Goal: Task Accomplishment & Management: Use online tool/utility

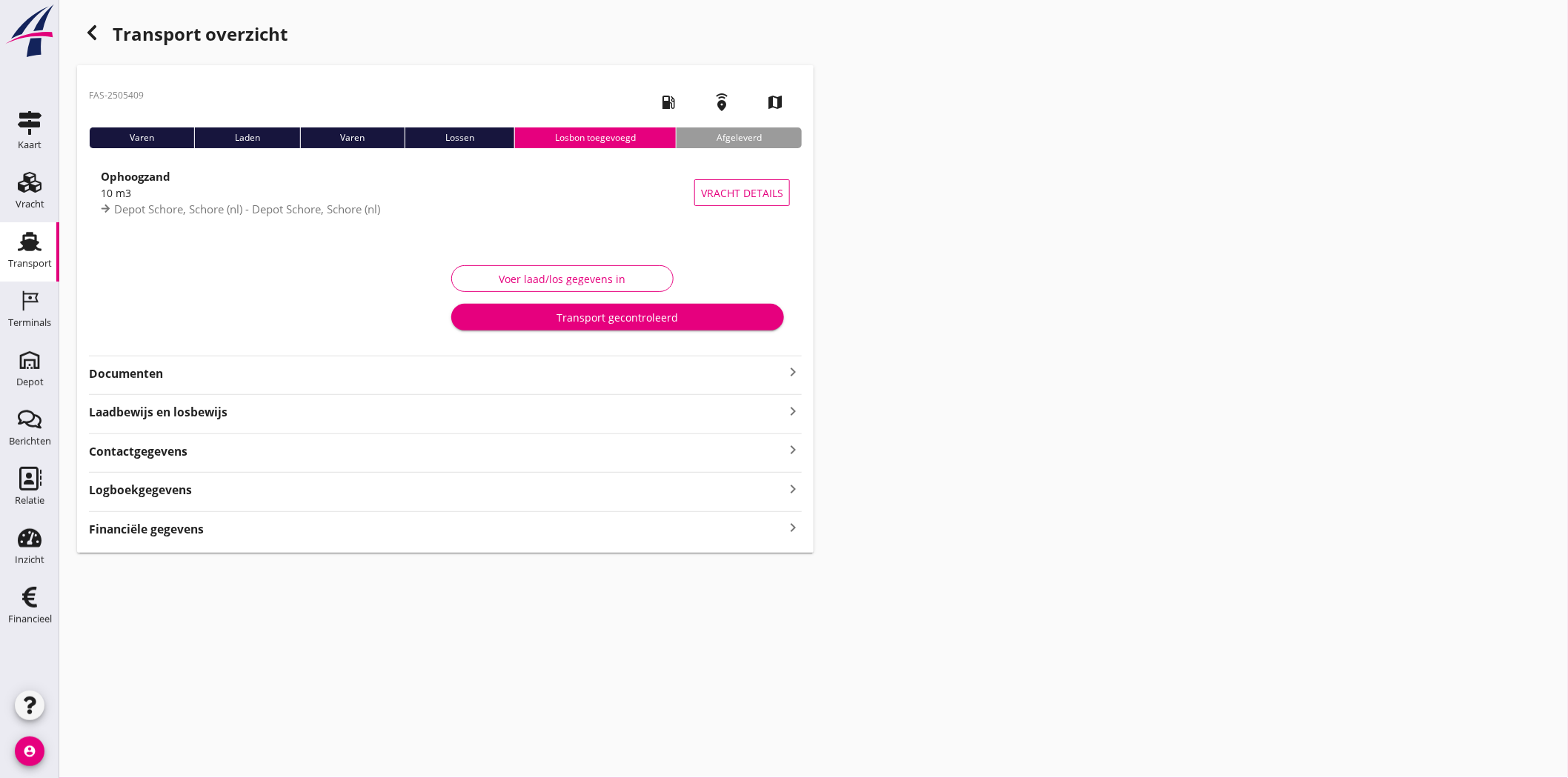
click at [142, 374] on strong "Documenten" at bounding box center [436, 374] width 695 height 17
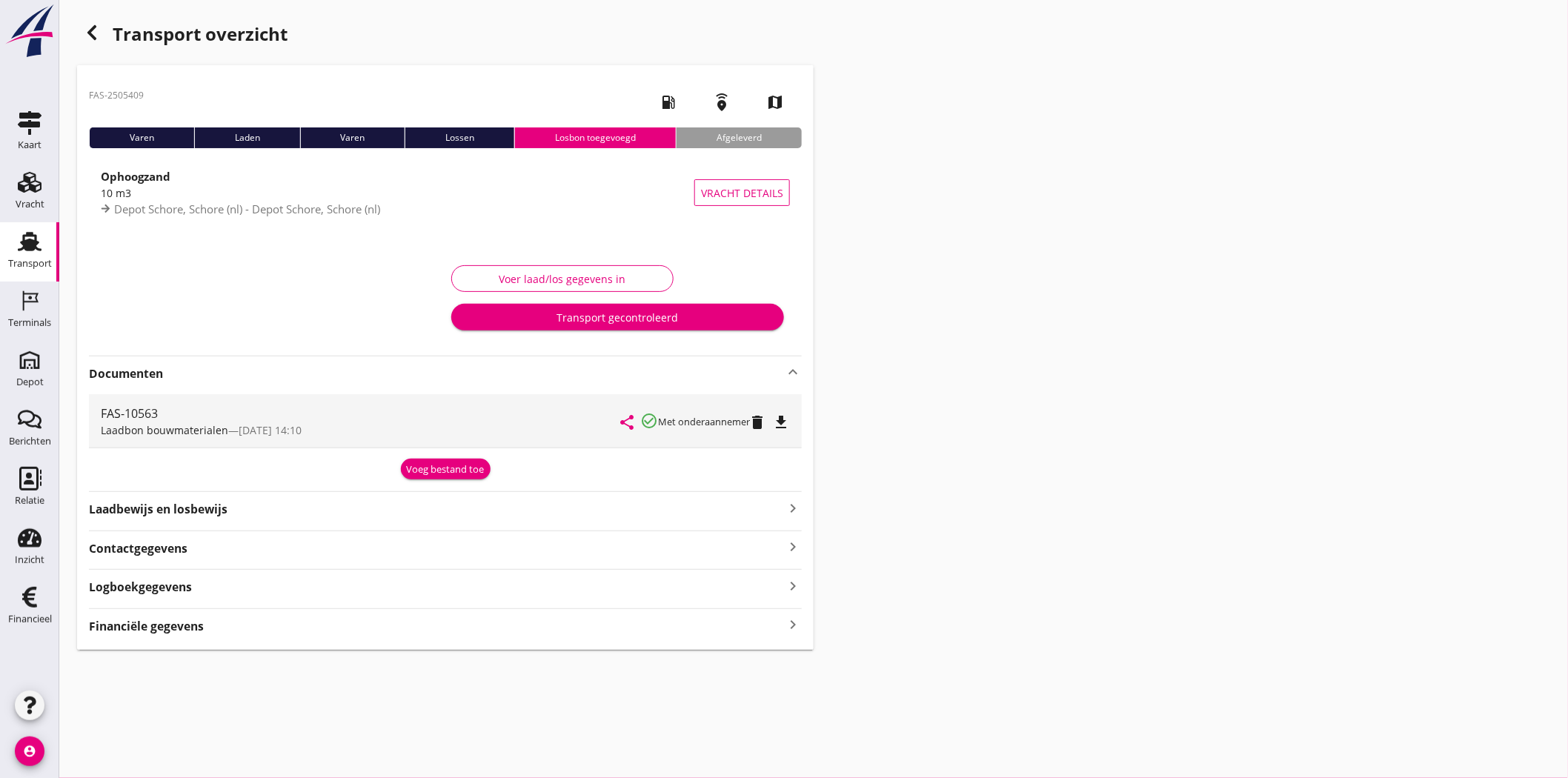
click at [781, 418] on icon "file_download" at bounding box center [780, 422] width 18 height 18
click at [361, 641] on div "FAS-2505409 local_gas_station emergency_share map Varen Laden Varen Lossen Losb…" at bounding box center [445, 357] width 737 height 584
click at [362, 627] on div "Financiële gegevens keyboard_arrow_right" at bounding box center [445, 625] width 713 height 20
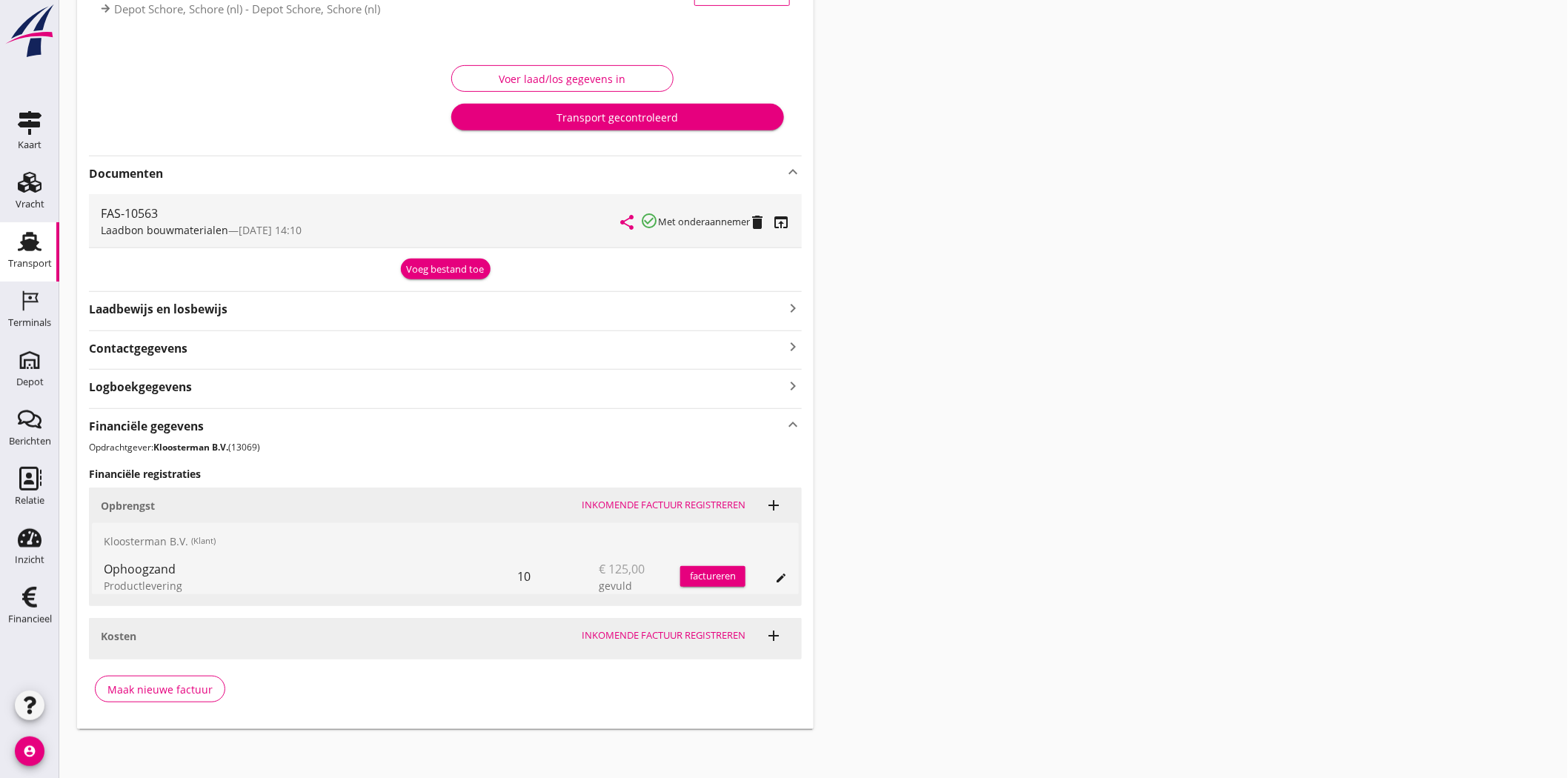
scroll to position [204, 0]
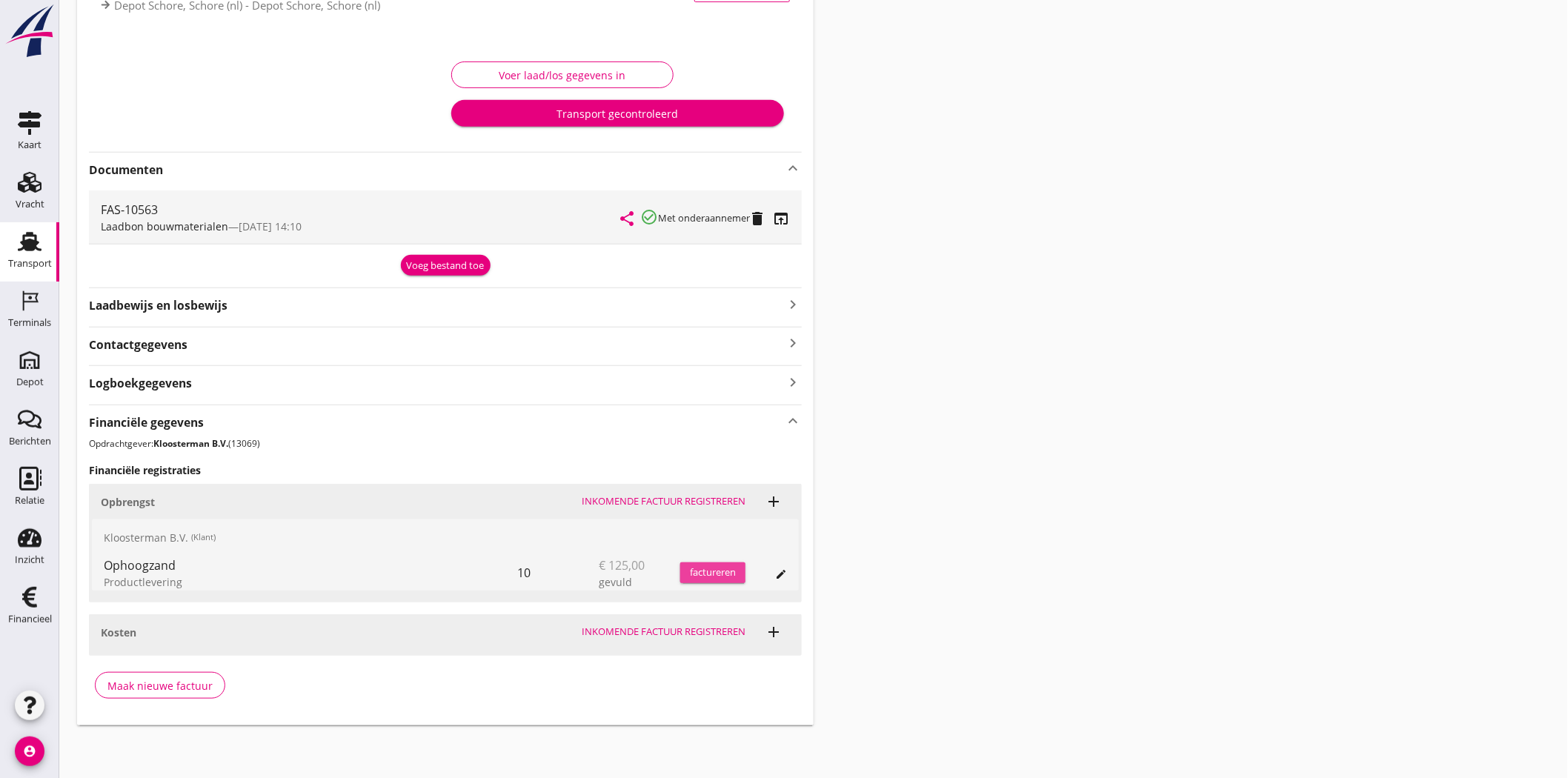
click at [688, 579] on div "factureren" at bounding box center [713, 572] width 65 height 15
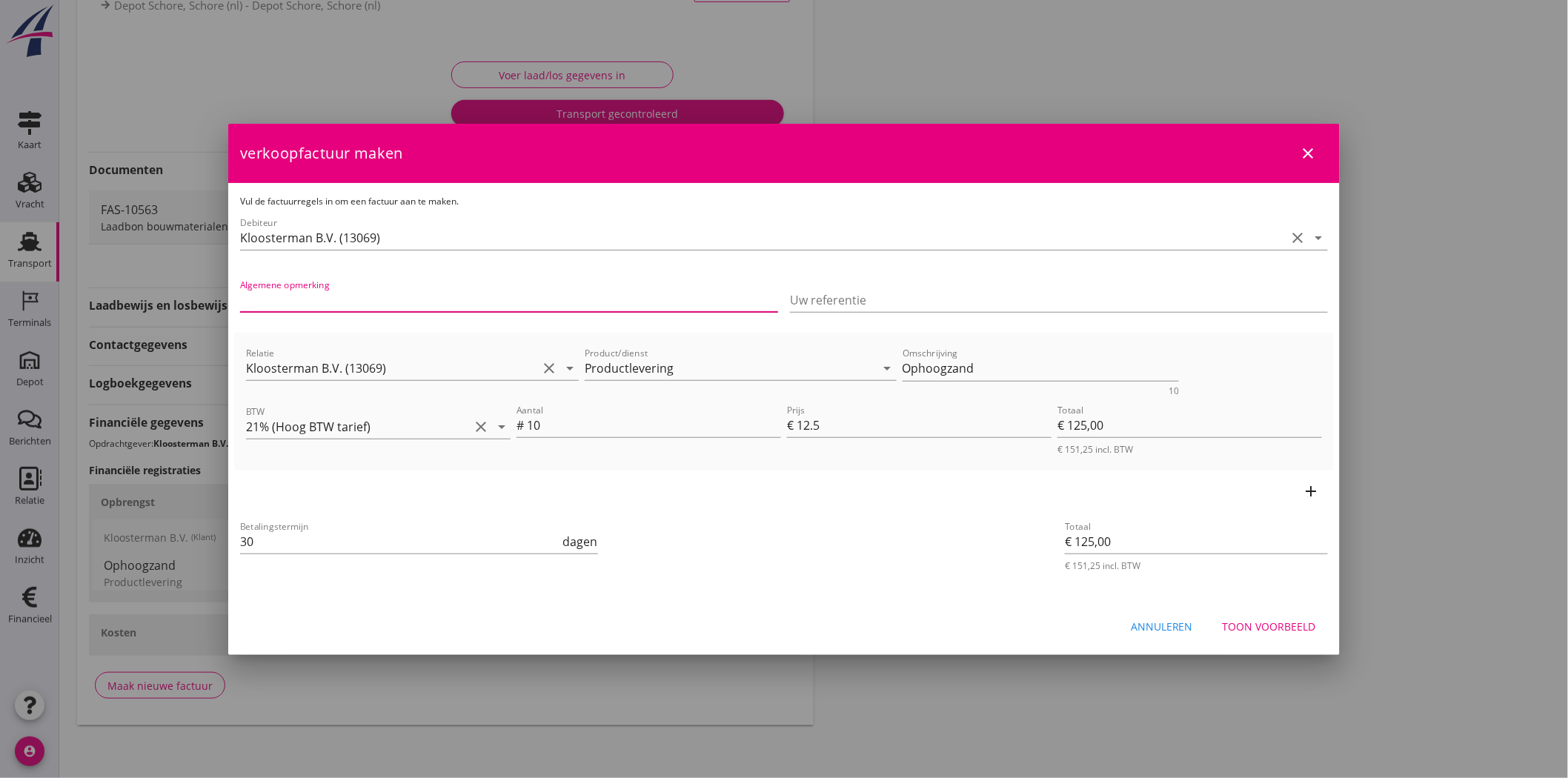
click at [363, 298] on input "Algemene opmerking" at bounding box center [509, 300] width 538 height 24
click at [1290, 627] on div "Toon voorbeeld" at bounding box center [1269, 626] width 94 height 16
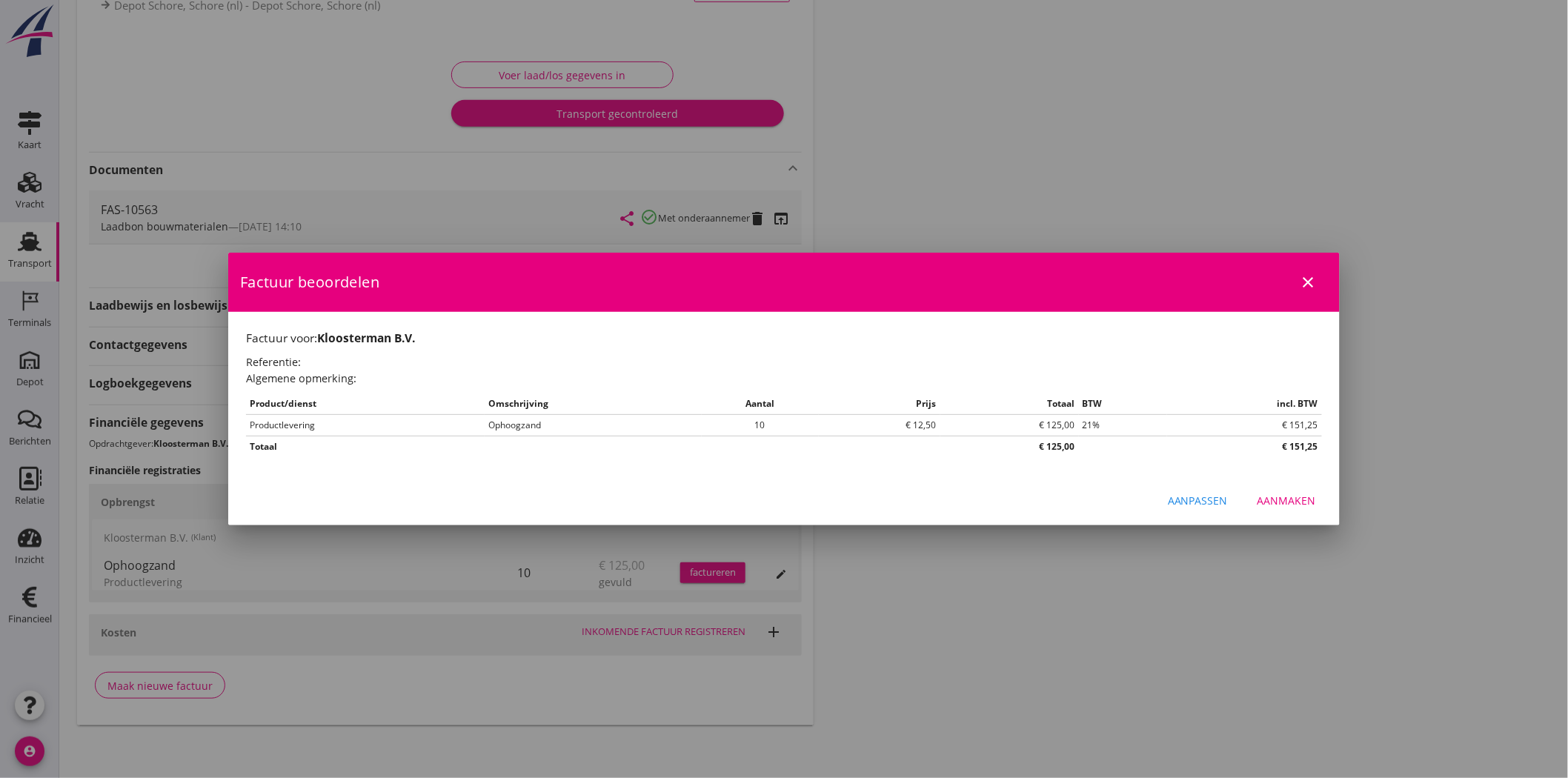
click at [1305, 498] on div "Aanmaken" at bounding box center [1286, 500] width 58 height 16
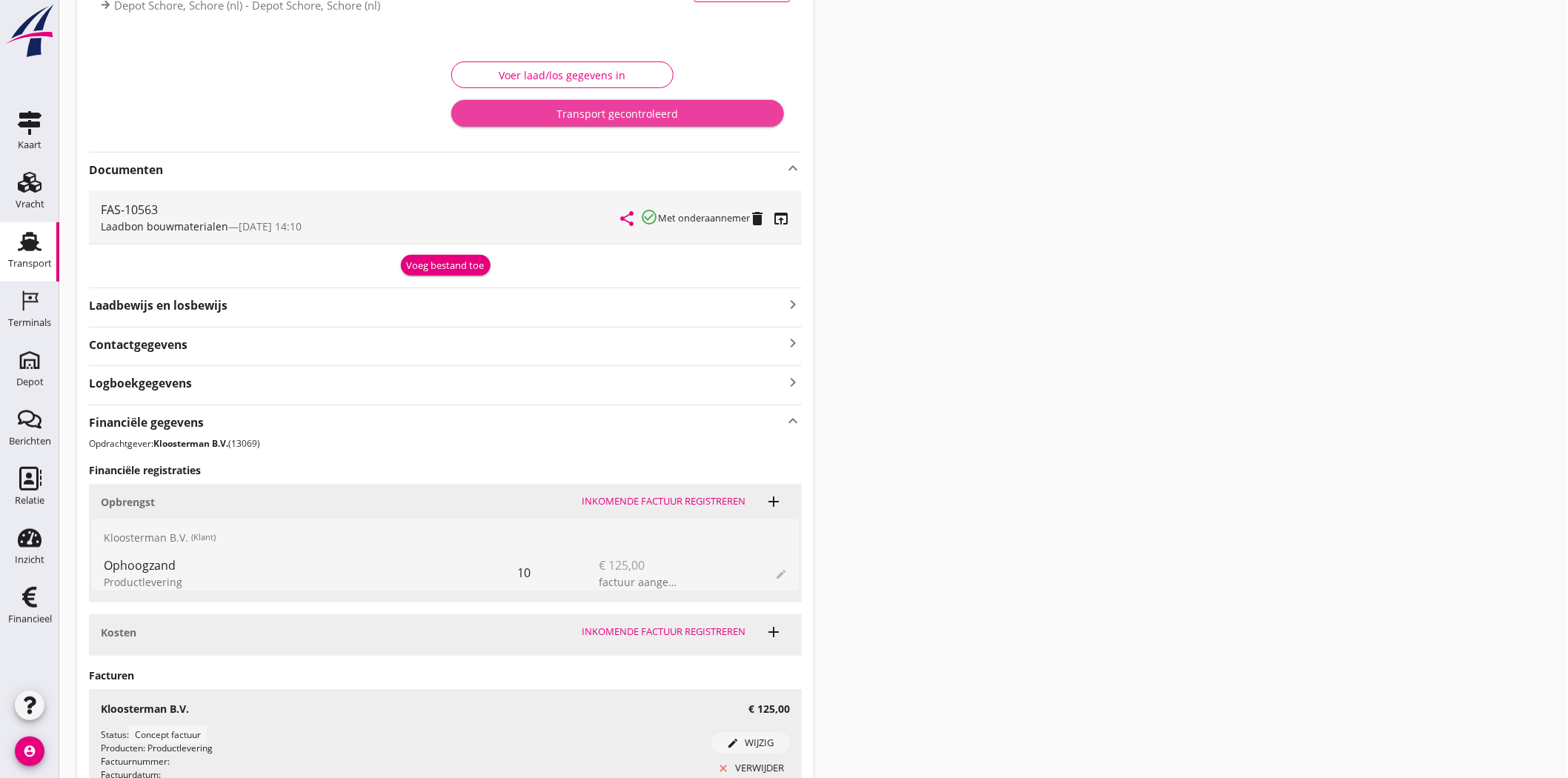
click at [726, 108] on div "Transport gecontroleerd" at bounding box center [617, 113] width 309 height 16
click at [572, 112] on div "Einde transport" at bounding box center [562, 113] width 199 height 16
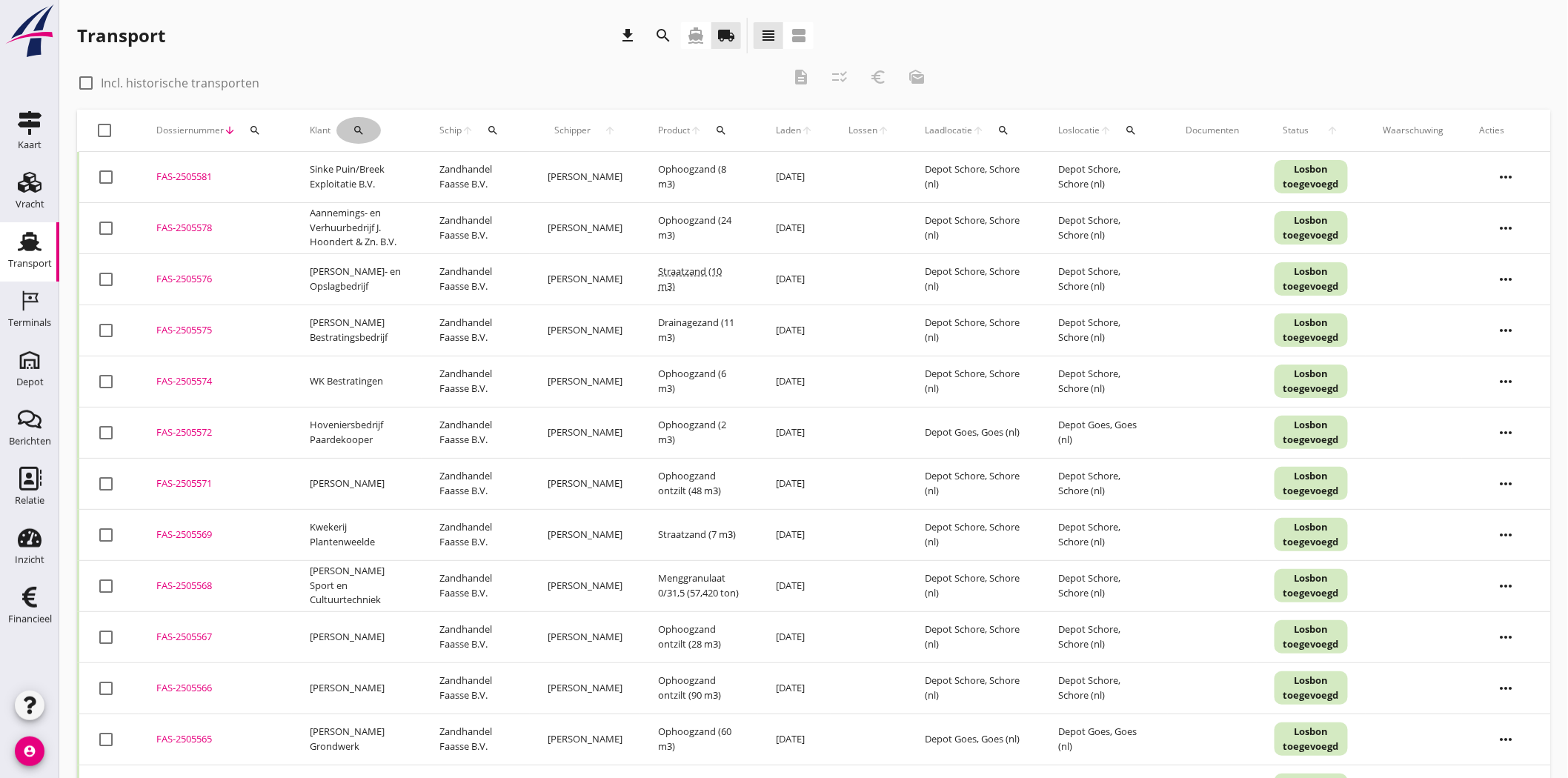
click at [364, 124] on icon "search" at bounding box center [358, 130] width 12 height 12
click at [374, 167] on input "Zoeken op opdrachtgever..." at bounding box center [419, 173] width 154 height 24
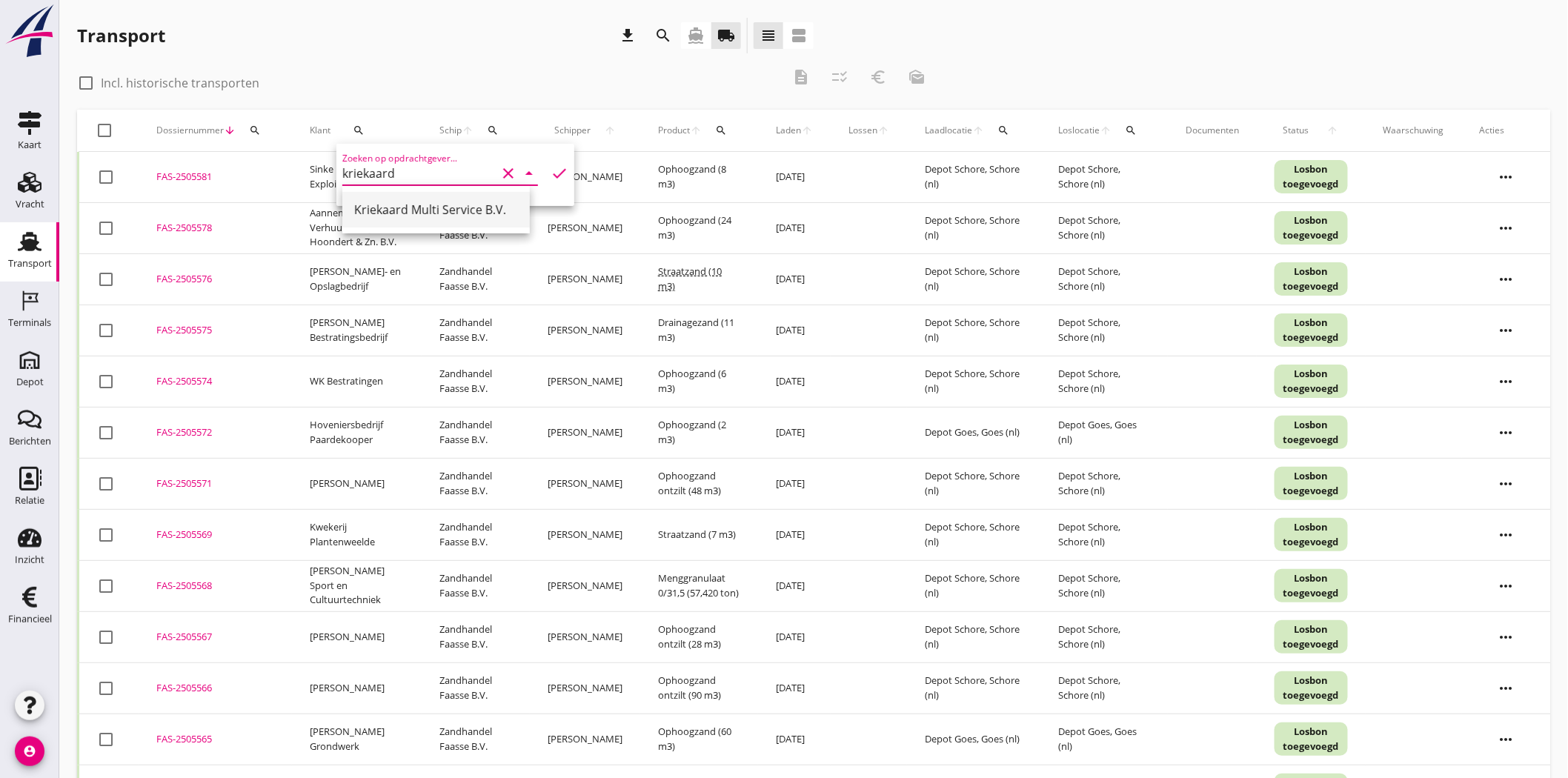
click at [409, 205] on div "Kriekaard Multi Service B.V." at bounding box center [436, 209] width 164 height 18
type input "Kriekaard Multi Service B.V."
click at [556, 169] on icon "check" at bounding box center [559, 172] width 18 height 18
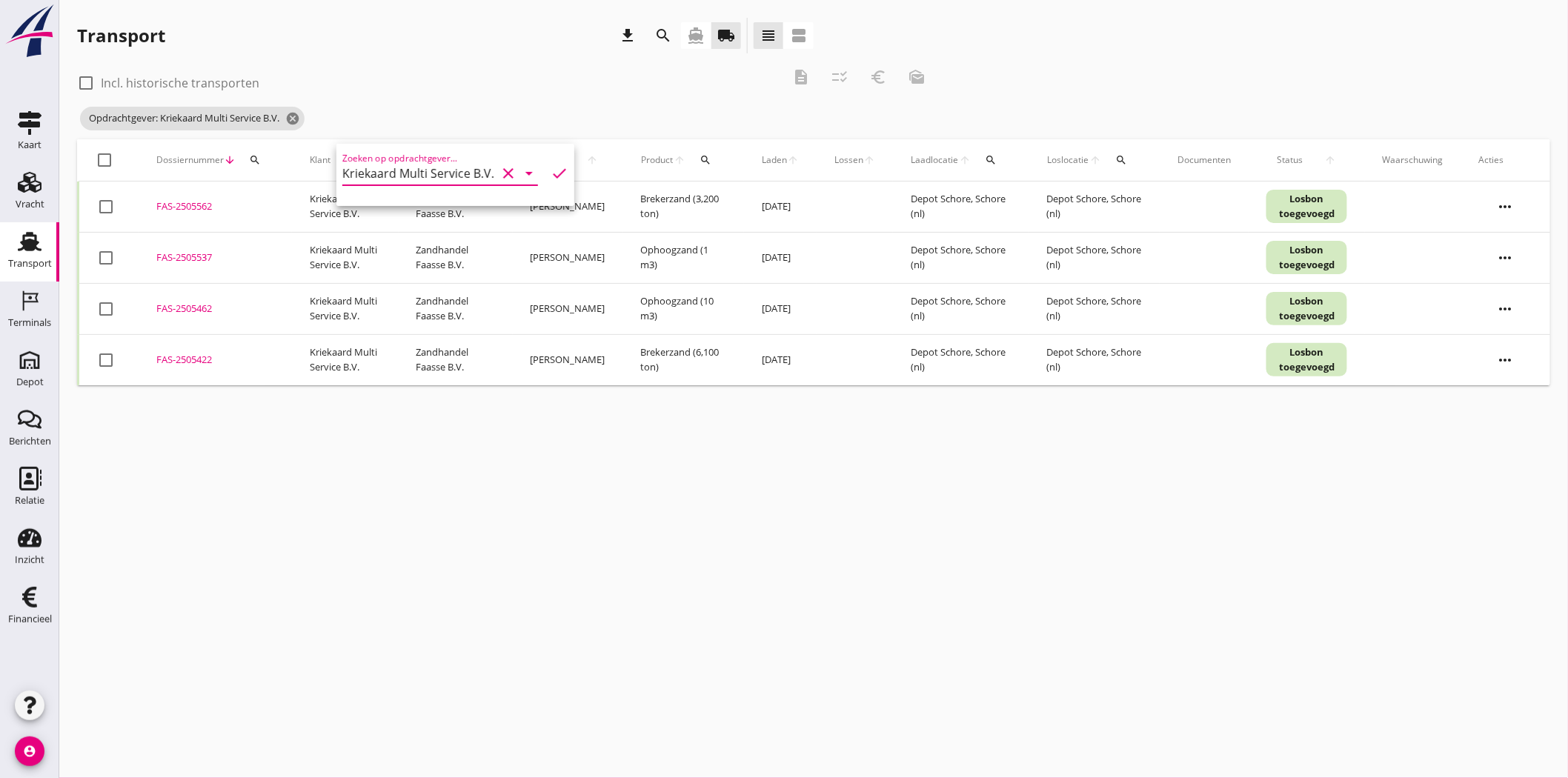
drag, startPoint x: 107, startPoint y: 352, endPoint x: 105, endPoint y: 345, distance: 7.3
click at [106, 351] on div at bounding box center [106, 360] width 25 height 25
checkbox input "true"
click at [102, 297] on div at bounding box center [106, 308] width 25 height 25
checkbox input "true"
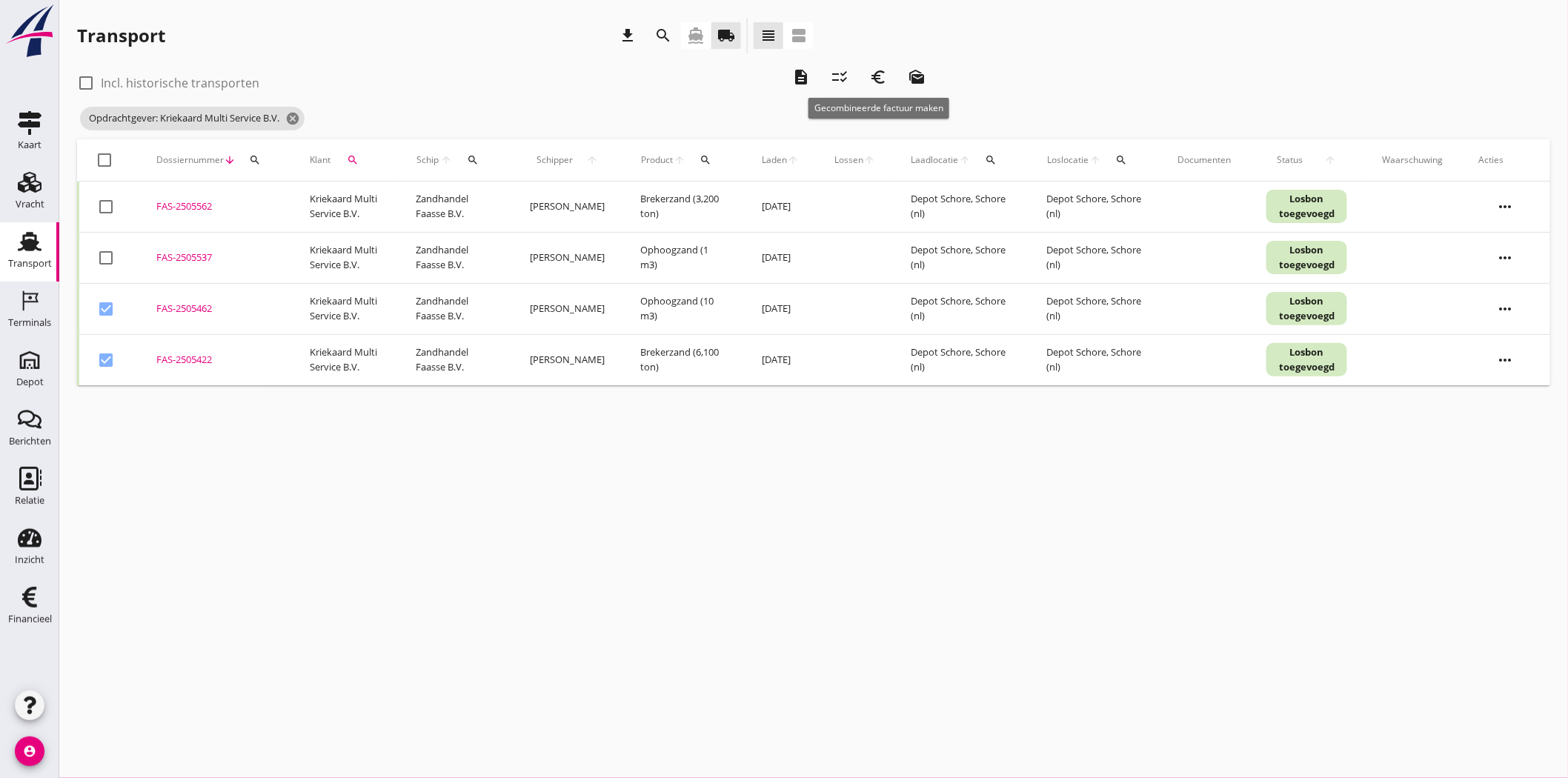
click at [775, 68] on icon "euro_symbol" at bounding box center [879, 76] width 18 height 18
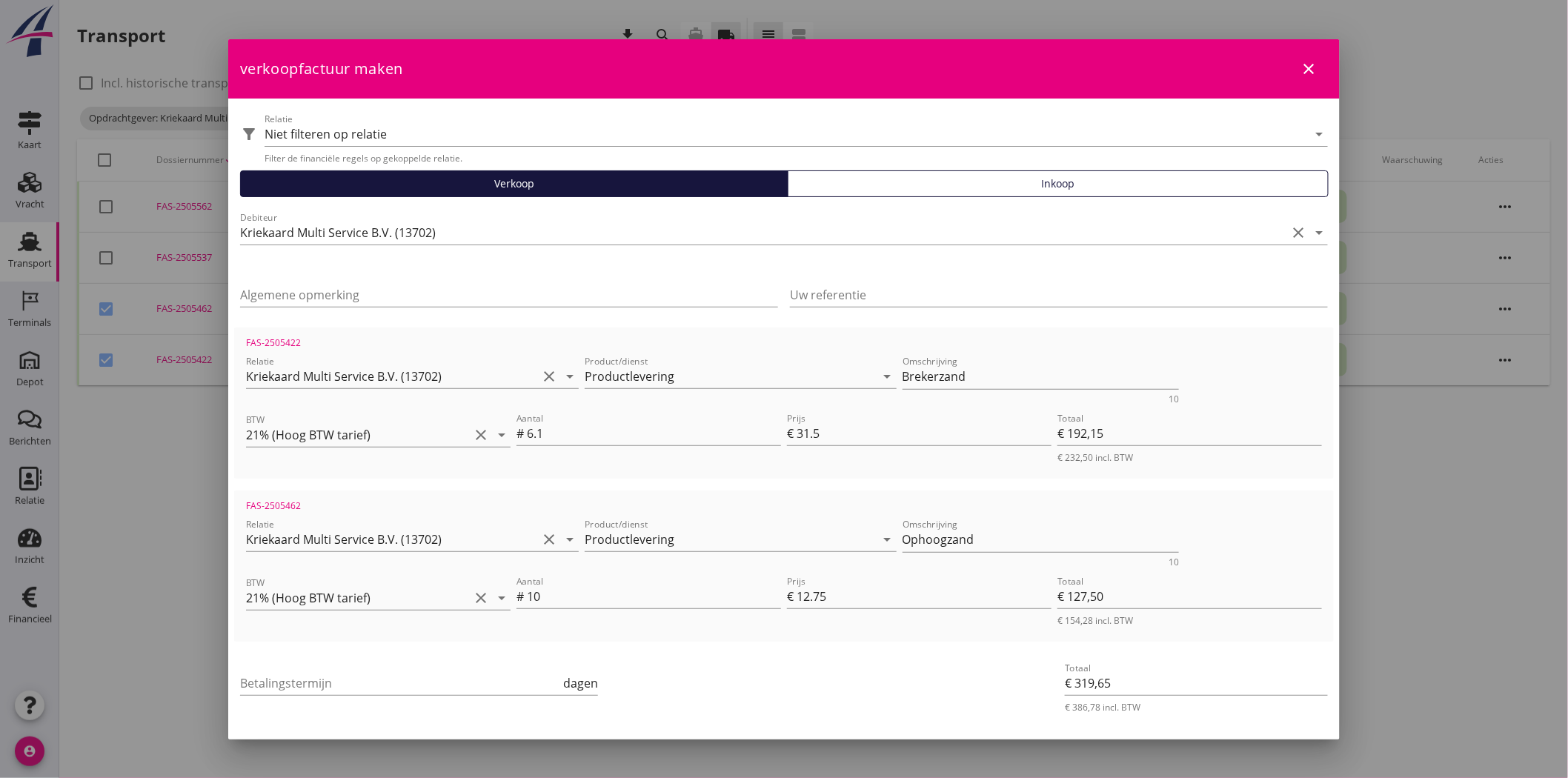
drag, startPoint x: 1052, startPoint y: 35, endPoint x: 1700, endPoint y: 3, distance: 648.8
click at [775, 3] on html "21% (Hoog BTW tarief) 9% (Laag BTW tarief) 0% (BTW vrij) 0% (BTW verlegd) Produ…" at bounding box center [784, 389] width 1568 height 778
click at [775, 357] on div at bounding box center [784, 389] width 1568 height 778
drag, startPoint x: 1047, startPoint y: 50, endPoint x: 1080, endPoint y: 79, distance: 43.9
click at [775, 79] on div "verkoopfactuur maken close" at bounding box center [784, 69] width 1112 height 59
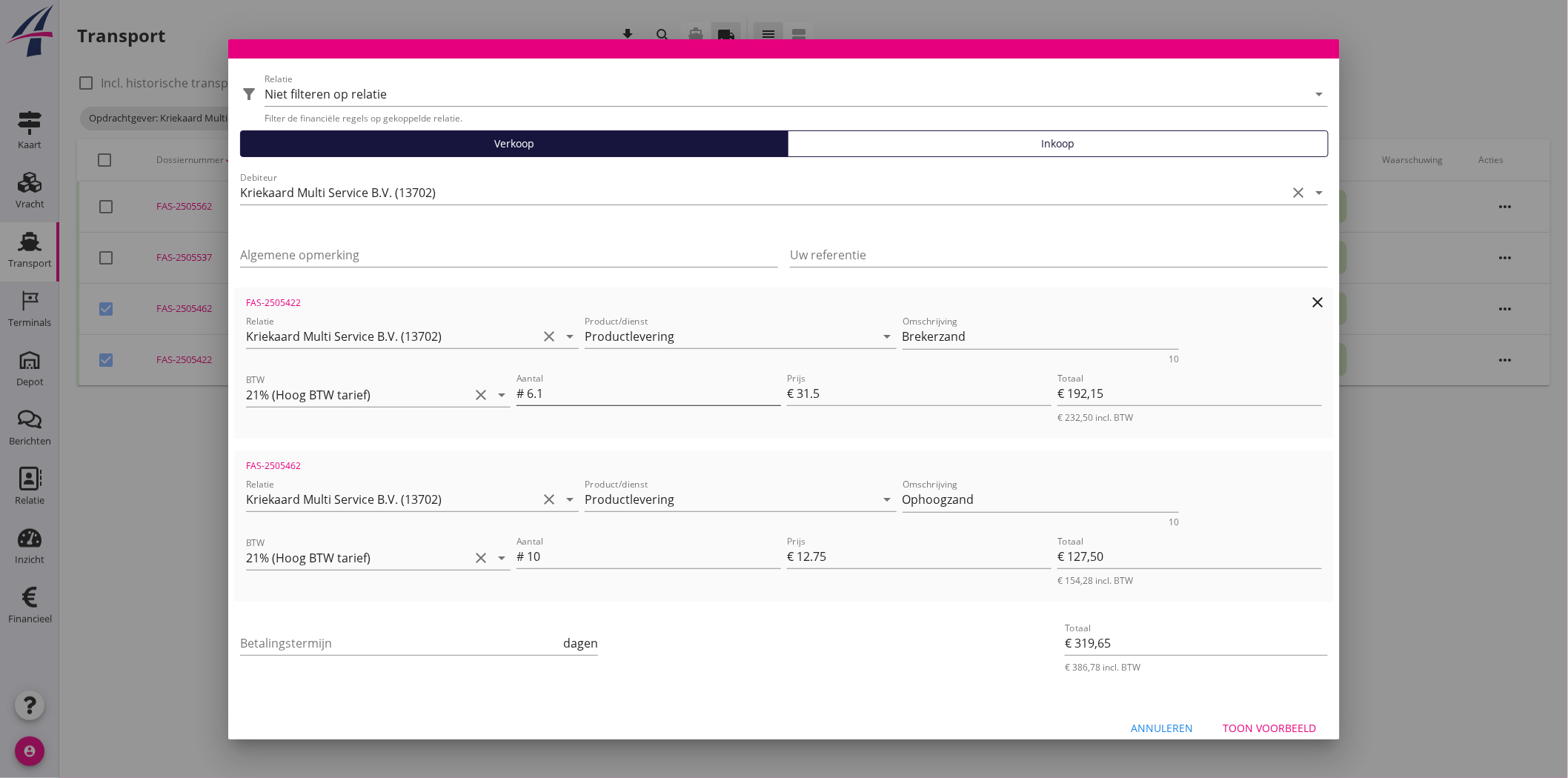
scroll to position [55, 0]
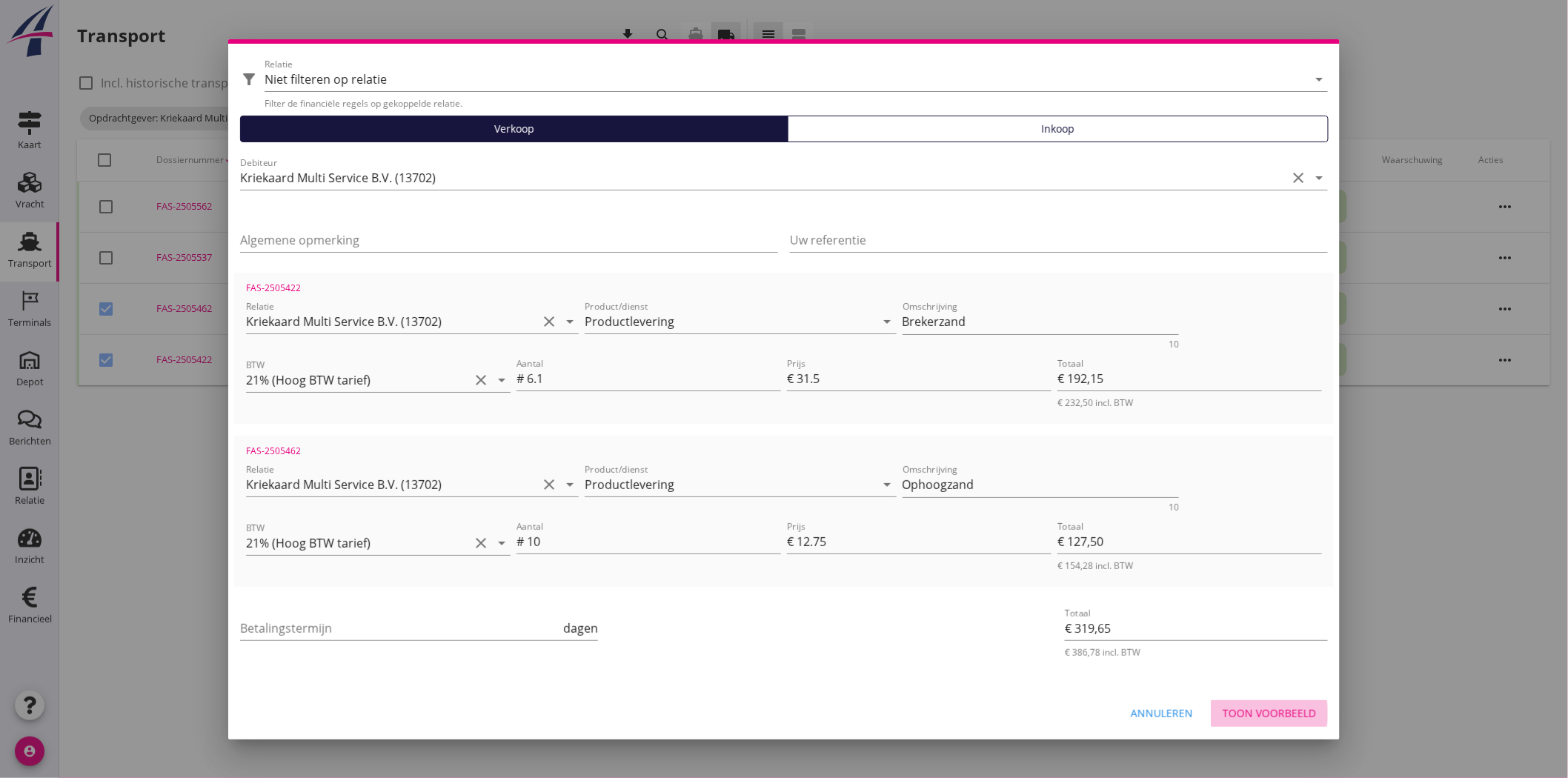
click at [775, 357] on div "Toon voorbeeld" at bounding box center [1269, 712] width 94 height 16
click at [484, 357] on input "Betalingstermijn" at bounding box center [400, 628] width 320 height 24
type input "30"
click at [775, 357] on div "Toon voorbeeld" at bounding box center [1269, 712] width 94 height 16
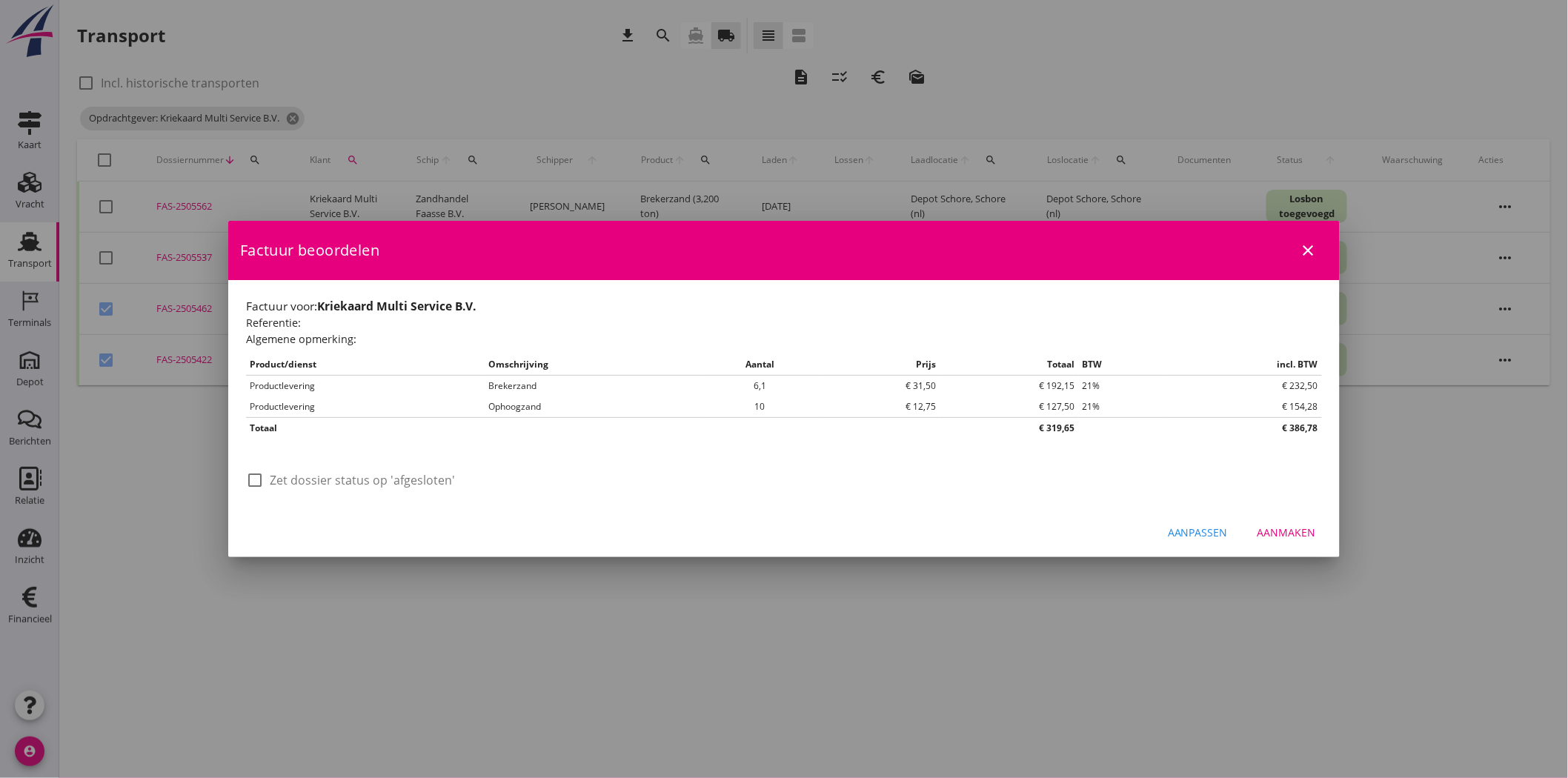
scroll to position [0, 0]
click at [256, 357] on div at bounding box center [254, 479] width 25 height 25
checkbox input "true"
click at [775, 357] on div "Aanmaken" at bounding box center [1286, 531] width 58 height 16
checkbox input "false"
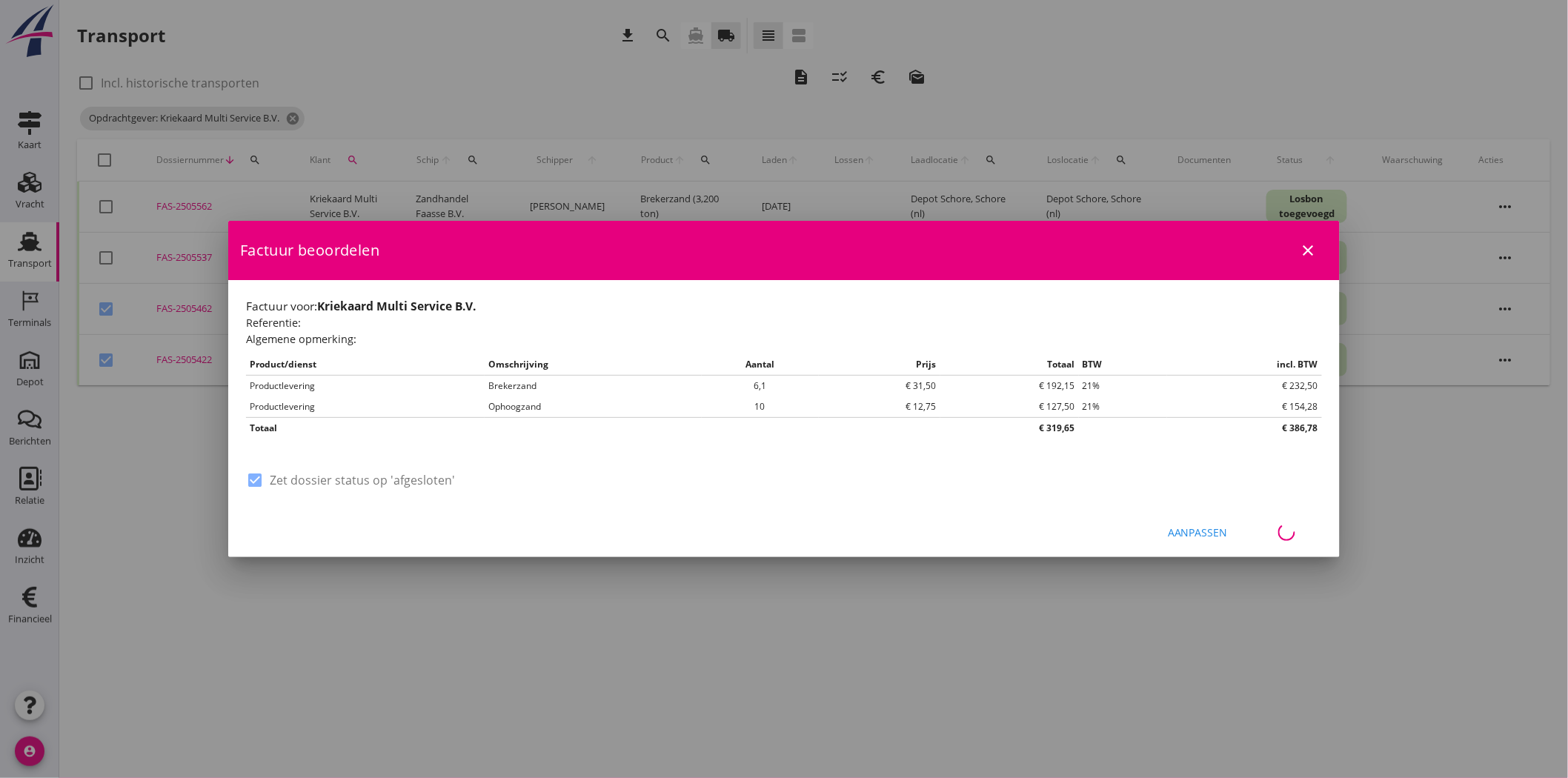
checkbox input "false"
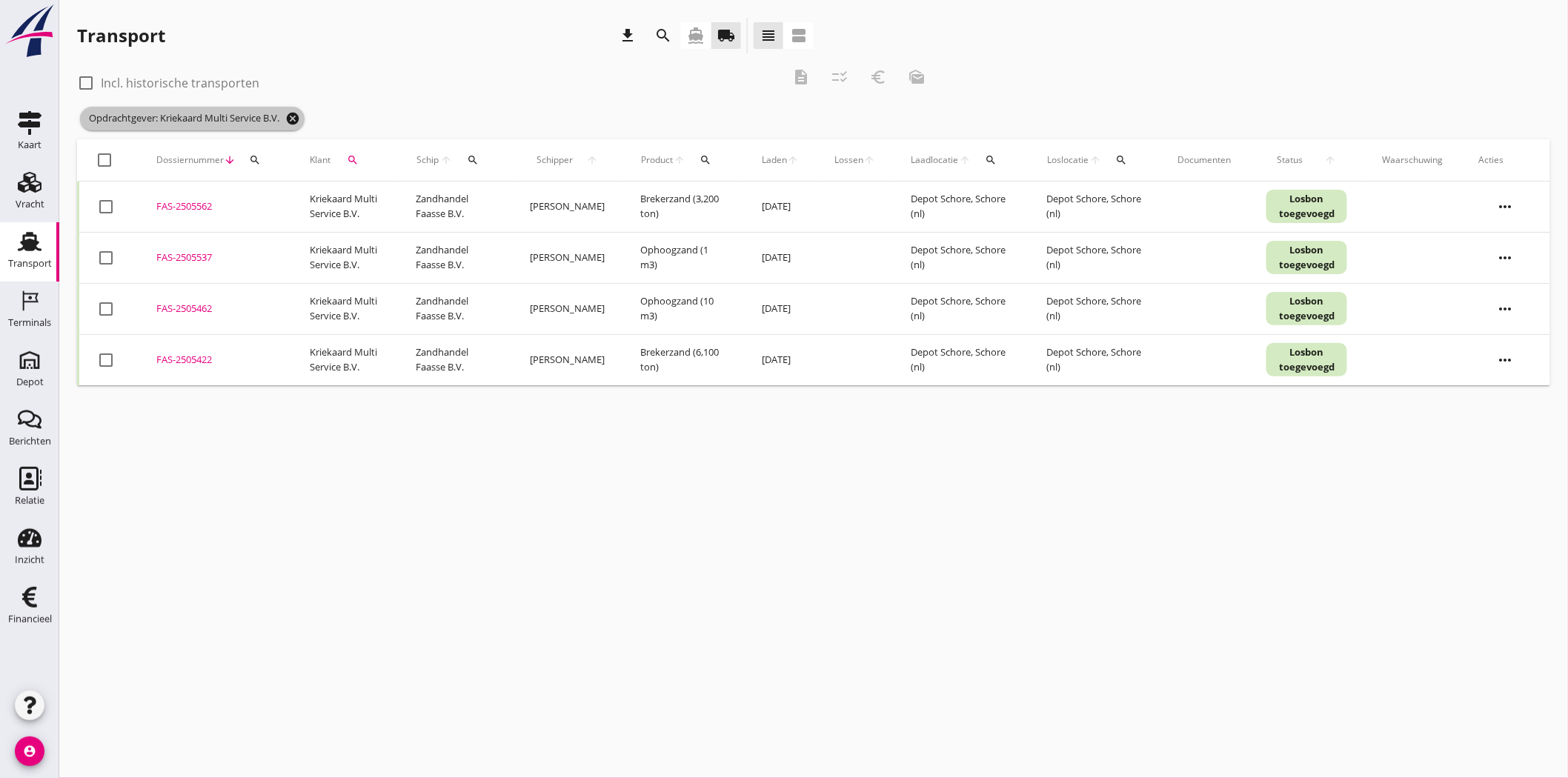
click at [294, 116] on icon "cancel" at bounding box center [292, 119] width 15 height 15
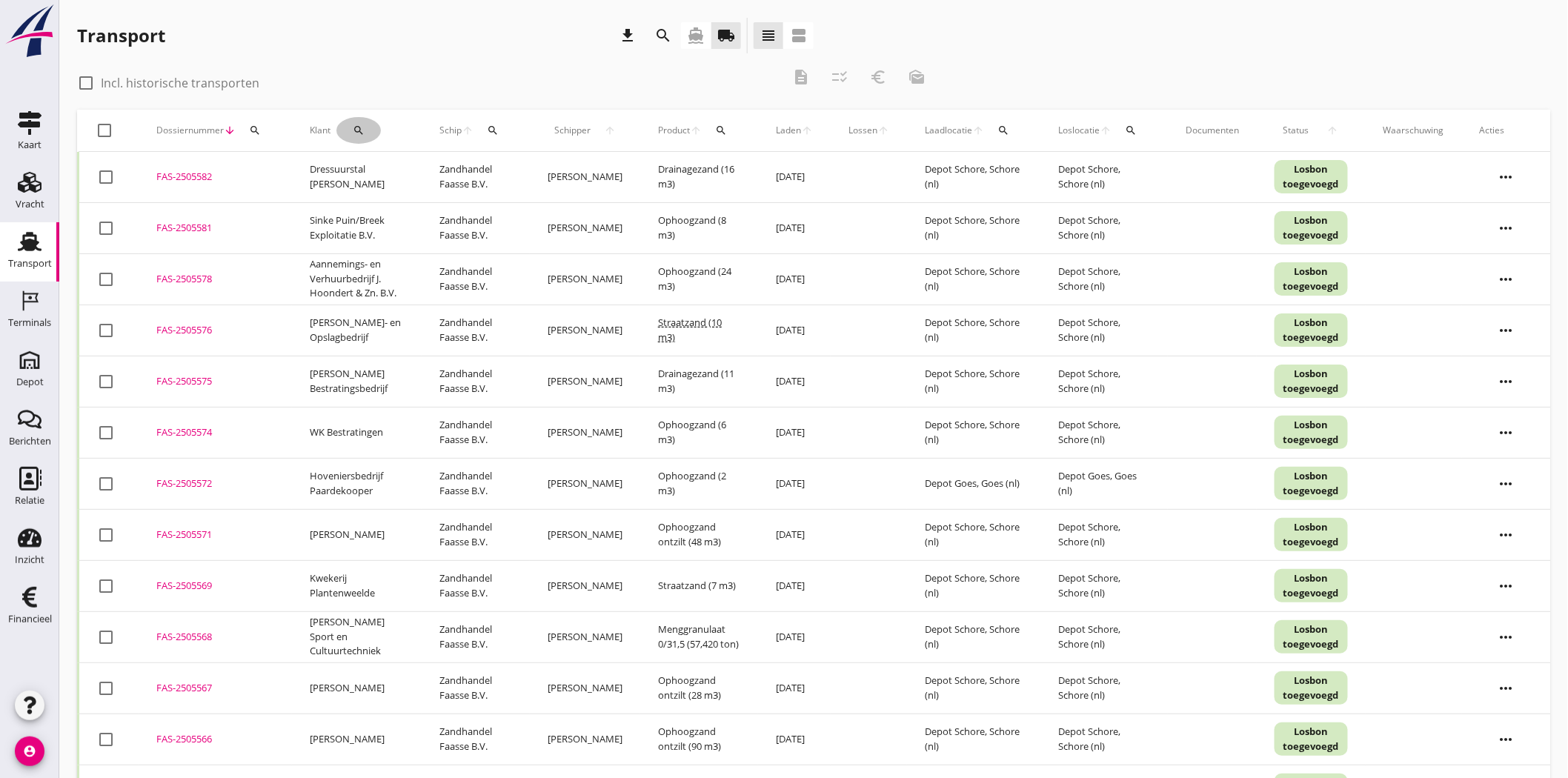
click at [359, 127] on icon "search" at bounding box center [358, 130] width 12 height 12
click at [402, 176] on input "Zoeken op opdrachtgever..." at bounding box center [419, 173] width 154 height 24
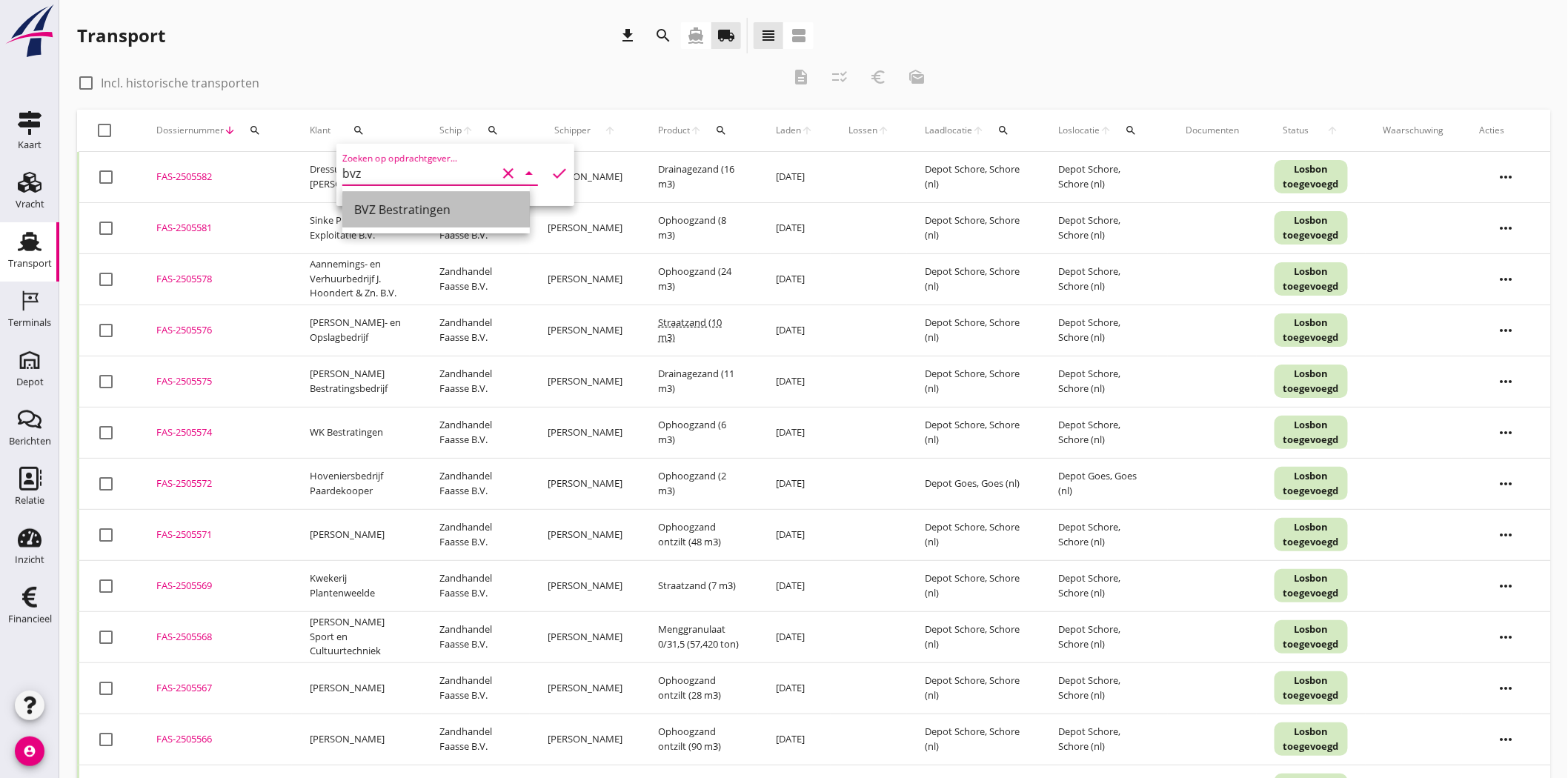
click at [418, 208] on div "BVZ Bestratingen" at bounding box center [436, 209] width 164 height 18
type input "BVZ Bestratingen"
click at [550, 172] on icon "check" at bounding box center [559, 172] width 18 height 18
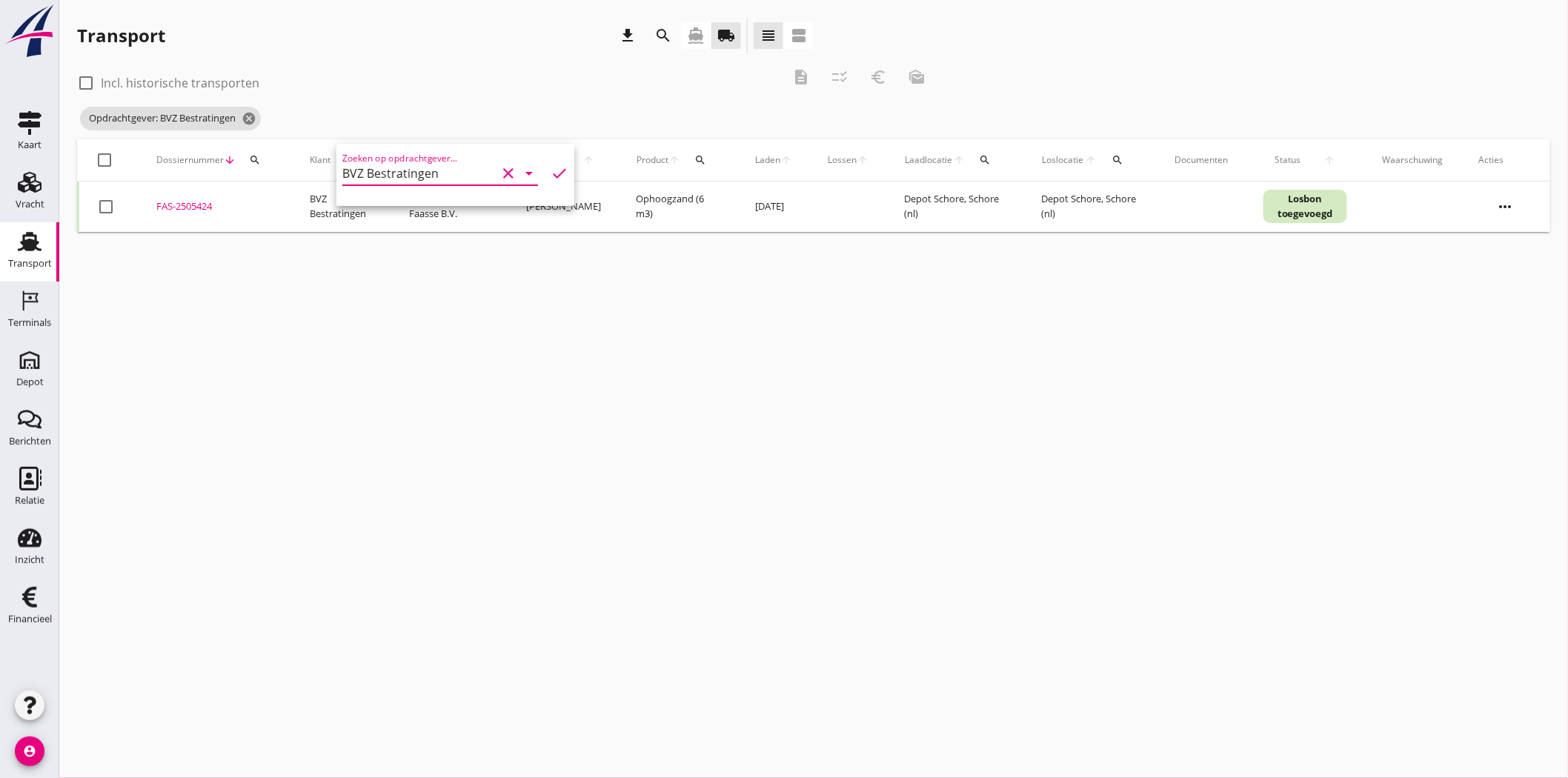
click at [501, 166] on icon "clear" at bounding box center [508, 172] width 18 height 18
click at [420, 208] on div "WK Bestratingen" at bounding box center [436, 209] width 164 height 18
type input "WK Bestratingen"
click at [552, 172] on icon "check" at bounding box center [559, 172] width 18 height 18
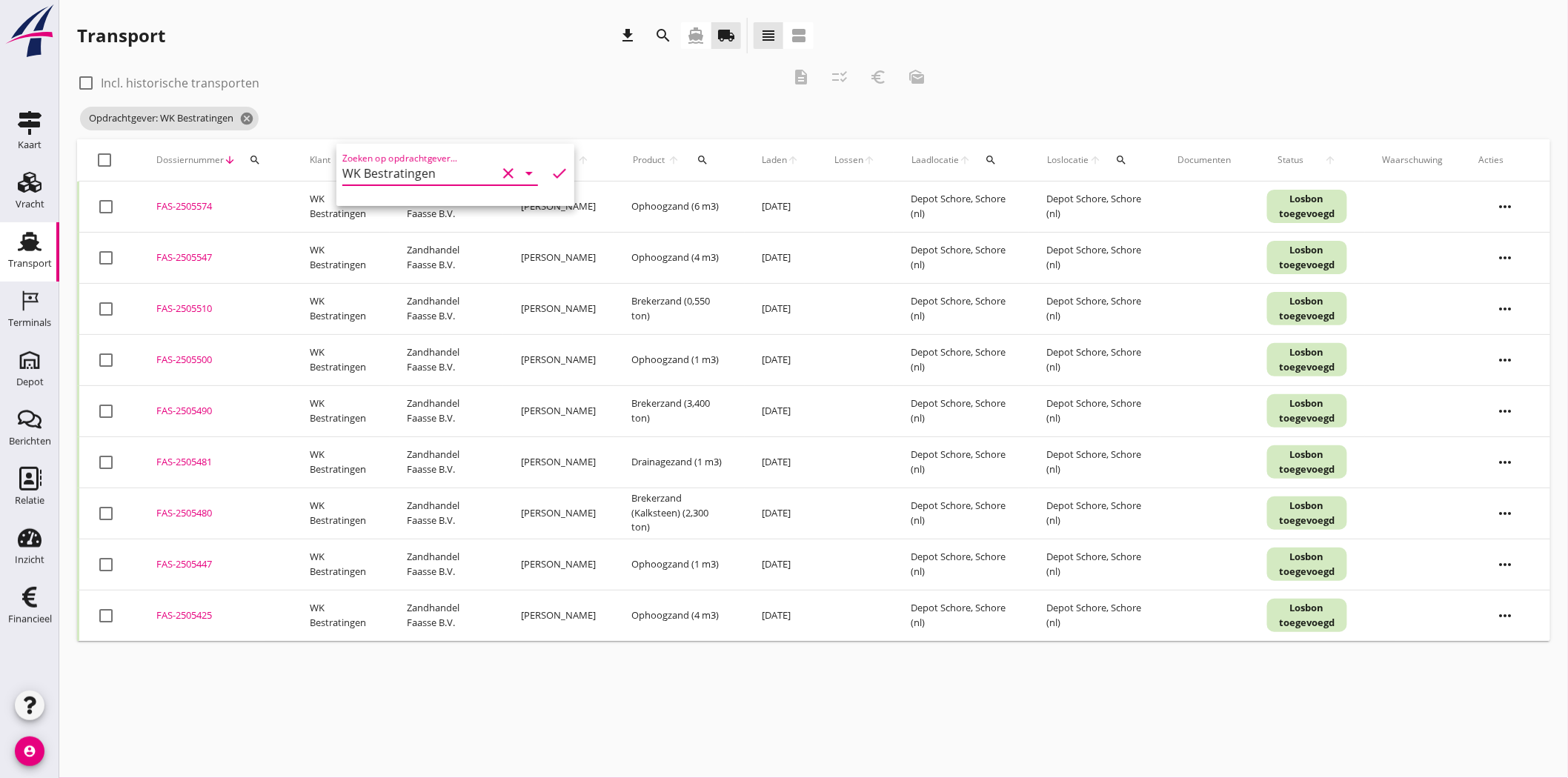
click at [101, 310] on div at bounding box center [106, 308] width 25 height 25
checkbox input "true"
click at [105, 357] on div at bounding box center [106, 360] width 25 height 25
checkbox input "true"
click at [106, 357] on div at bounding box center [106, 411] width 25 height 25
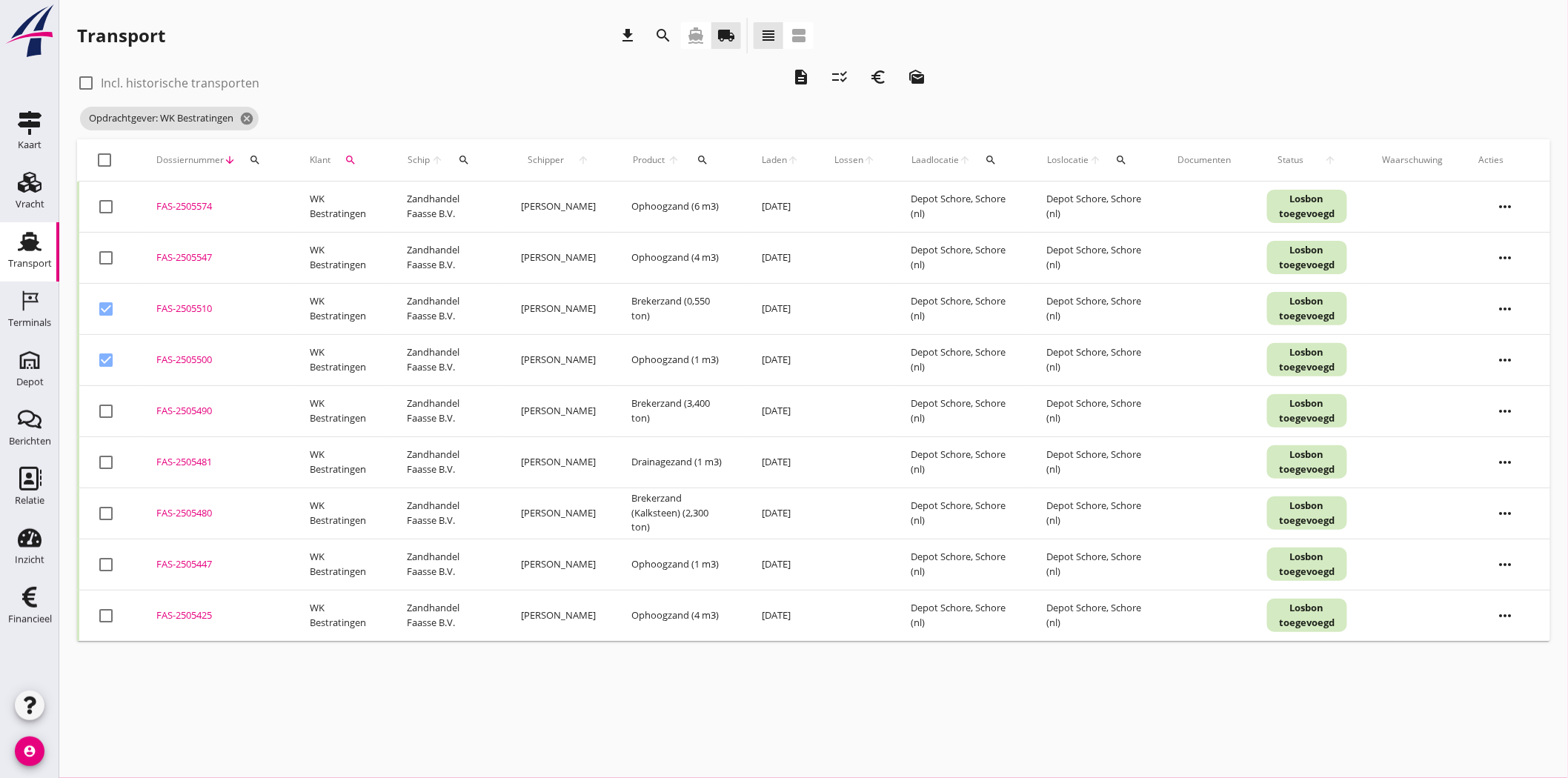
checkbox input "true"
click at [104, 357] on div at bounding box center [106, 462] width 25 height 25
checkbox input "true"
click at [101, 357] on div at bounding box center [106, 513] width 25 height 25
checkbox input "true"
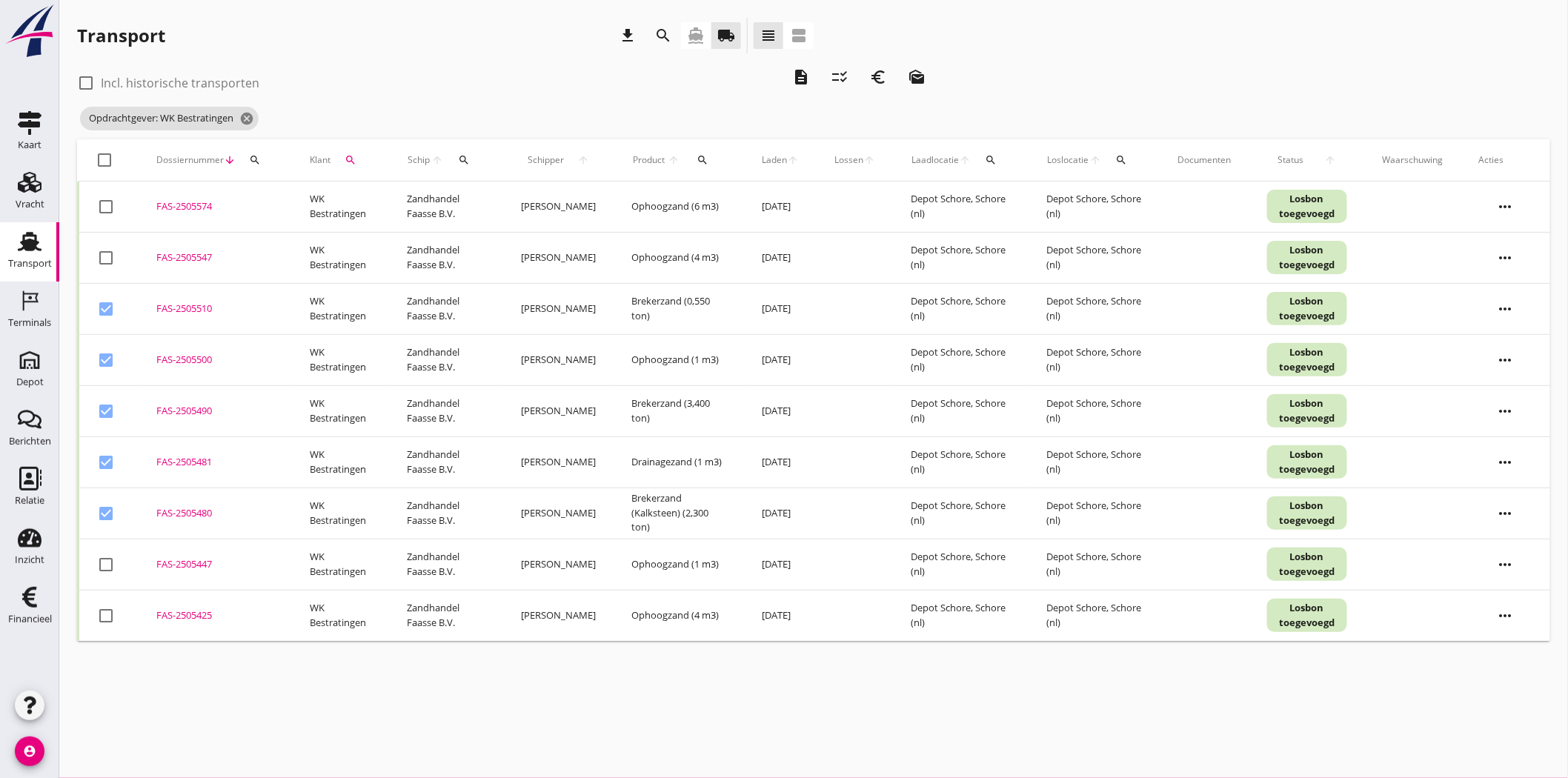
click at [104, 357] on div at bounding box center [106, 564] width 25 height 25
checkbox input "true"
click at [106, 357] on div at bounding box center [106, 615] width 25 height 25
checkbox input "true"
click at [775, 71] on icon "euro_symbol" at bounding box center [879, 76] width 18 height 18
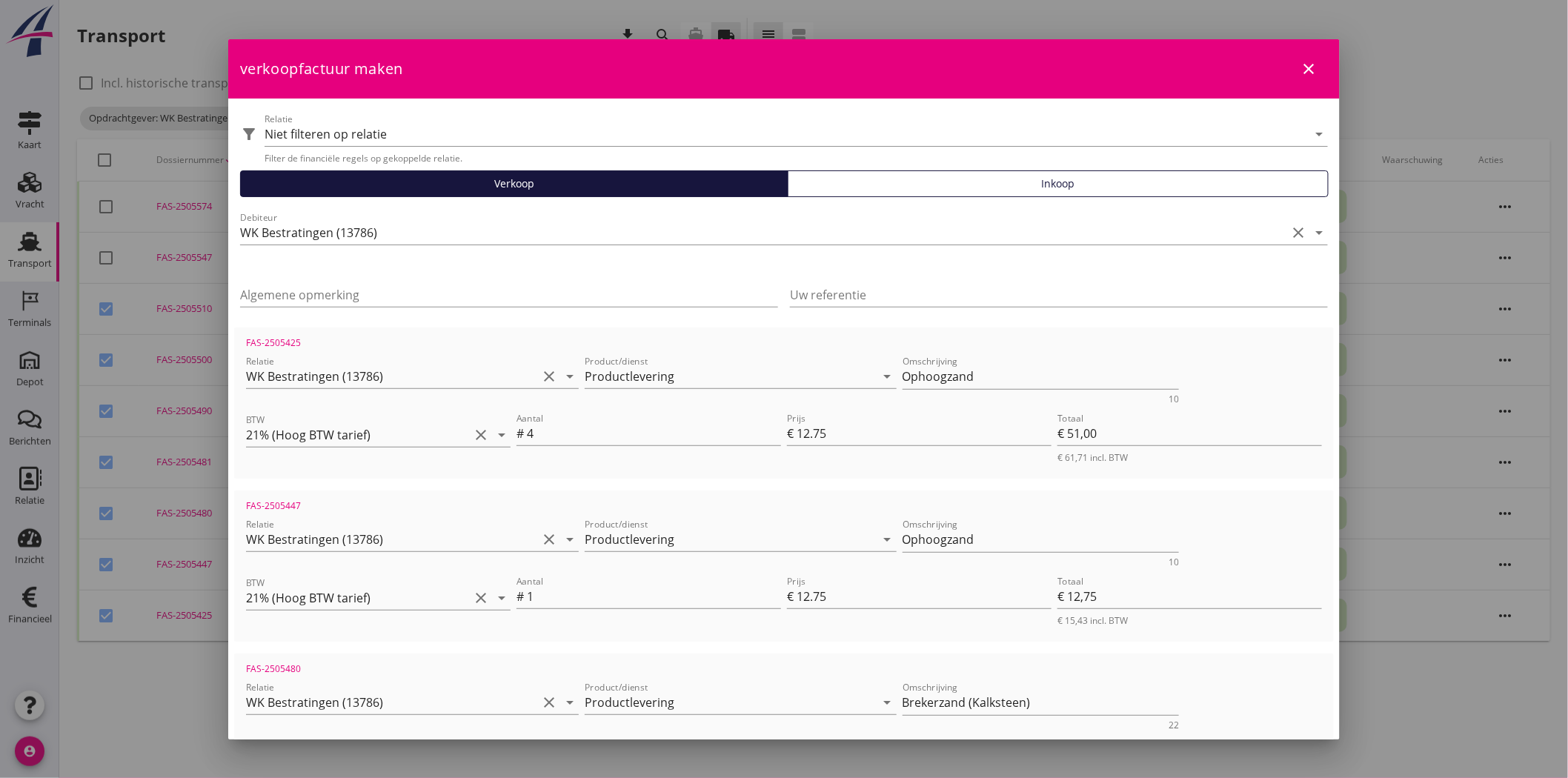
drag, startPoint x: 793, startPoint y: 62, endPoint x: 2551, endPoint y: 105, distance: 1758.5
click at [775, 105] on html "21% (Hoog BTW tarief) 9% (Laag BTW tarief) 0% (BTW vrij) 0% (BTW verlegd) Produ…" at bounding box center [784, 389] width 1568 height 778
click at [775, 75] on div "verkoopfactuur maken close" at bounding box center [784, 69] width 1112 height 59
click at [775, 70] on div "verkoopfactuur maken close" at bounding box center [784, 69] width 1112 height 59
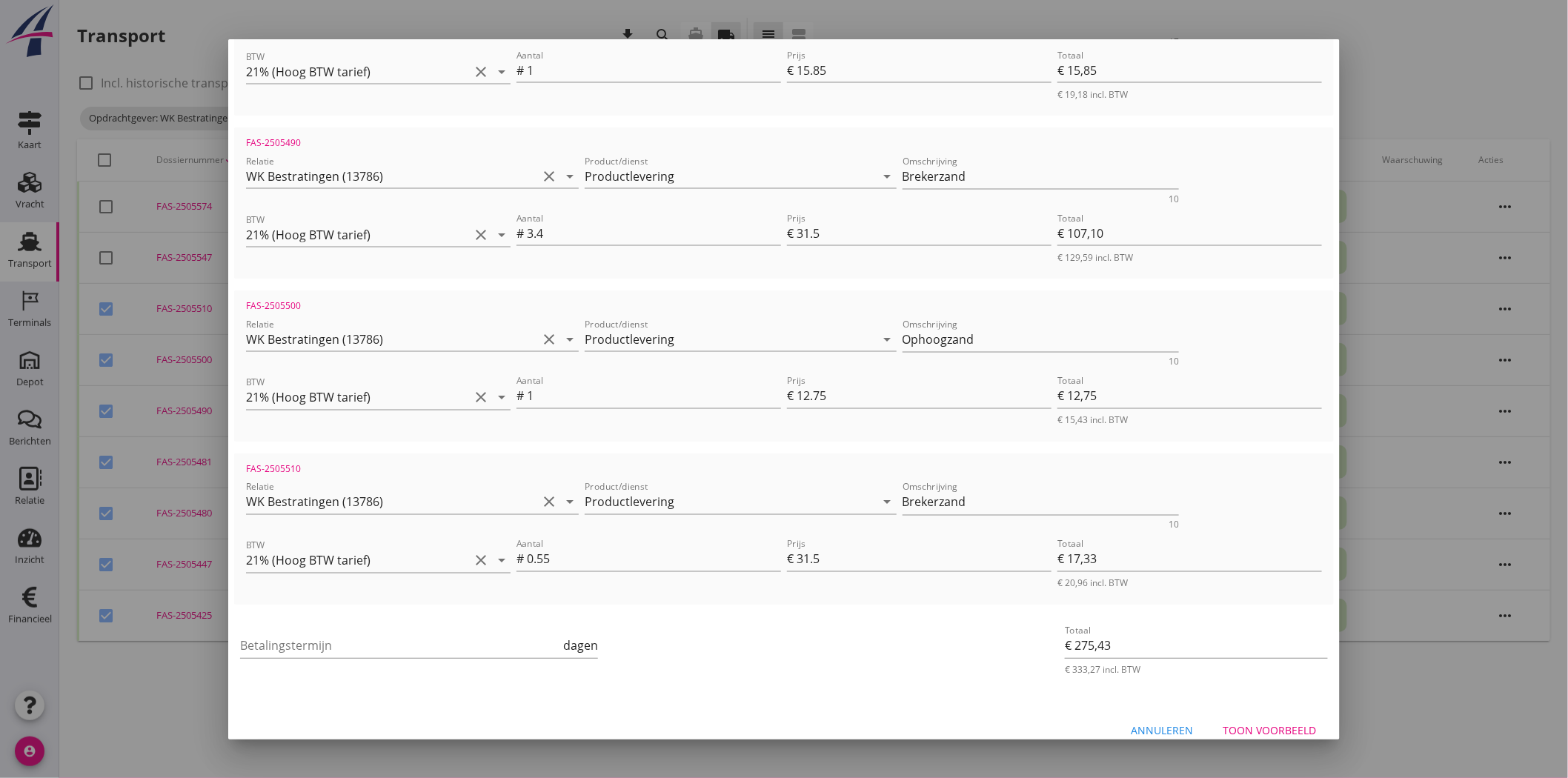
scroll to position [868, 0]
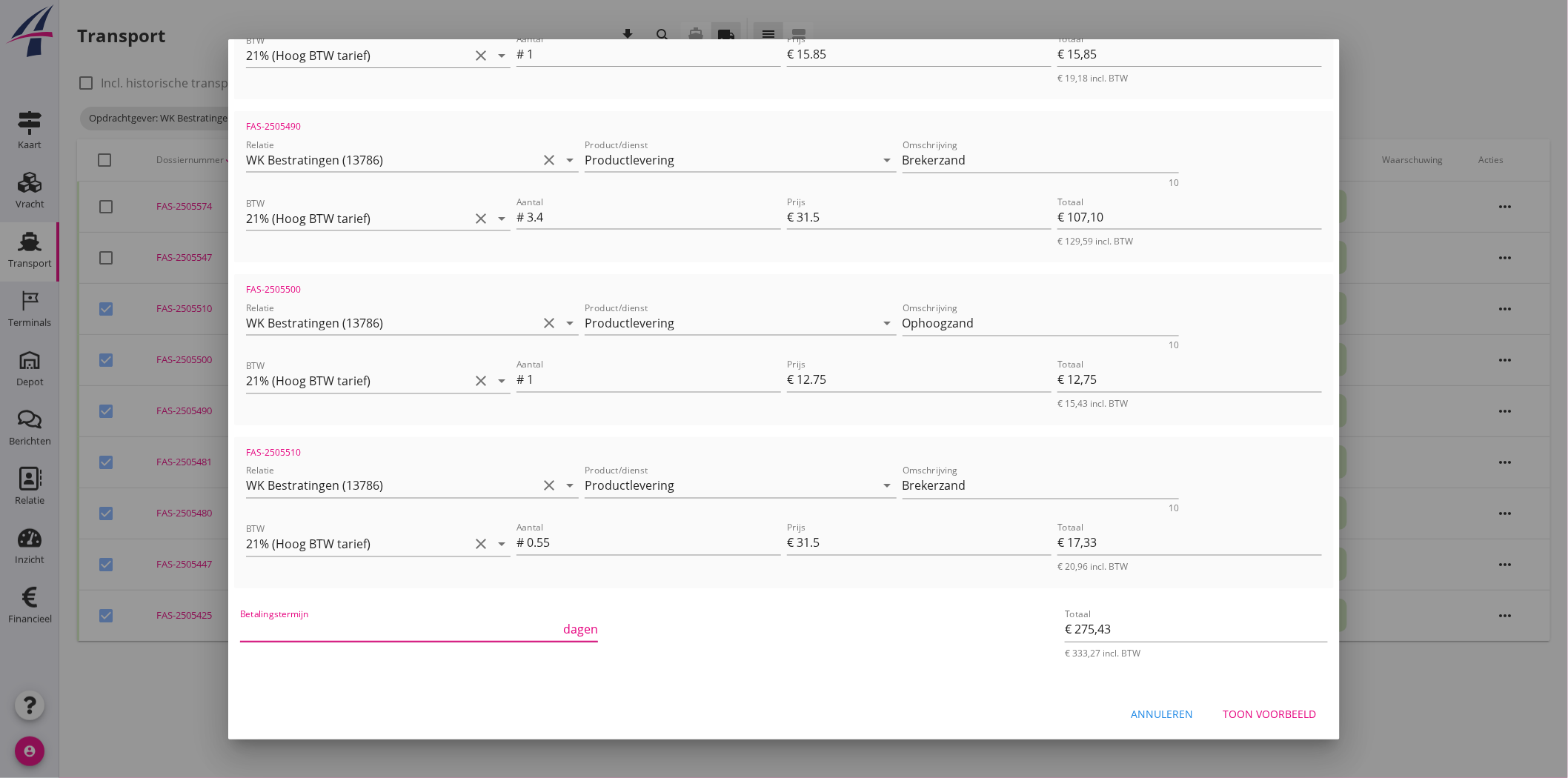
click at [472, 357] on input "Betalingstermijn" at bounding box center [400, 630] width 320 height 24
type input "30"
click at [775, 357] on button "Toon voorbeeld" at bounding box center [1269, 714] width 117 height 27
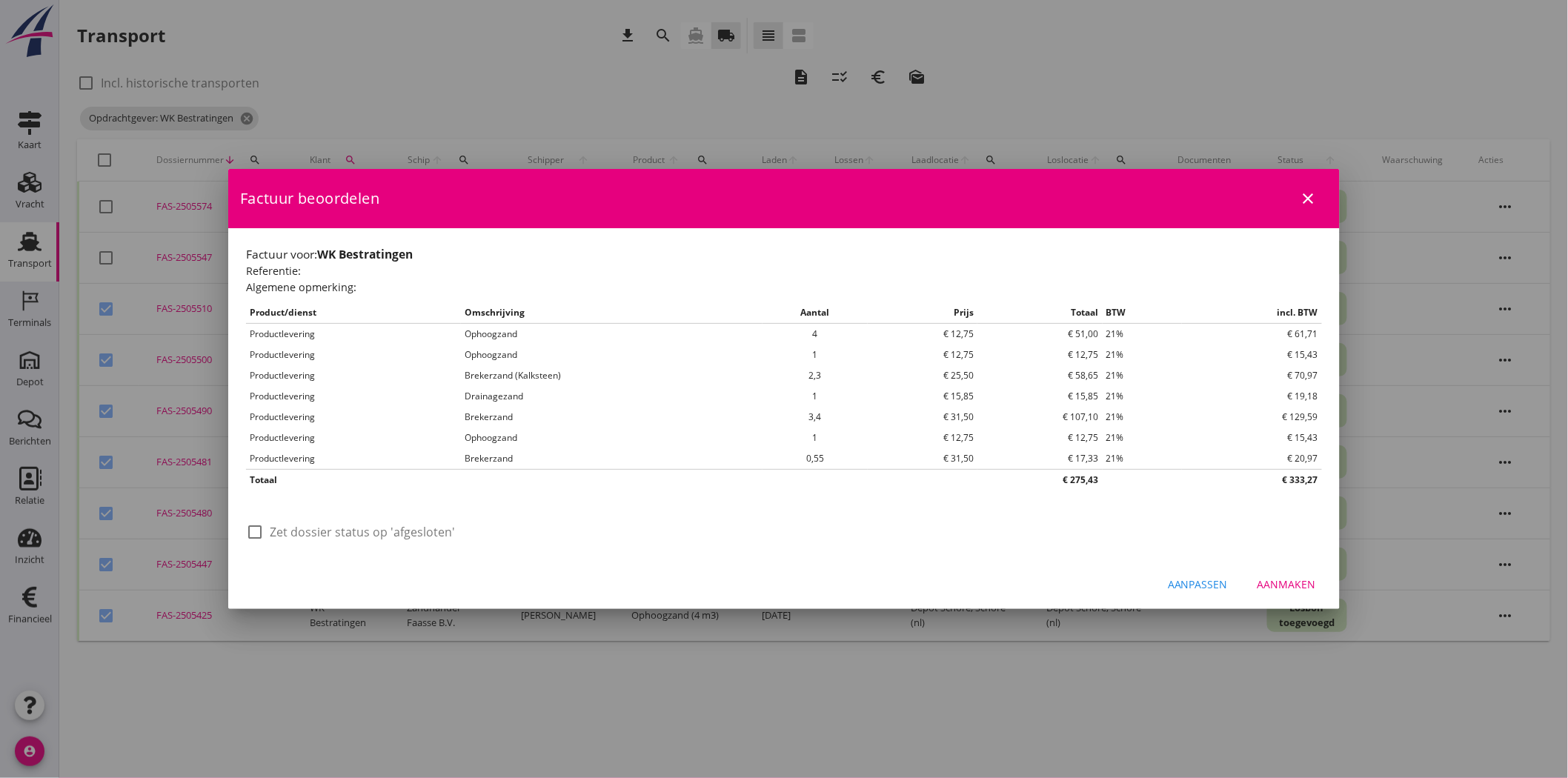
scroll to position [0, 0]
click at [775, 357] on div "Aanmaken" at bounding box center [1286, 583] width 58 height 16
checkbox input "false"
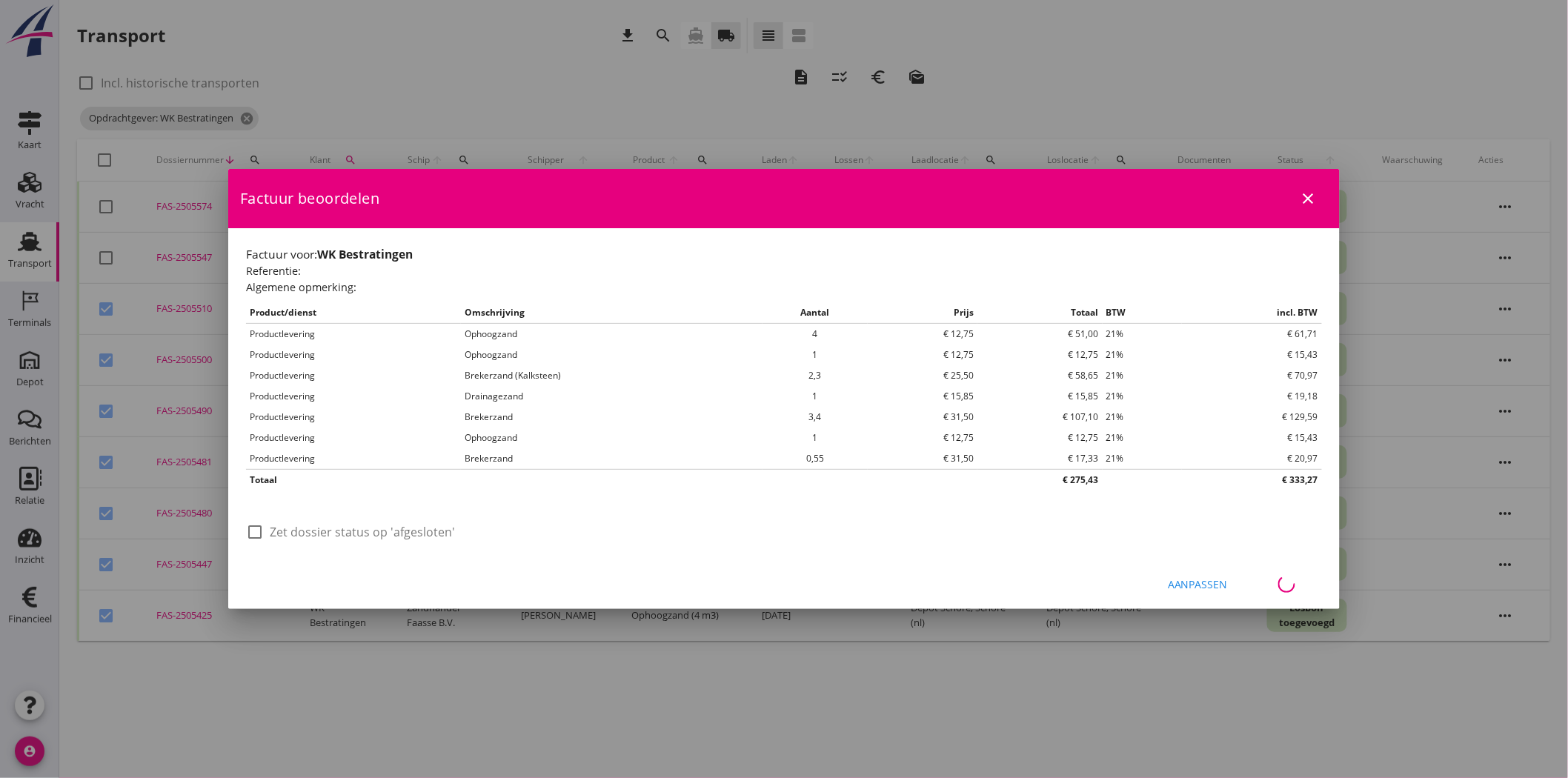
checkbox input "false"
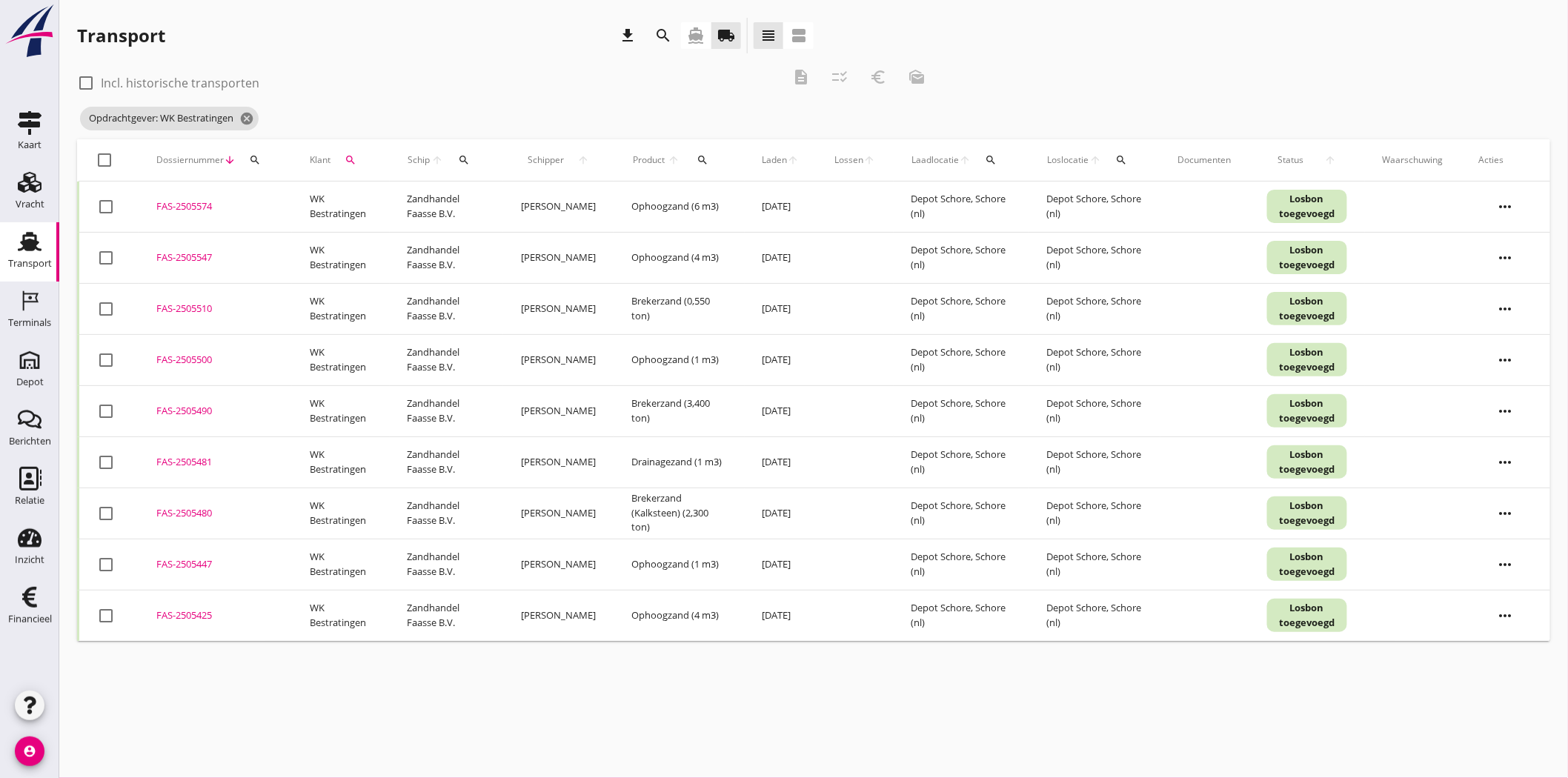
click at [182, 357] on div "FAS-2505425" at bounding box center [215, 616] width 118 height 15
click at [174, 357] on div "FAS-2505447" at bounding box center [215, 565] width 118 height 15
click at [171, 357] on div "FAS-2505480" at bounding box center [215, 513] width 118 height 15
click at [164, 357] on div "FAS-2505481" at bounding box center [215, 462] width 118 height 15
click at [171, 357] on div "FAS-2505490" at bounding box center [215, 411] width 118 height 15
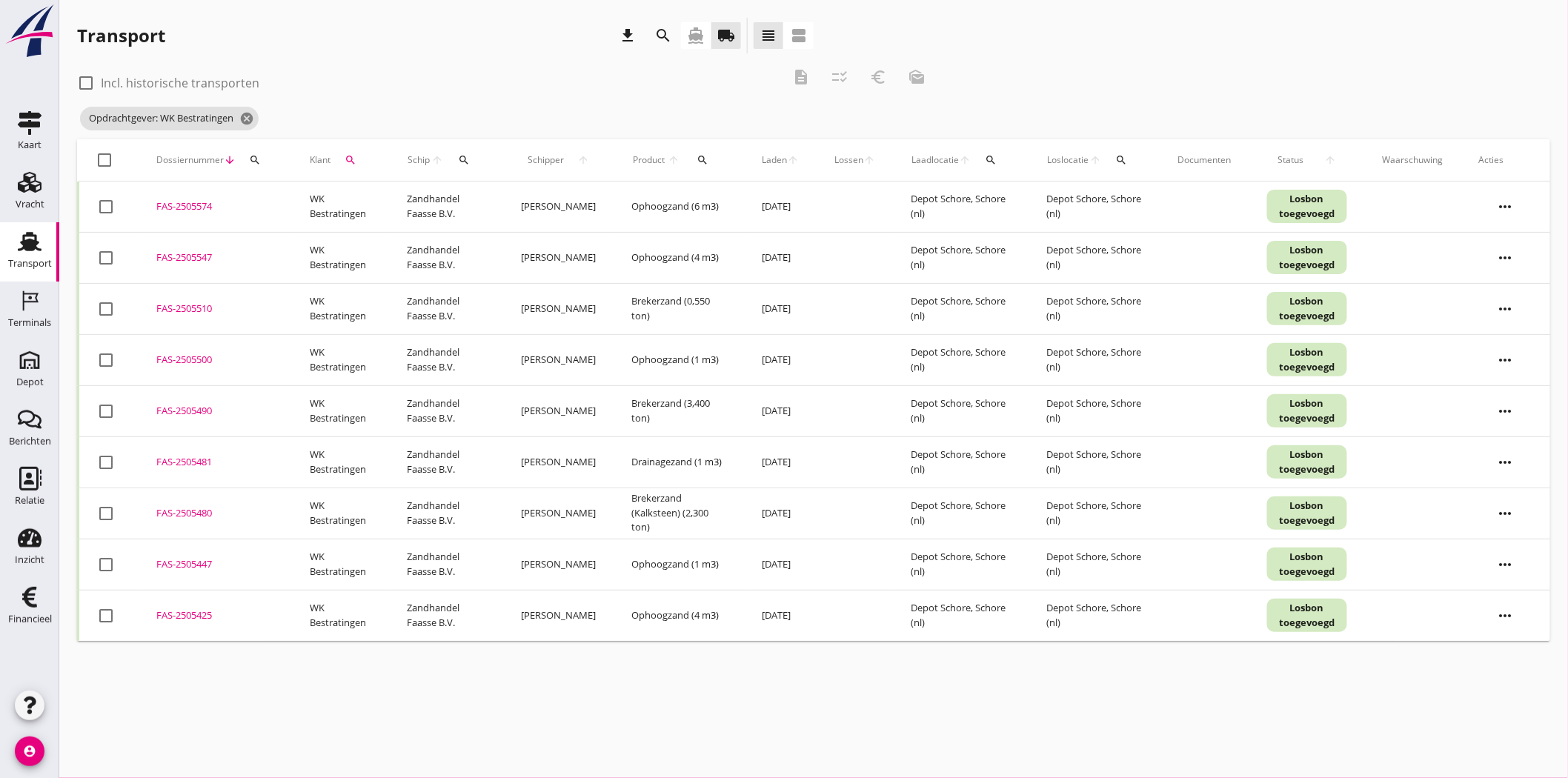
click at [171, 355] on div "FAS-2505500" at bounding box center [215, 360] width 118 height 15
click at [180, 301] on div "FAS-2505510" at bounding box center [215, 309] width 118 height 15
click at [182, 255] on div "FAS-2505547" at bounding box center [215, 258] width 118 height 15
click at [184, 199] on div "FAS-2505574" at bounding box center [215, 207] width 118 height 15
click at [250, 119] on icon "cancel" at bounding box center [247, 119] width 15 height 15
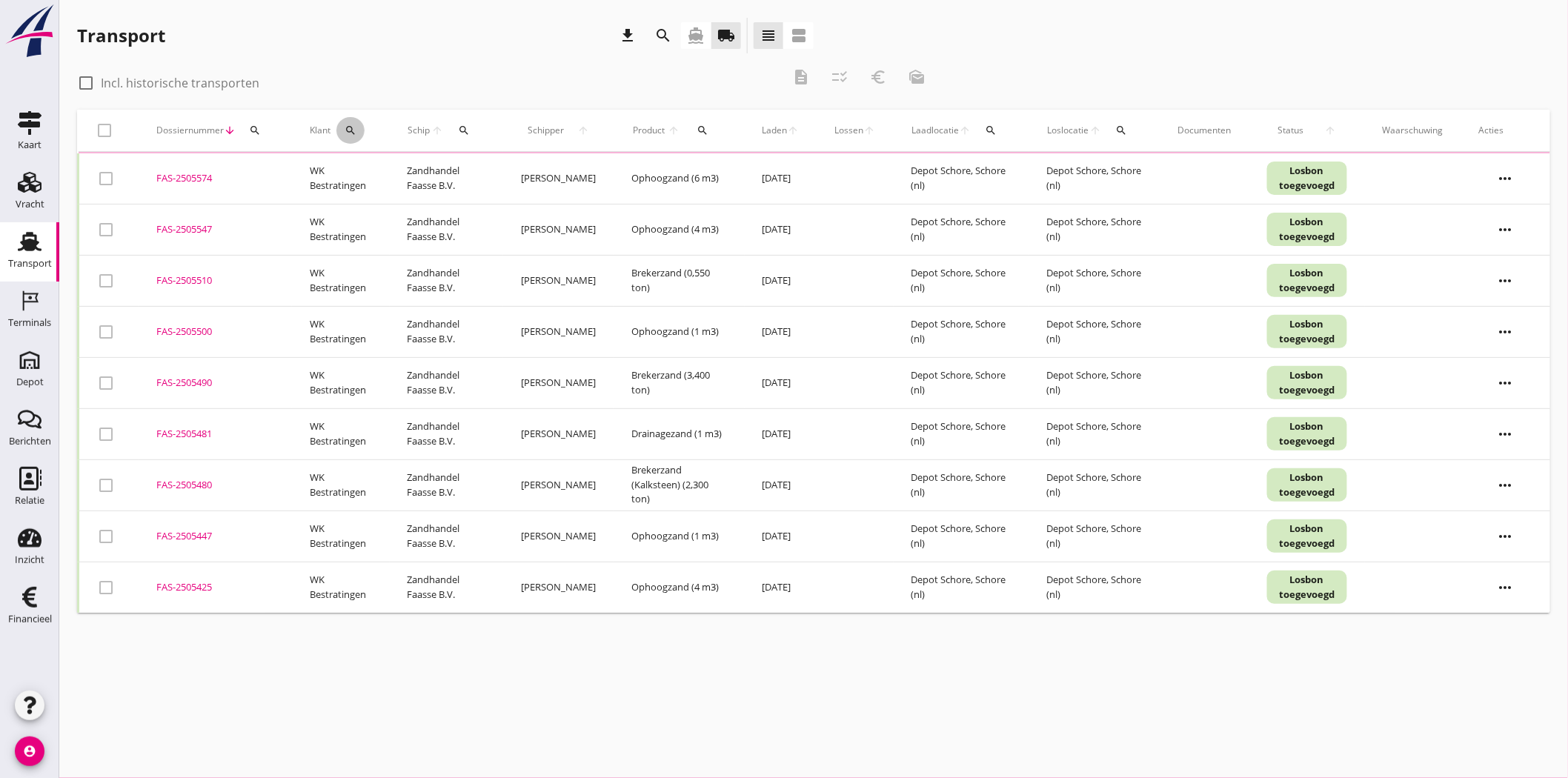
click at [348, 130] on icon "search" at bounding box center [350, 130] width 12 height 12
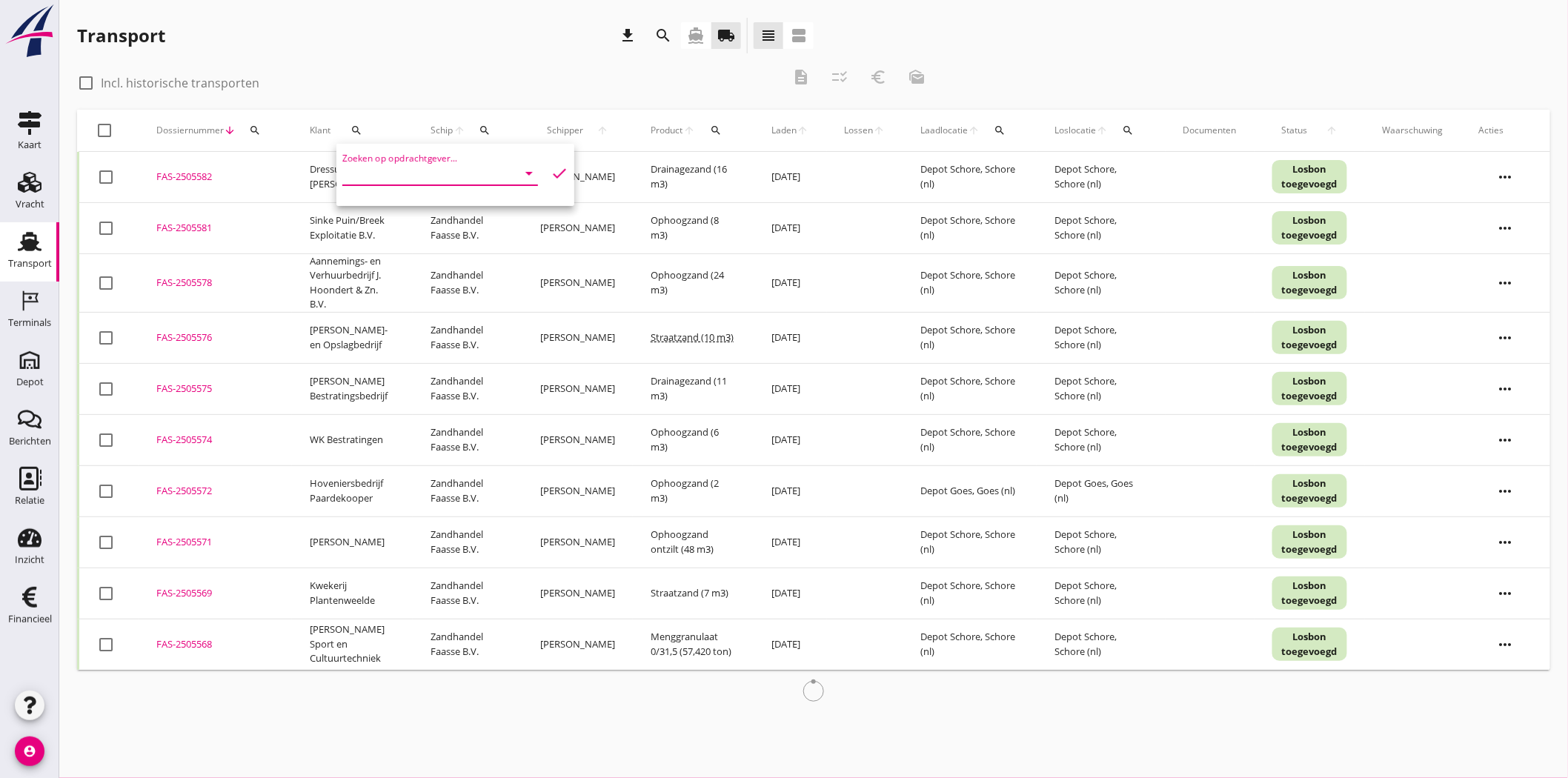
click at [371, 178] on input "Zoeken op opdrachtgever..." at bounding box center [419, 173] width 154 height 24
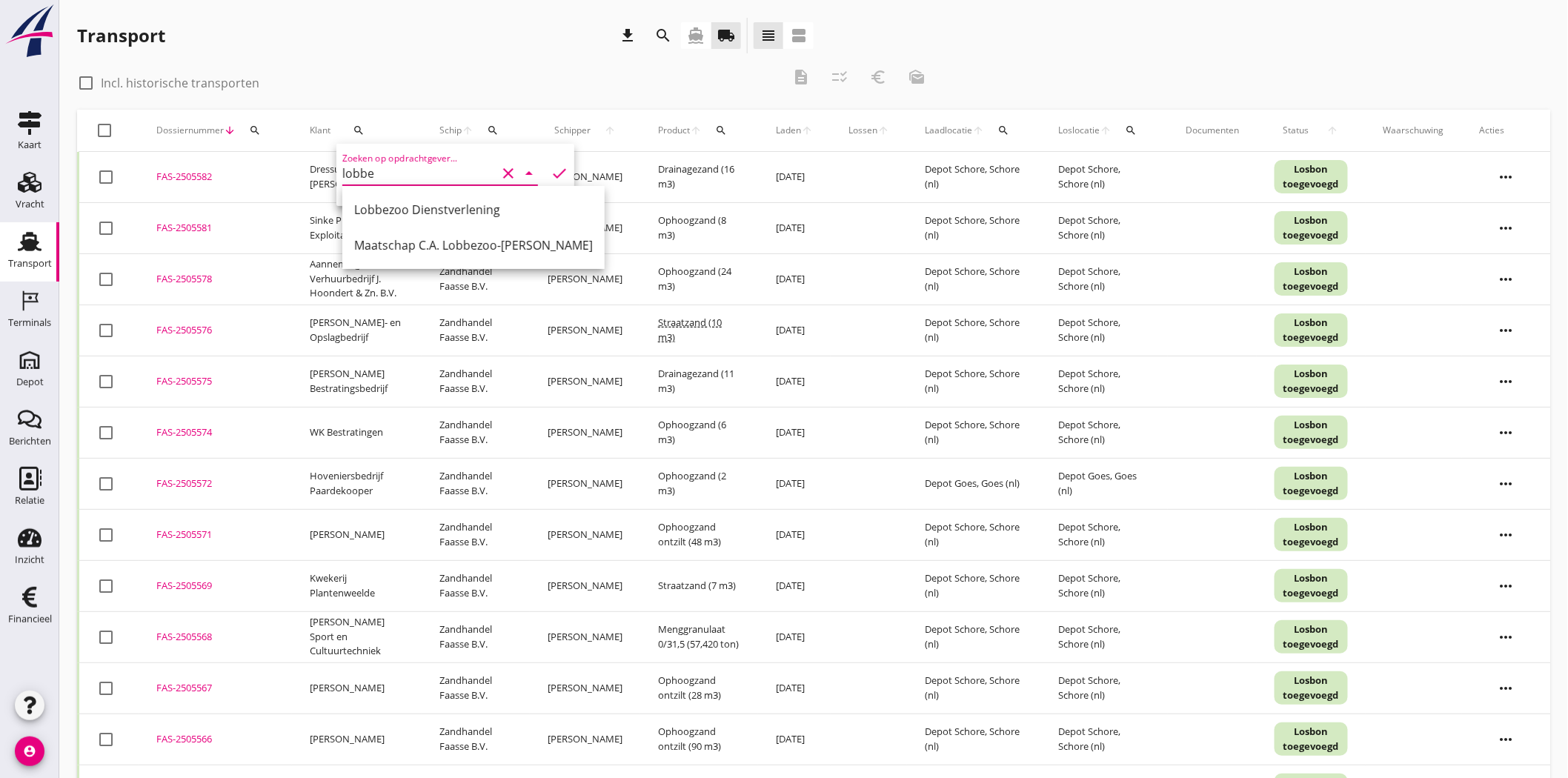
click at [383, 200] on div "Lobbezoo Dienstverlening" at bounding box center [473, 209] width 238 height 18
type input "Lobbezoo Dienstverlening"
click at [550, 171] on icon "check" at bounding box center [559, 172] width 18 height 18
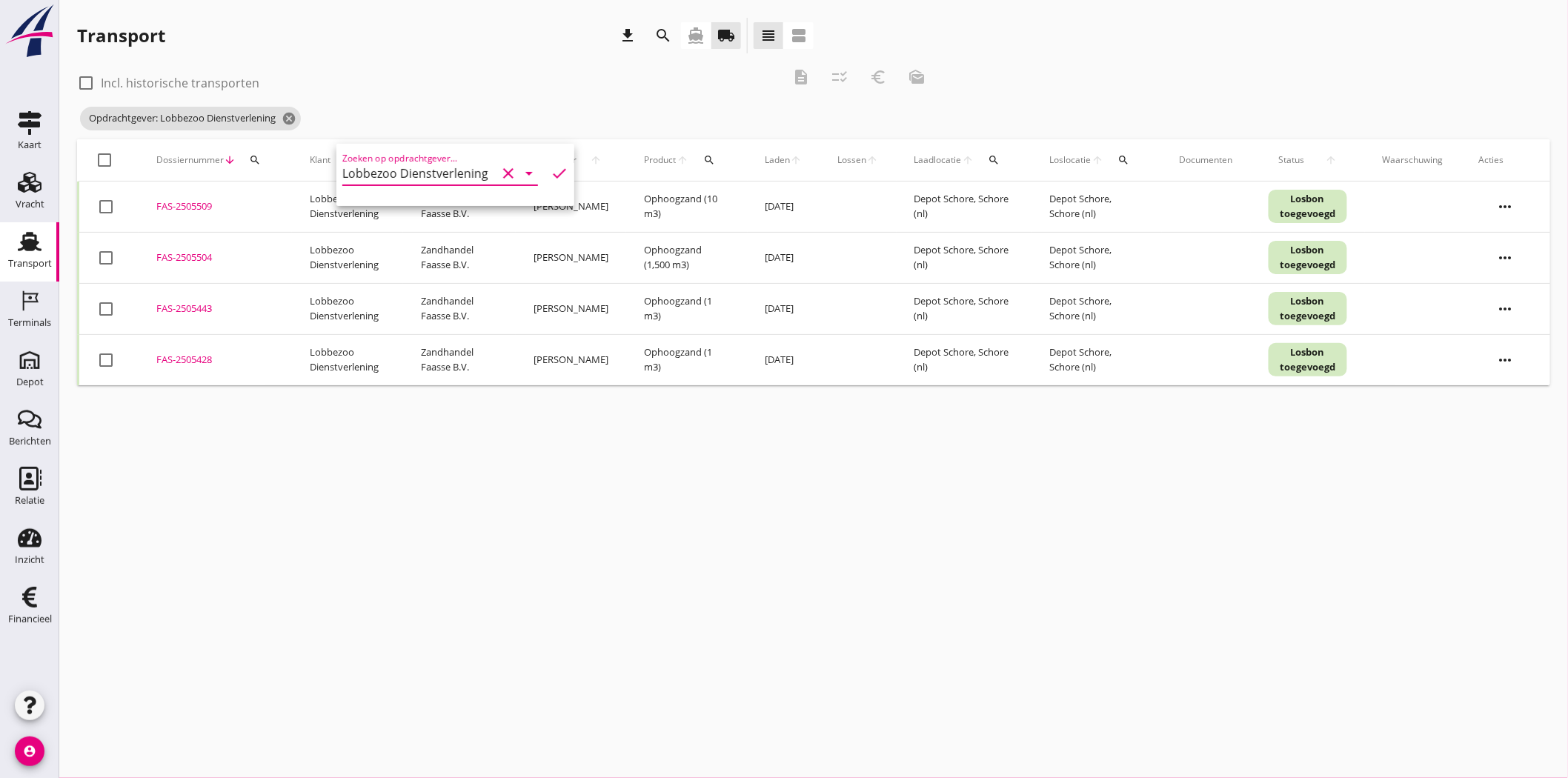
click at [107, 208] on div at bounding box center [106, 206] width 25 height 25
checkbox input "true"
click at [106, 255] on div at bounding box center [106, 257] width 25 height 25
checkbox input "true"
click at [107, 302] on div at bounding box center [106, 308] width 25 height 25
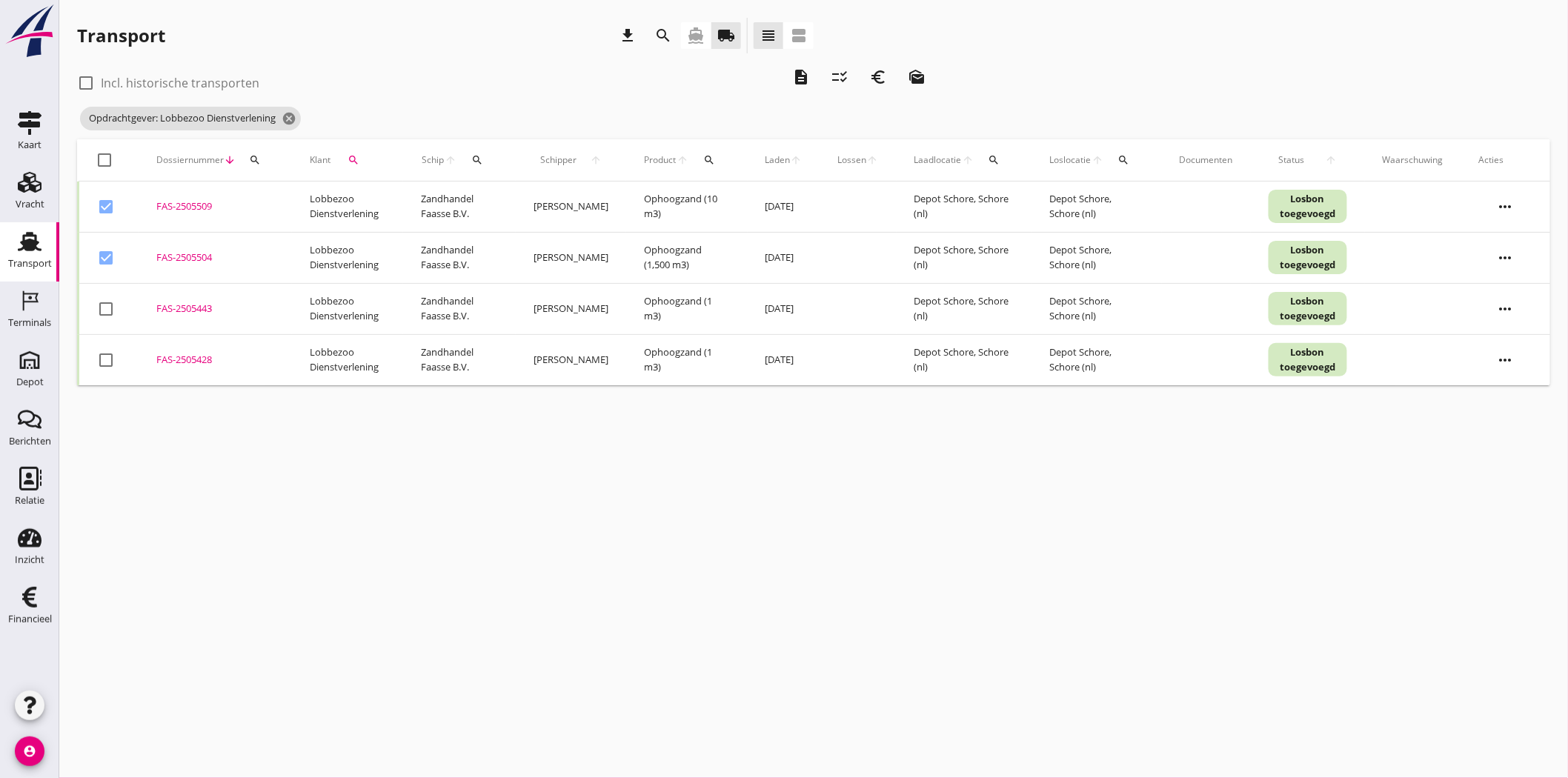
checkbox input "true"
click at [106, 357] on div at bounding box center [106, 360] width 25 height 25
checkbox input "true"
click at [775, 75] on icon "euro_symbol" at bounding box center [879, 76] width 18 height 18
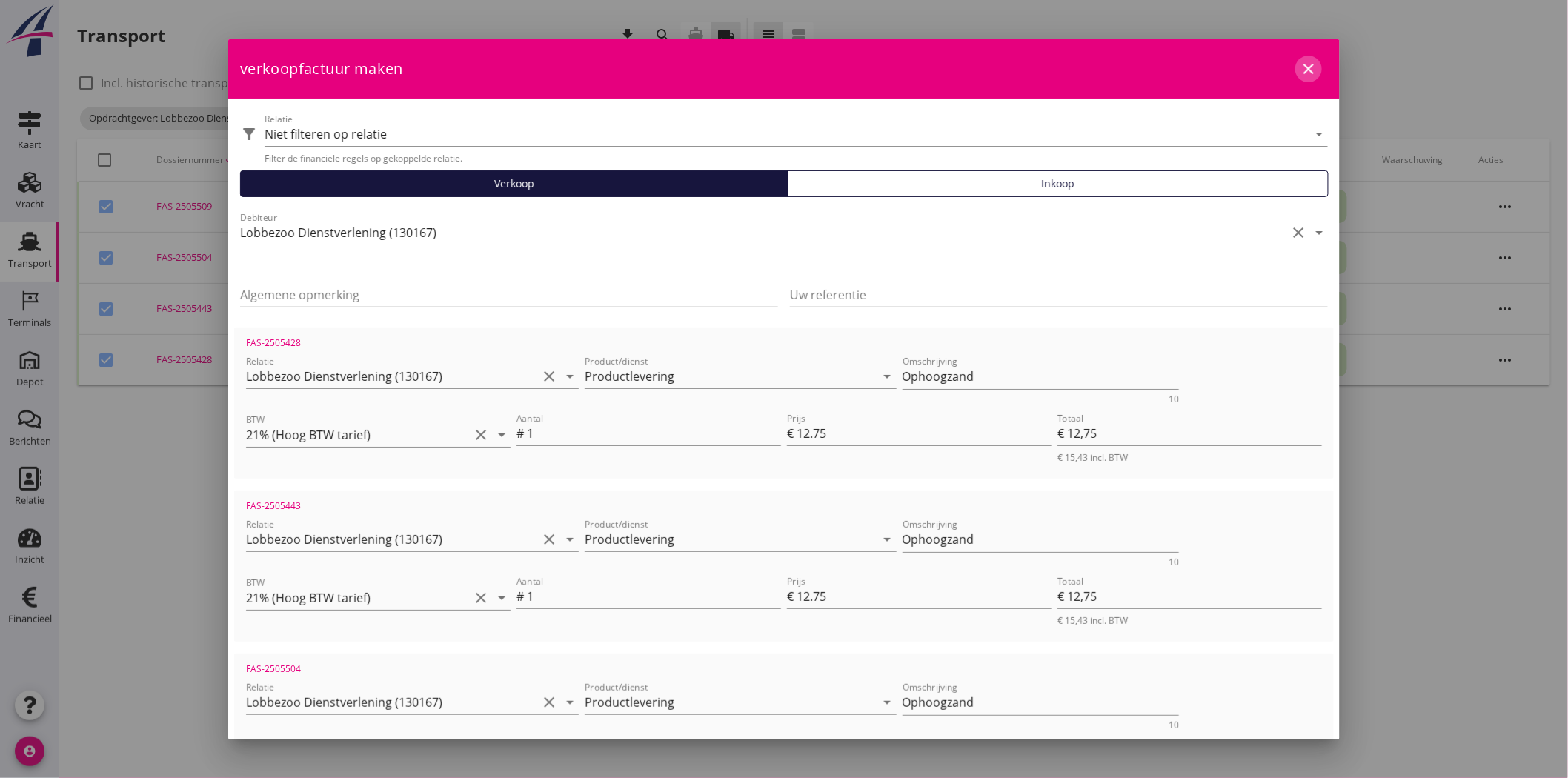
click at [775, 68] on icon "close" at bounding box center [1308, 69] width 18 height 18
checkbox input "false"
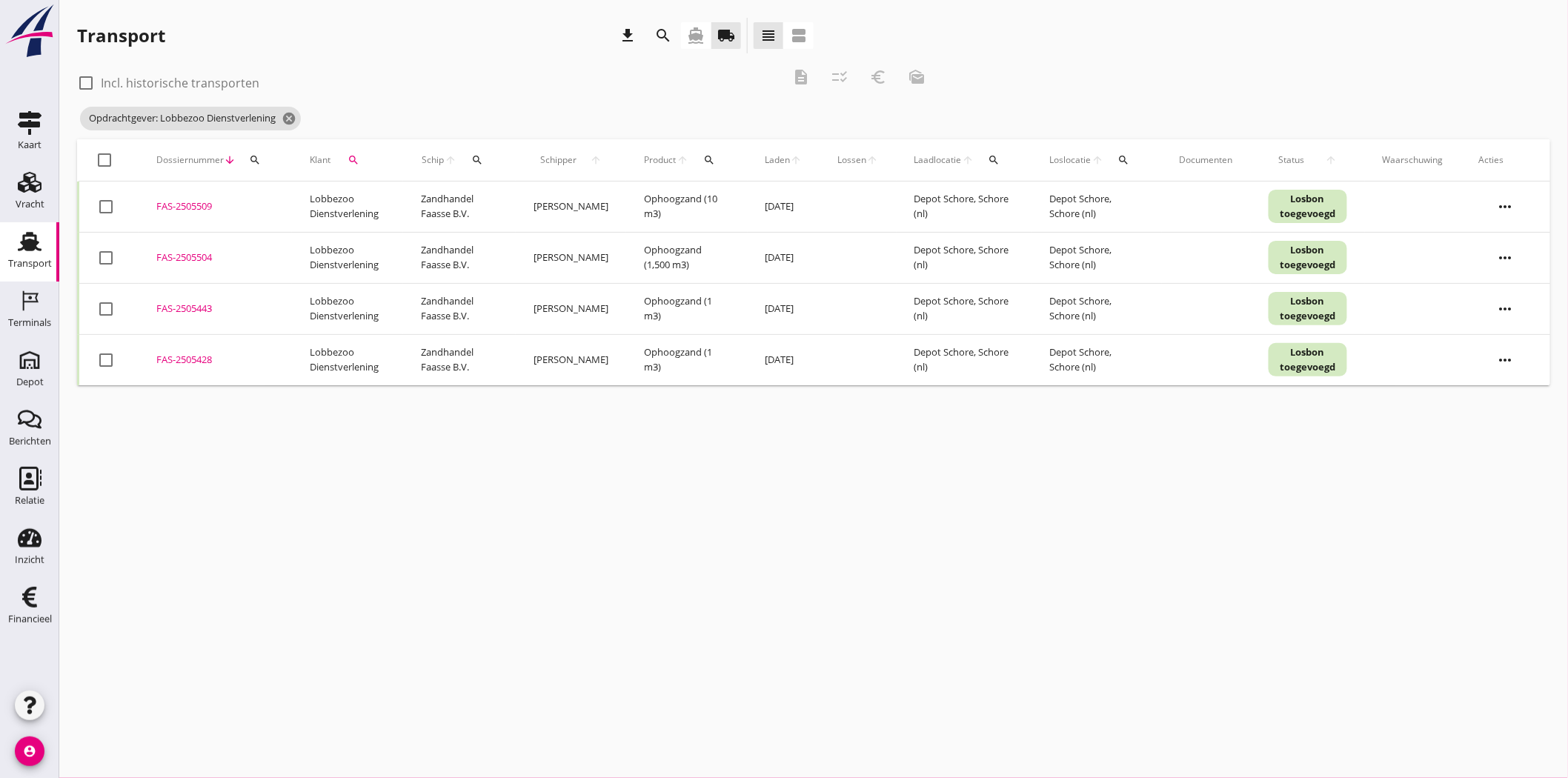
click at [168, 357] on div "FAS-2505428" at bounding box center [215, 360] width 118 height 15
click at [178, 314] on div "FAS-2505443" at bounding box center [215, 309] width 118 height 15
click at [168, 252] on div "FAS-2505504" at bounding box center [215, 258] width 118 height 15
click at [174, 199] on div "FAS-2505509" at bounding box center [215, 207] width 118 height 15
click at [105, 157] on div at bounding box center [105, 159] width 25 height 25
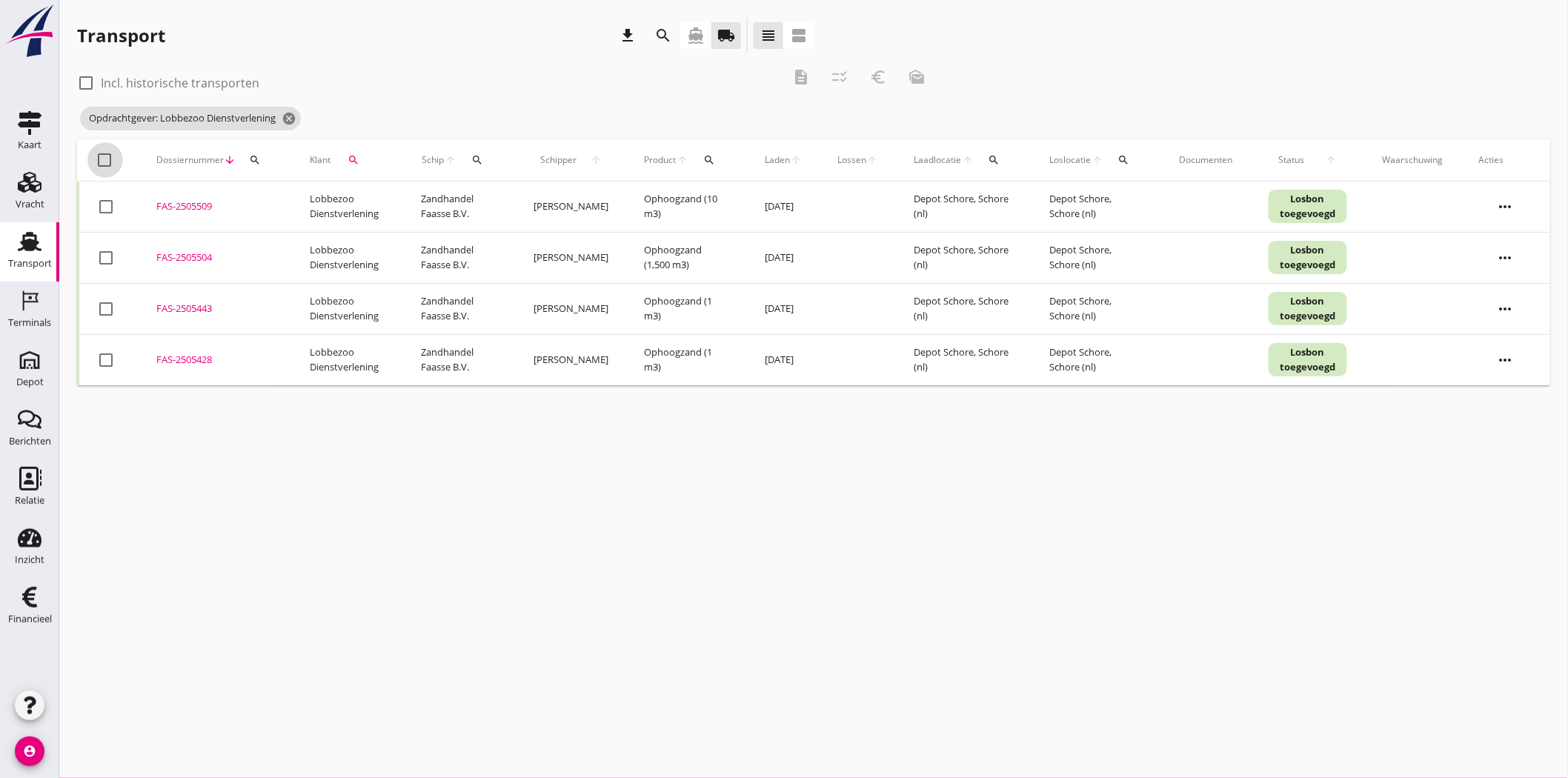
checkbox input "true"
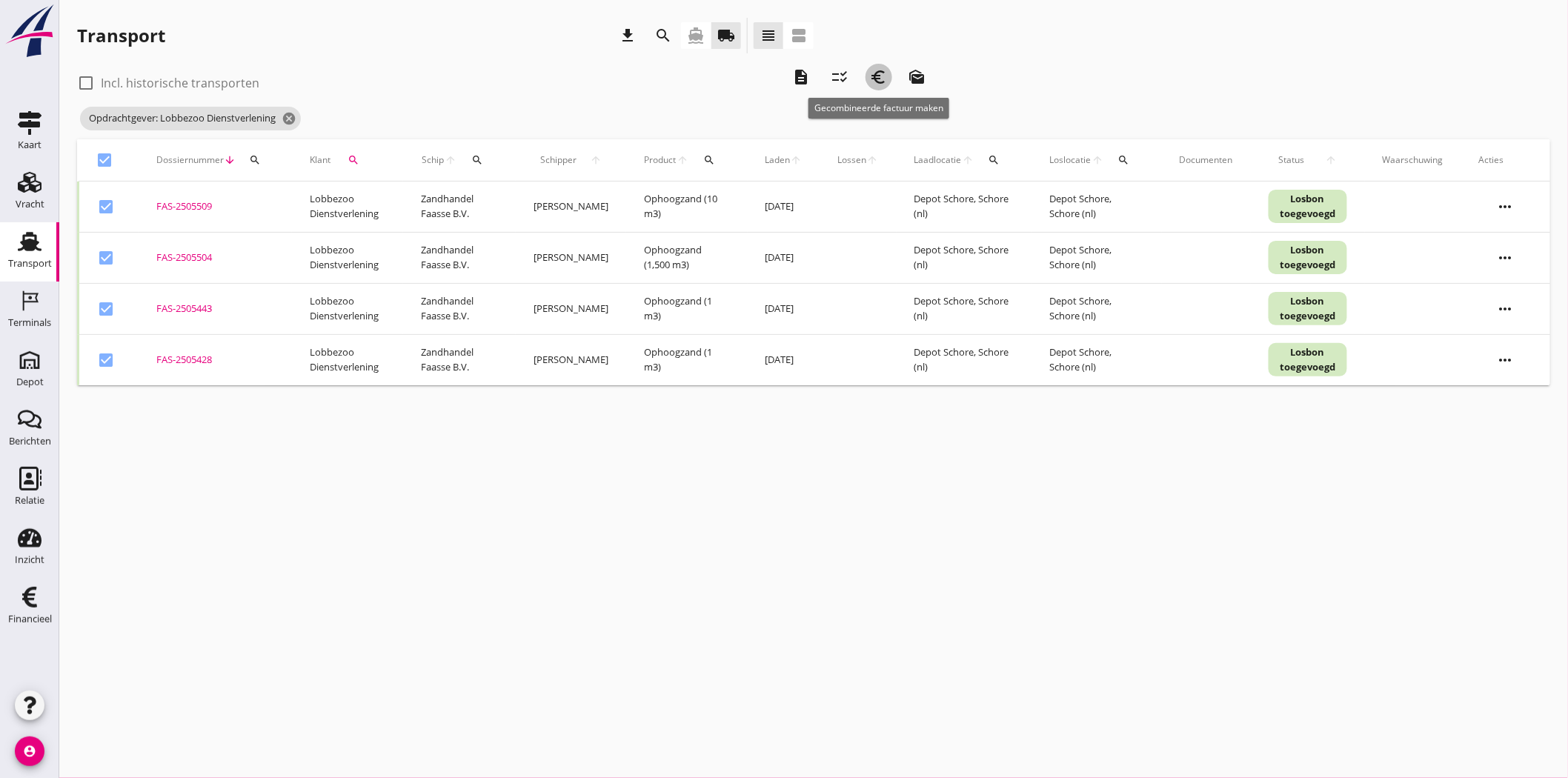
click at [775, 75] on icon "euro_symbol" at bounding box center [879, 76] width 18 height 18
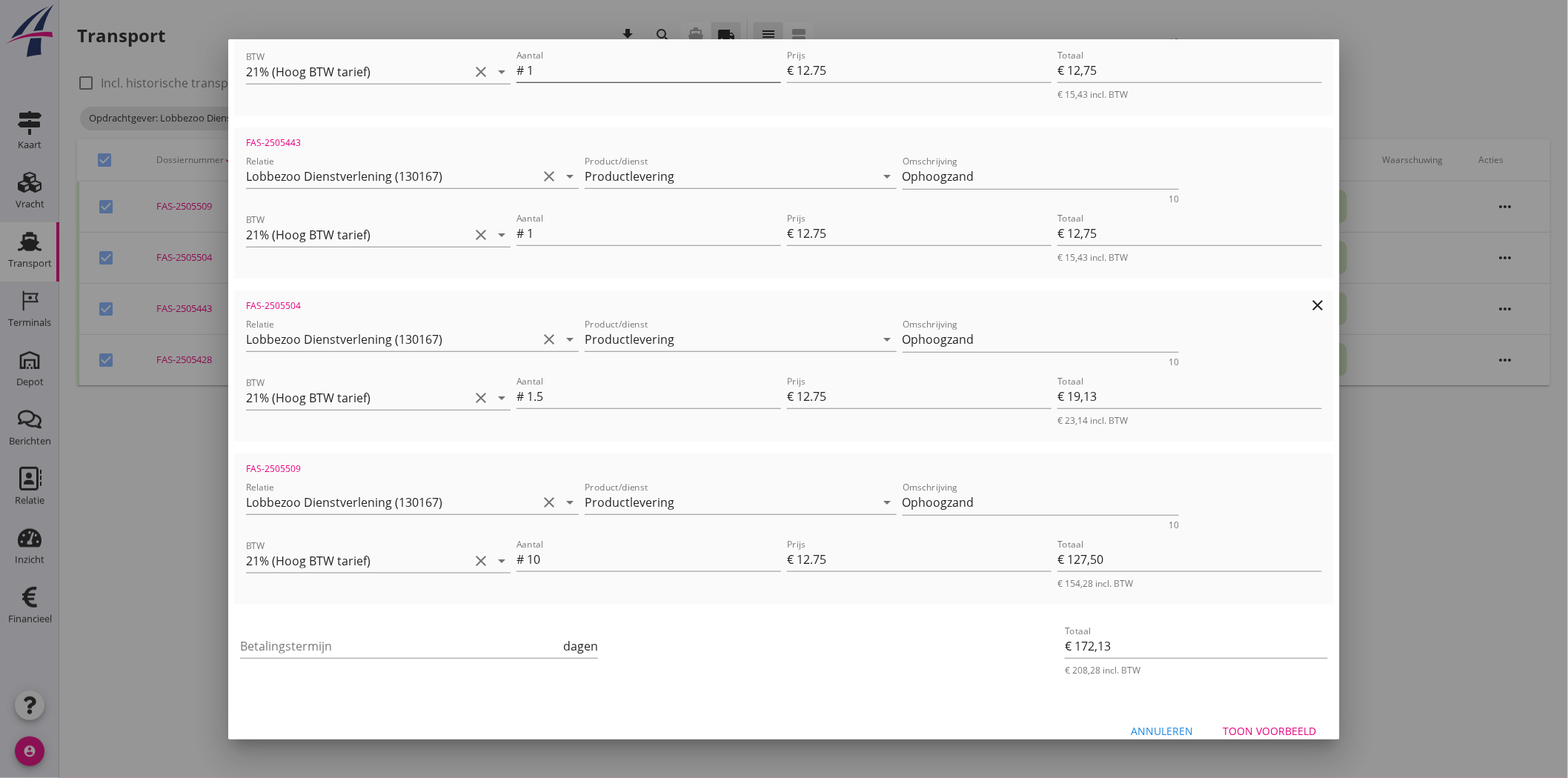
scroll to position [380, 0]
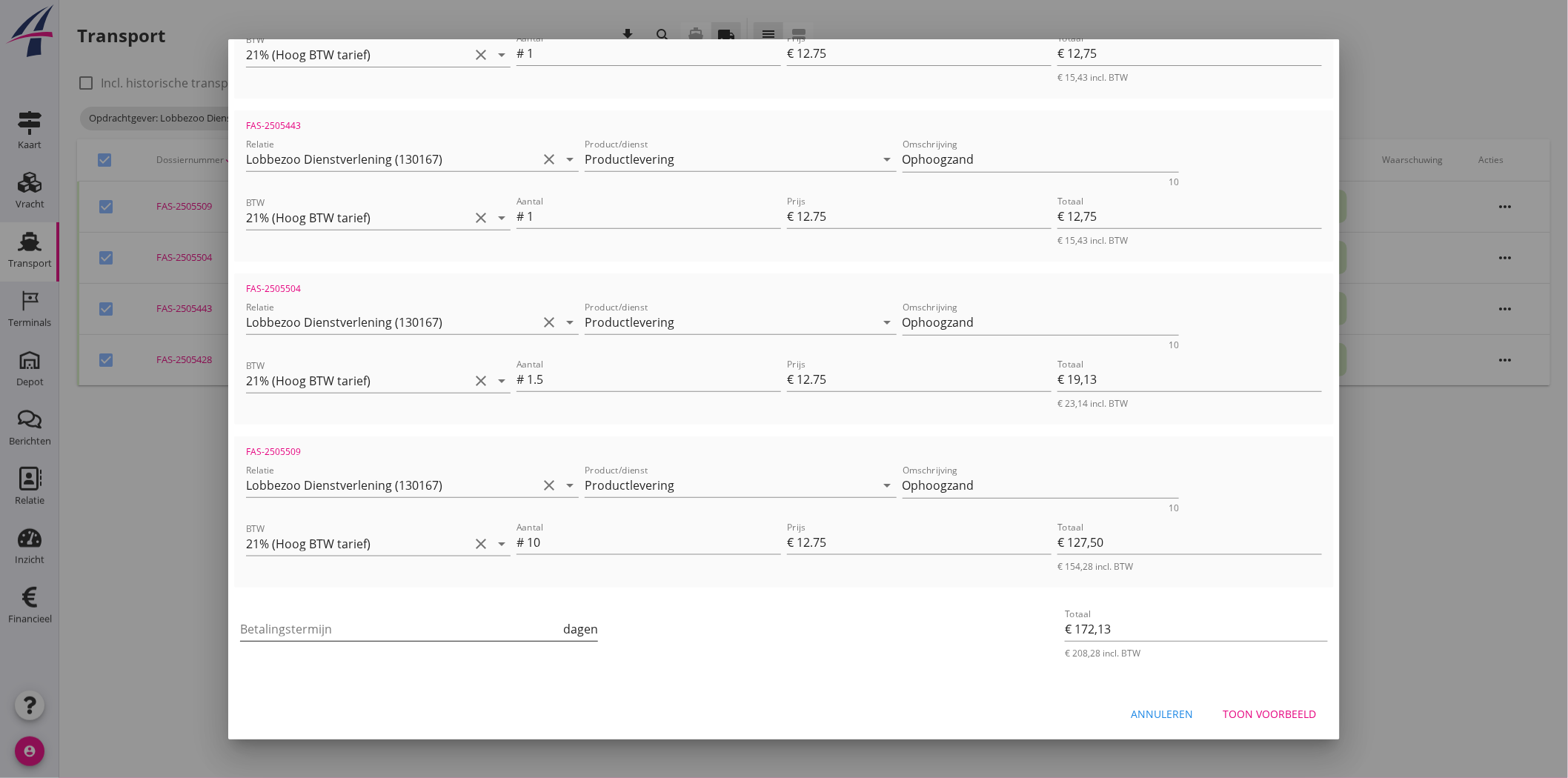
click at [474, 357] on input "Betalingstermijn" at bounding box center [400, 629] width 320 height 24
type input "30"
click at [775, 357] on button "Toon voorbeeld" at bounding box center [1269, 714] width 117 height 27
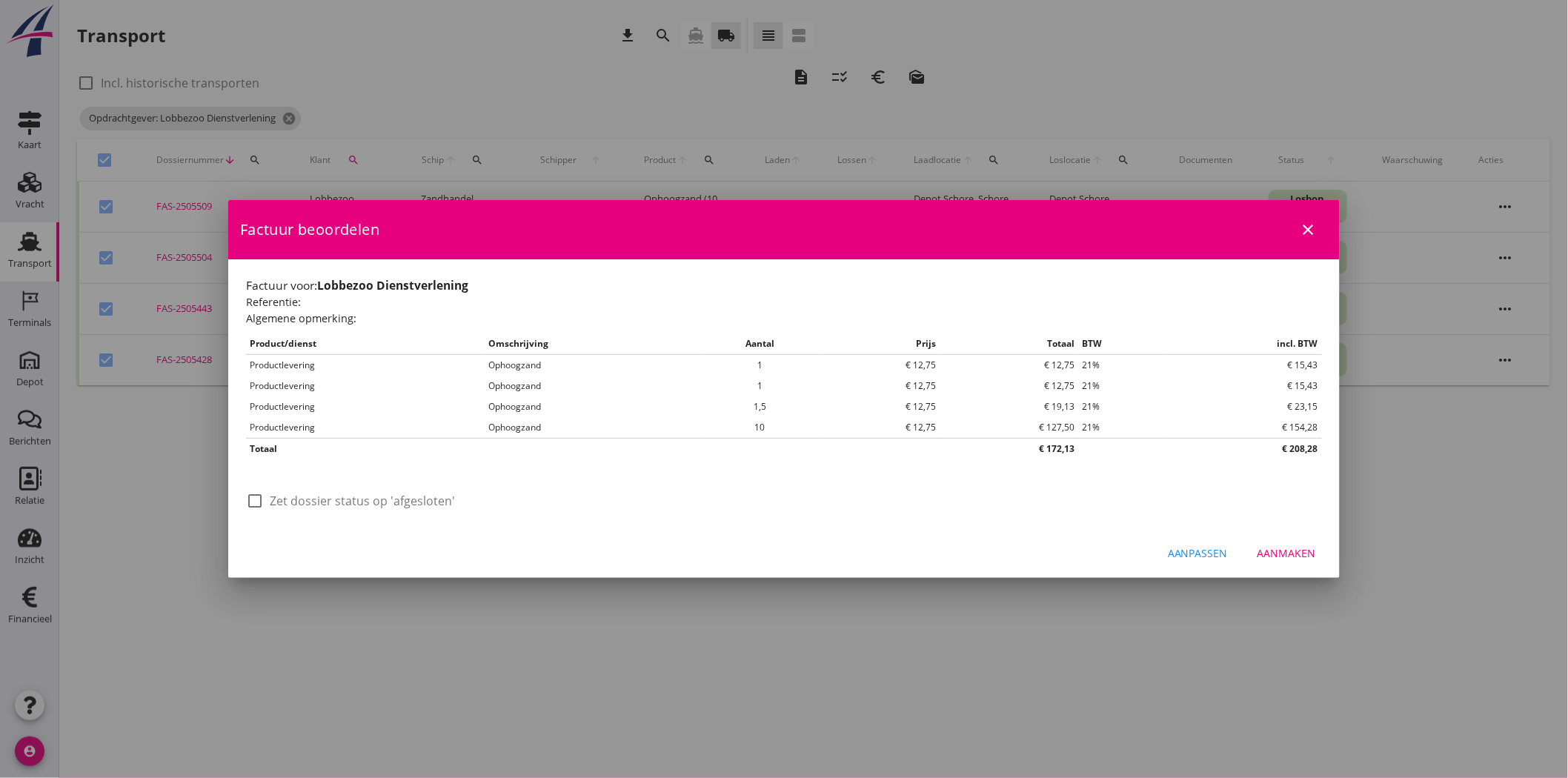
scroll to position [0, 0]
click at [260, 357] on div at bounding box center [254, 500] width 25 height 25
checkbox input "true"
click at [775, 357] on button "Aanmaken" at bounding box center [1287, 552] width 83 height 27
checkbox input "false"
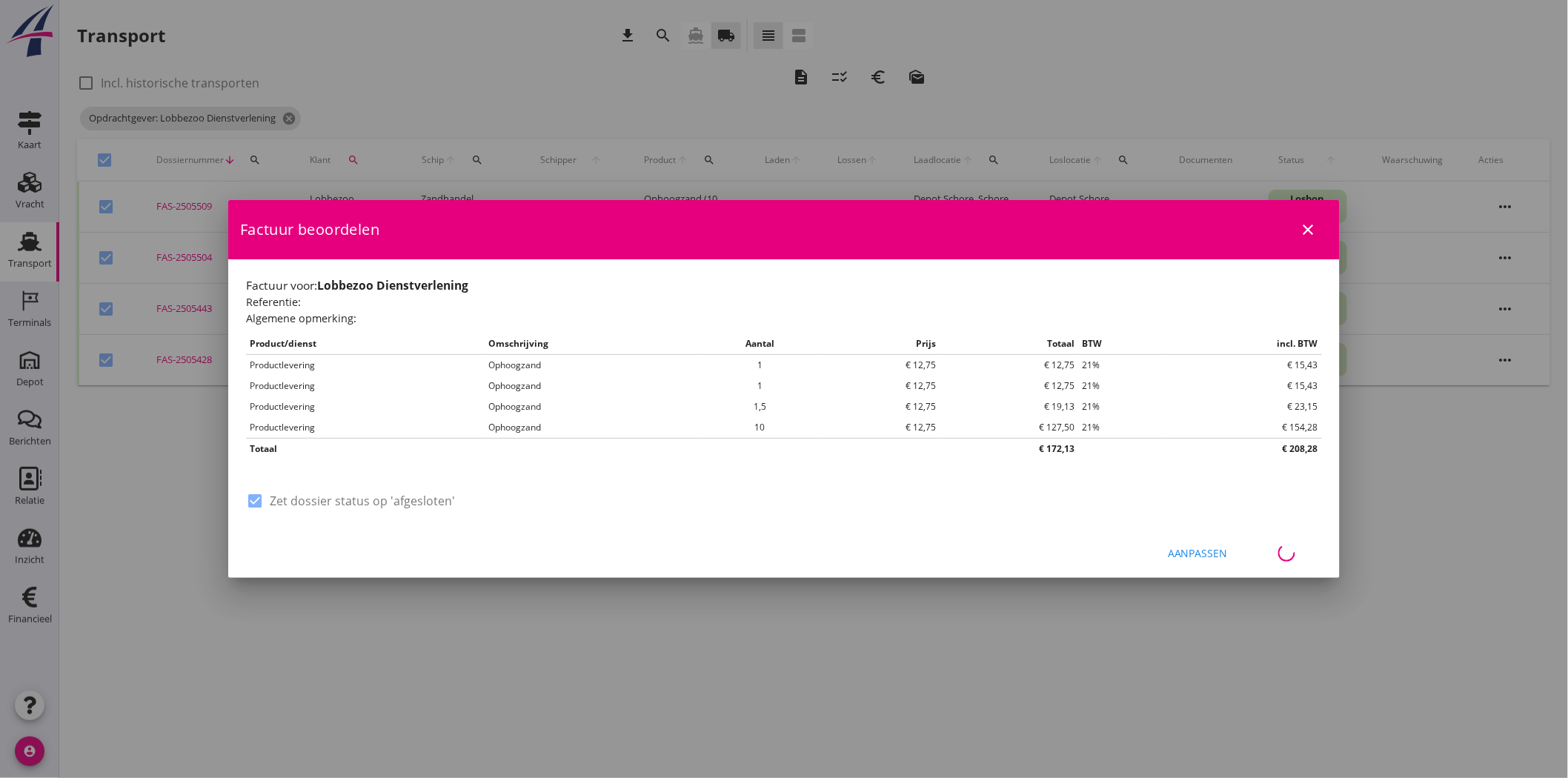
checkbox input "false"
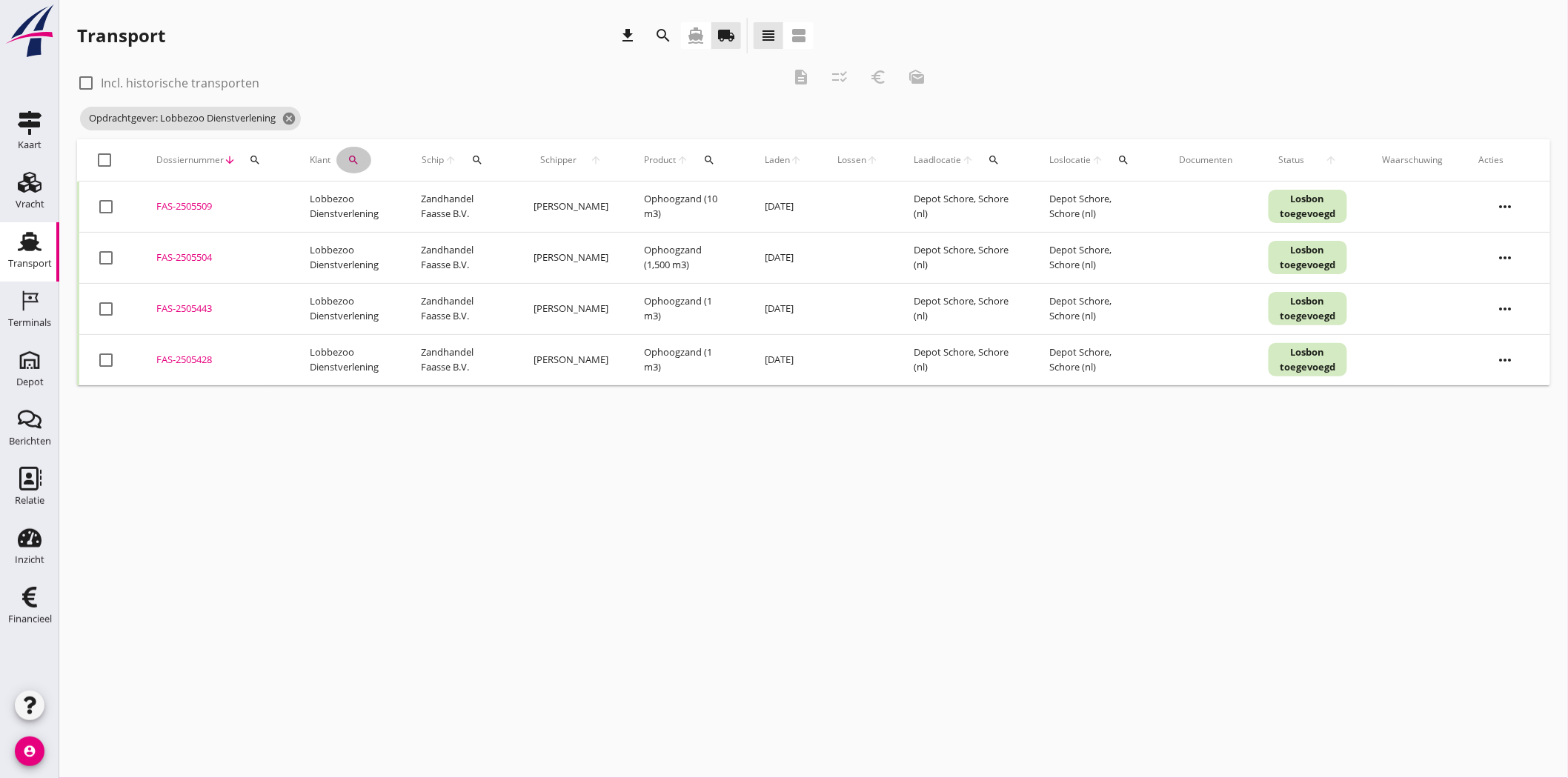
click at [352, 157] on icon "search" at bounding box center [353, 159] width 12 height 12
click at [500, 198] on icon "clear" at bounding box center [508, 202] width 18 height 18
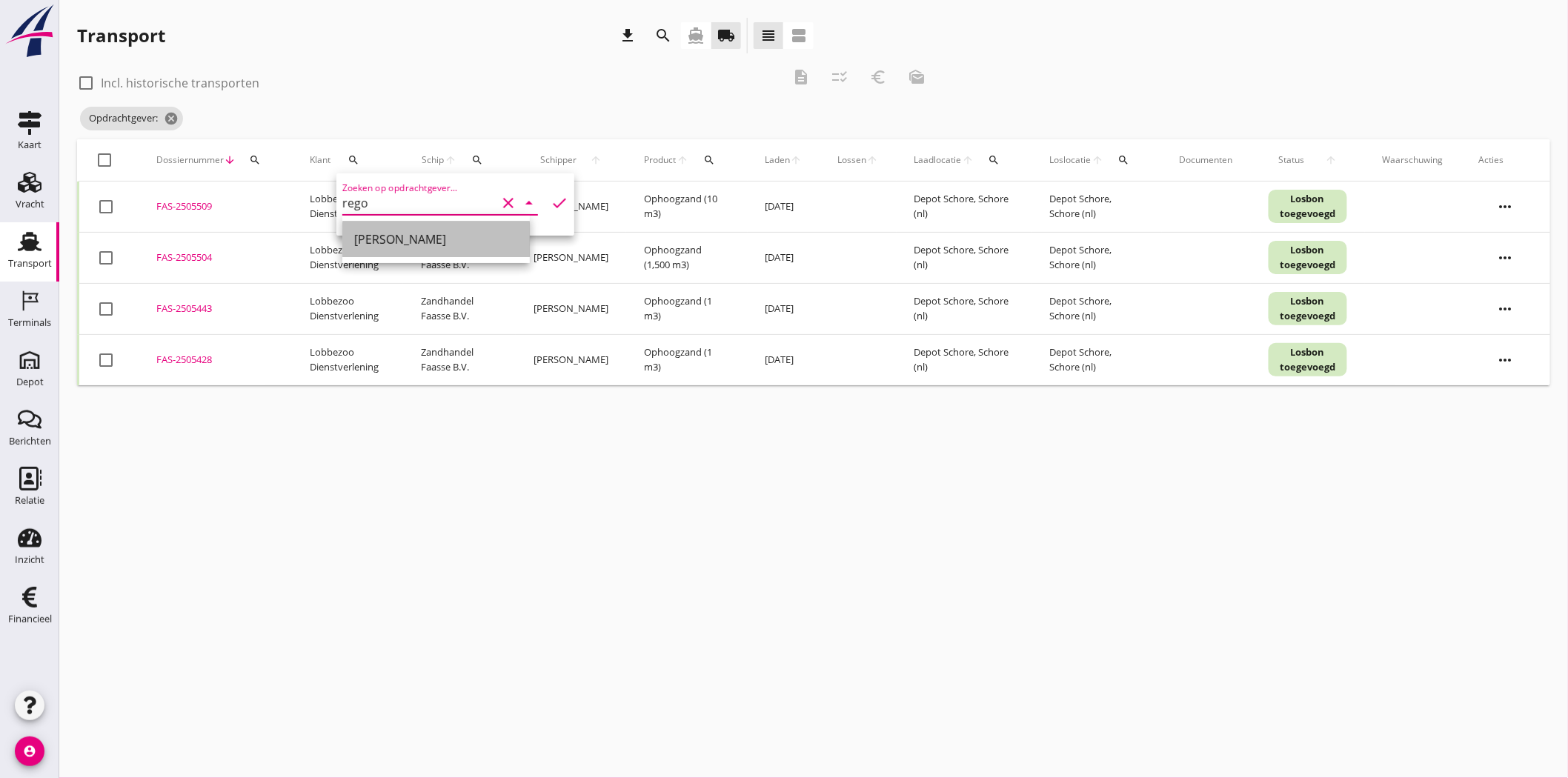
click at [432, 237] on div "[PERSON_NAME]" at bounding box center [436, 238] width 164 height 18
type input "[PERSON_NAME]"
click at [550, 198] on icon "check" at bounding box center [559, 202] width 18 height 18
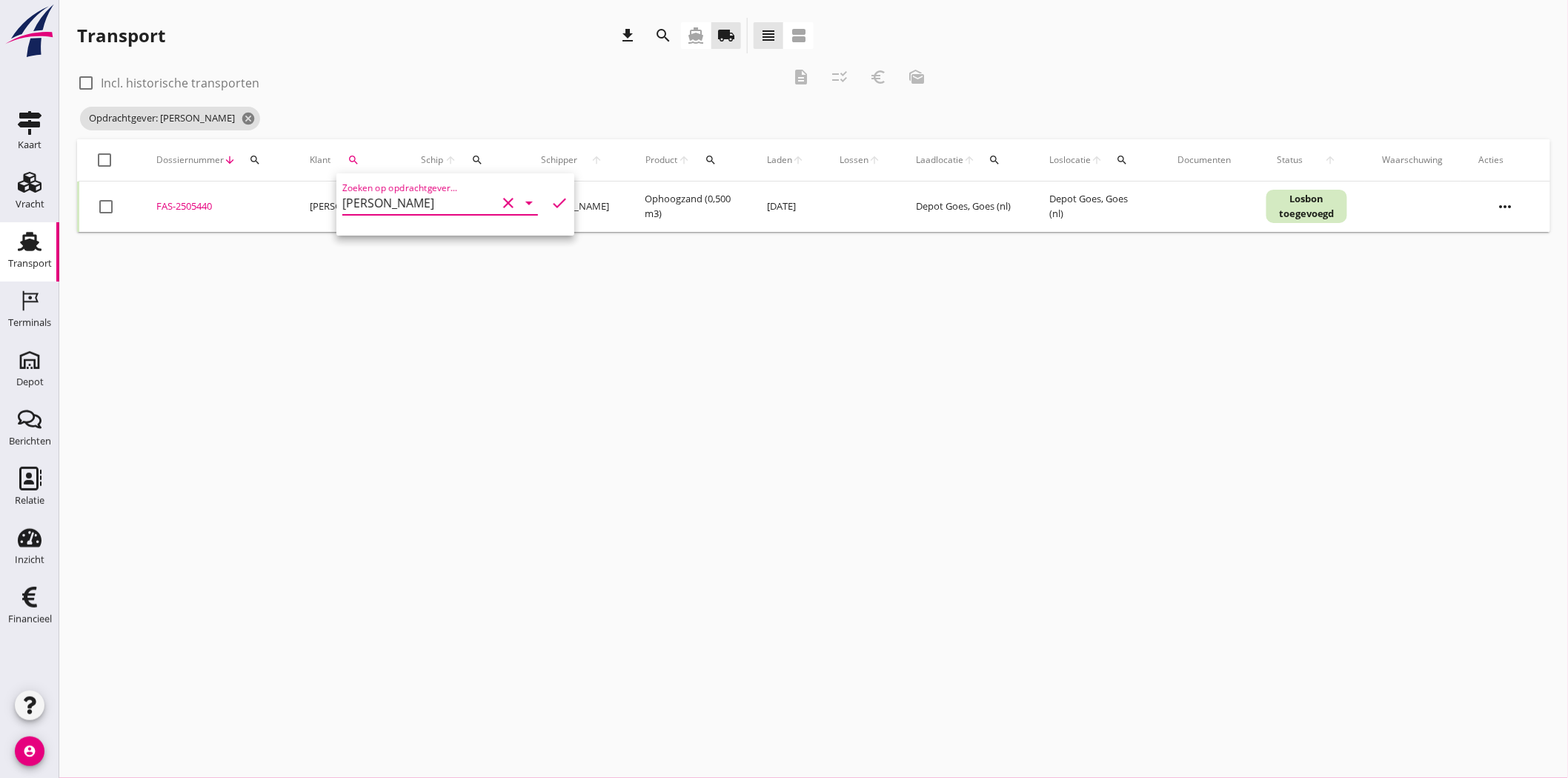
click at [178, 202] on div "FAS-2505440" at bounding box center [215, 207] width 118 height 15
click at [182, 204] on div "FAS-2505440" at bounding box center [215, 207] width 118 height 15
click at [352, 159] on icon "search" at bounding box center [353, 159] width 12 height 12
click at [499, 198] on icon "clear" at bounding box center [508, 202] width 18 height 18
click at [344, 200] on input "[PERSON_NAME]" at bounding box center [419, 203] width 154 height 24
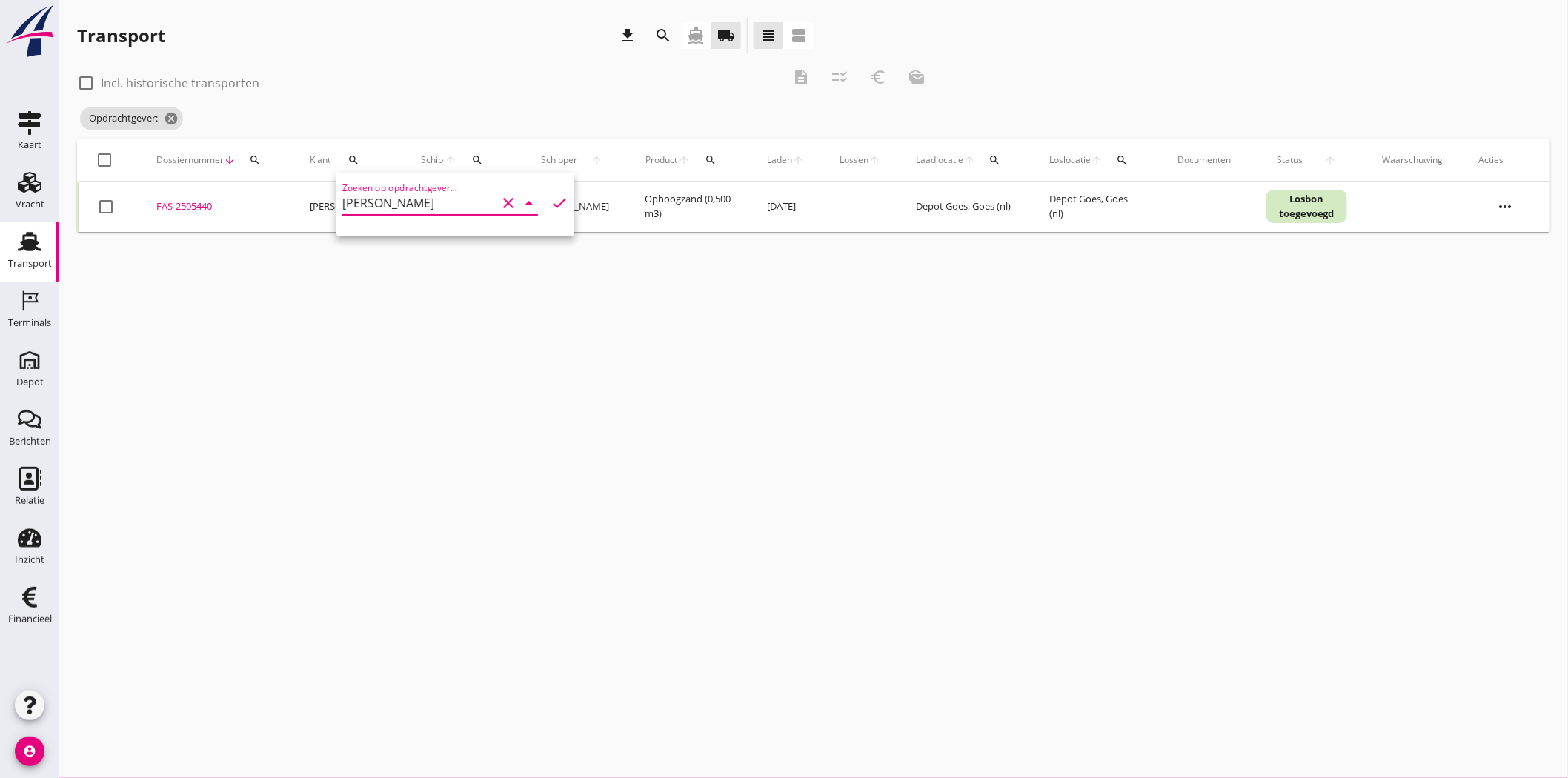
drag, startPoint x: 359, startPoint y: 202, endPoint x: 200, endPoint y: 187, distance: 159.7
click at [232, 202] on div "Deel track en trace Vracht details Vracht aanpassen Schip wijzigen Vracht kopie…" at bounding box center [784, 389] width 1568 height 778
click at [348, 156] on icon "search" at bounding box center [353, 159] width 12 height 12
click at [375, 203] on input "[PERSON_NAME]" at bounding box center [419, 203] width 154 height 24
click at [433, 268] on div "[PERSON_NAME] B.V." at bounding box center [446, 274] width 185 height 18
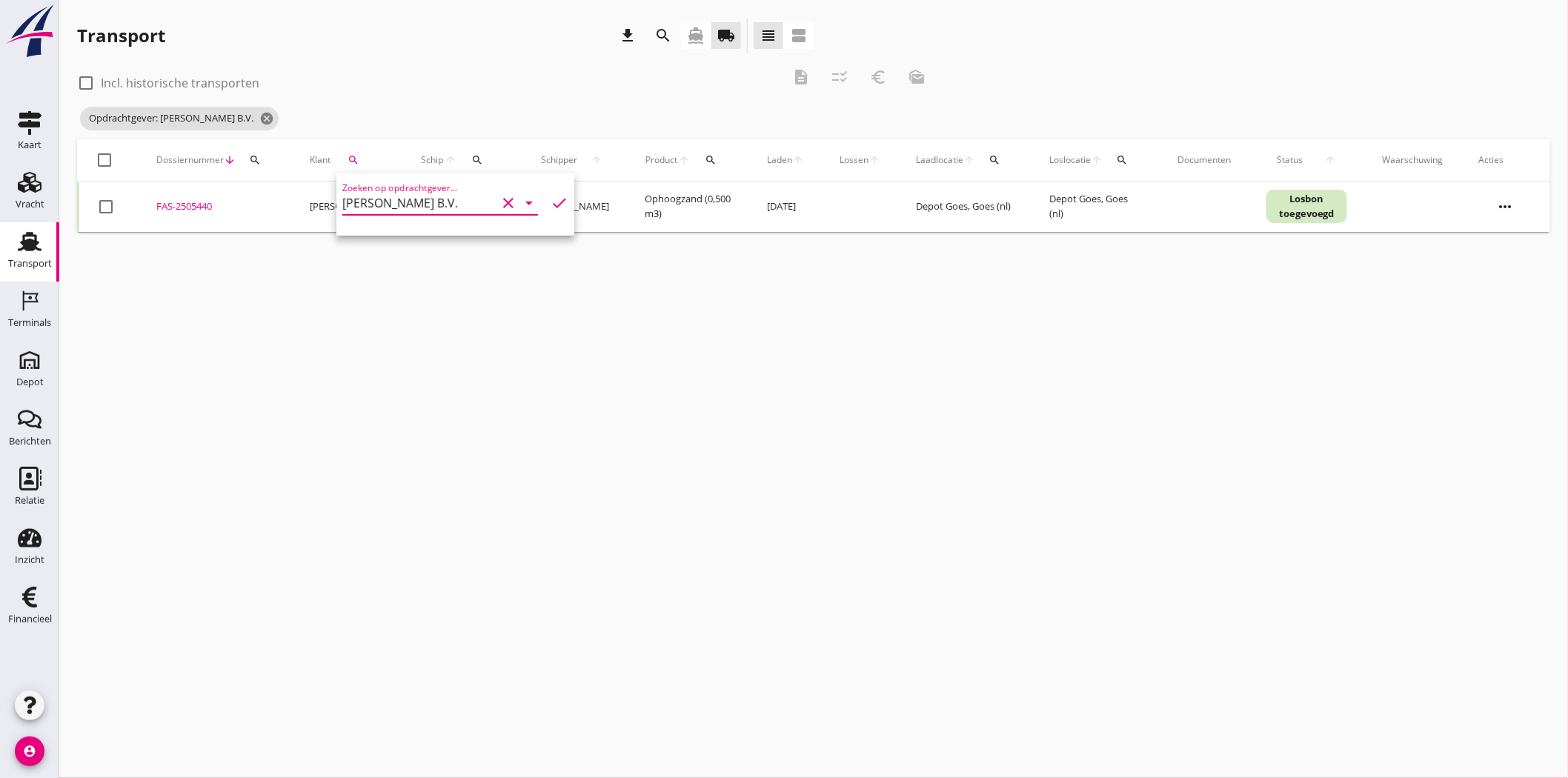
type input "[PERSON_NAME] B.V."
click at [550, 196] on icon "check" at bounding box center [559, 202] width 18 height 18
click at [178, 199] on div "FAS-2505441" at bounding box center [215, 207] width 118 height 15
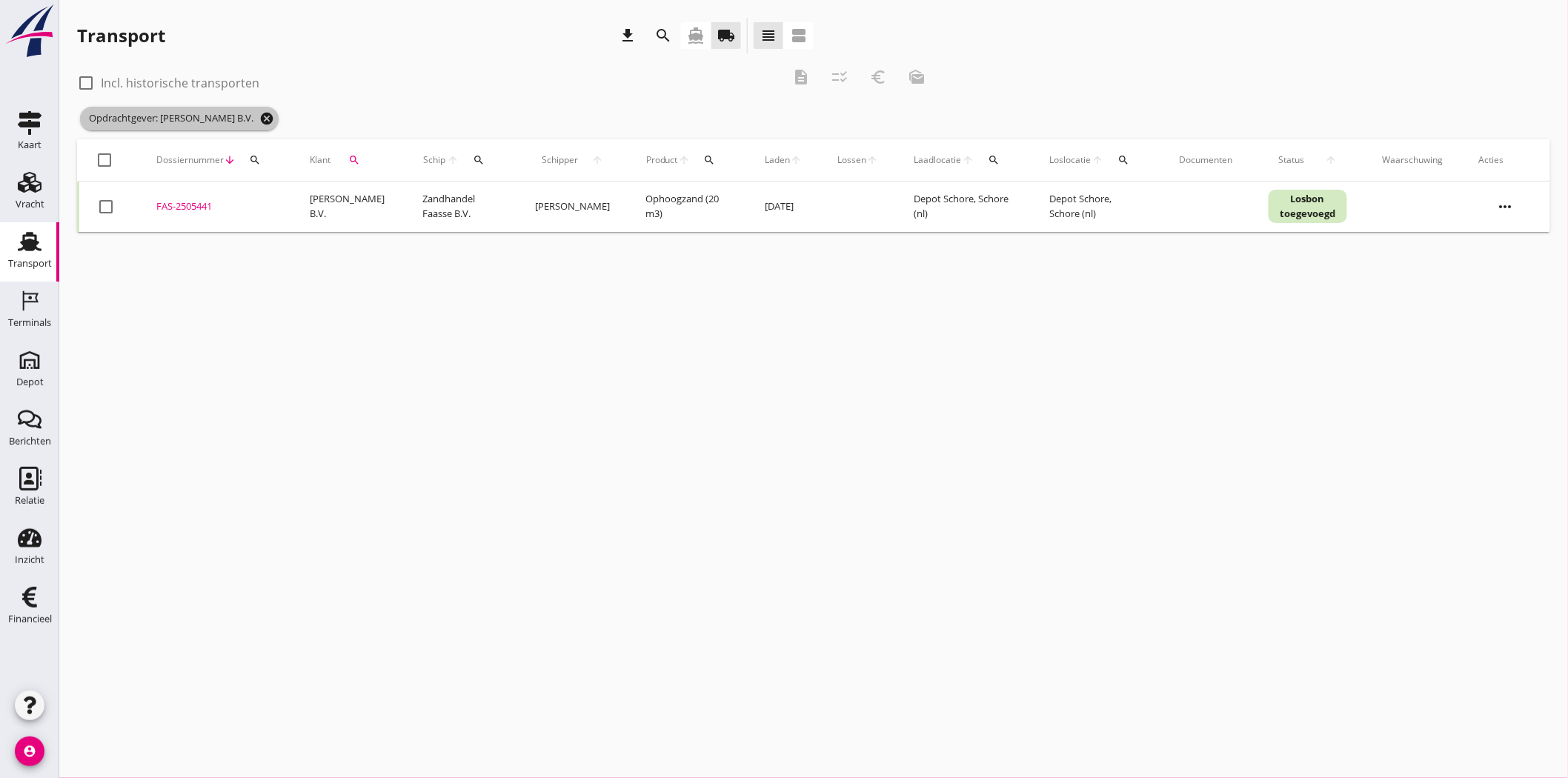
click at [260, 116] on icon "cancel" at bounding box center [267, 119] width 15 height 15
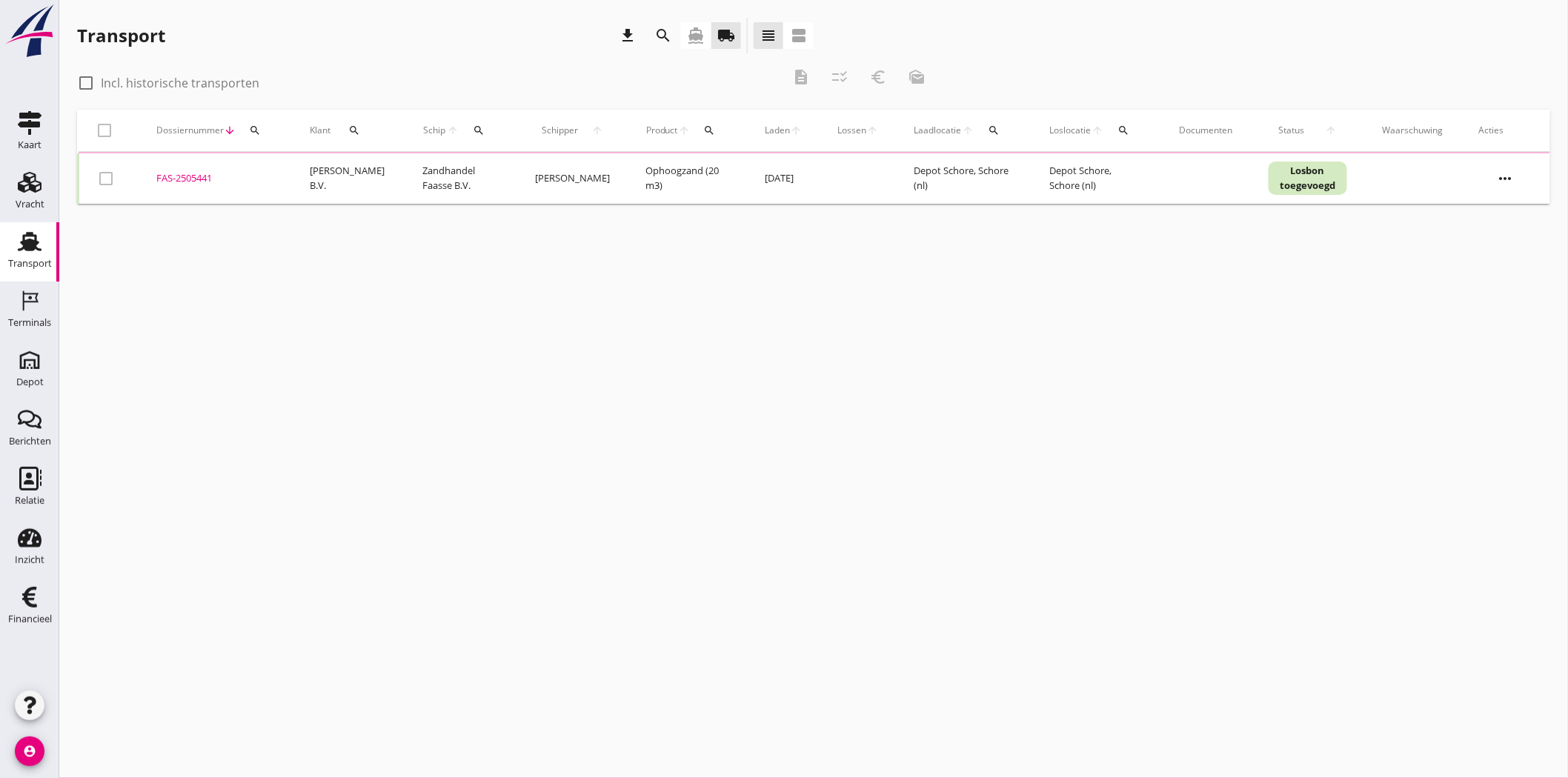
click at [351, 127] on icon "search" at bounding box center [353, 130] width 12 height 12
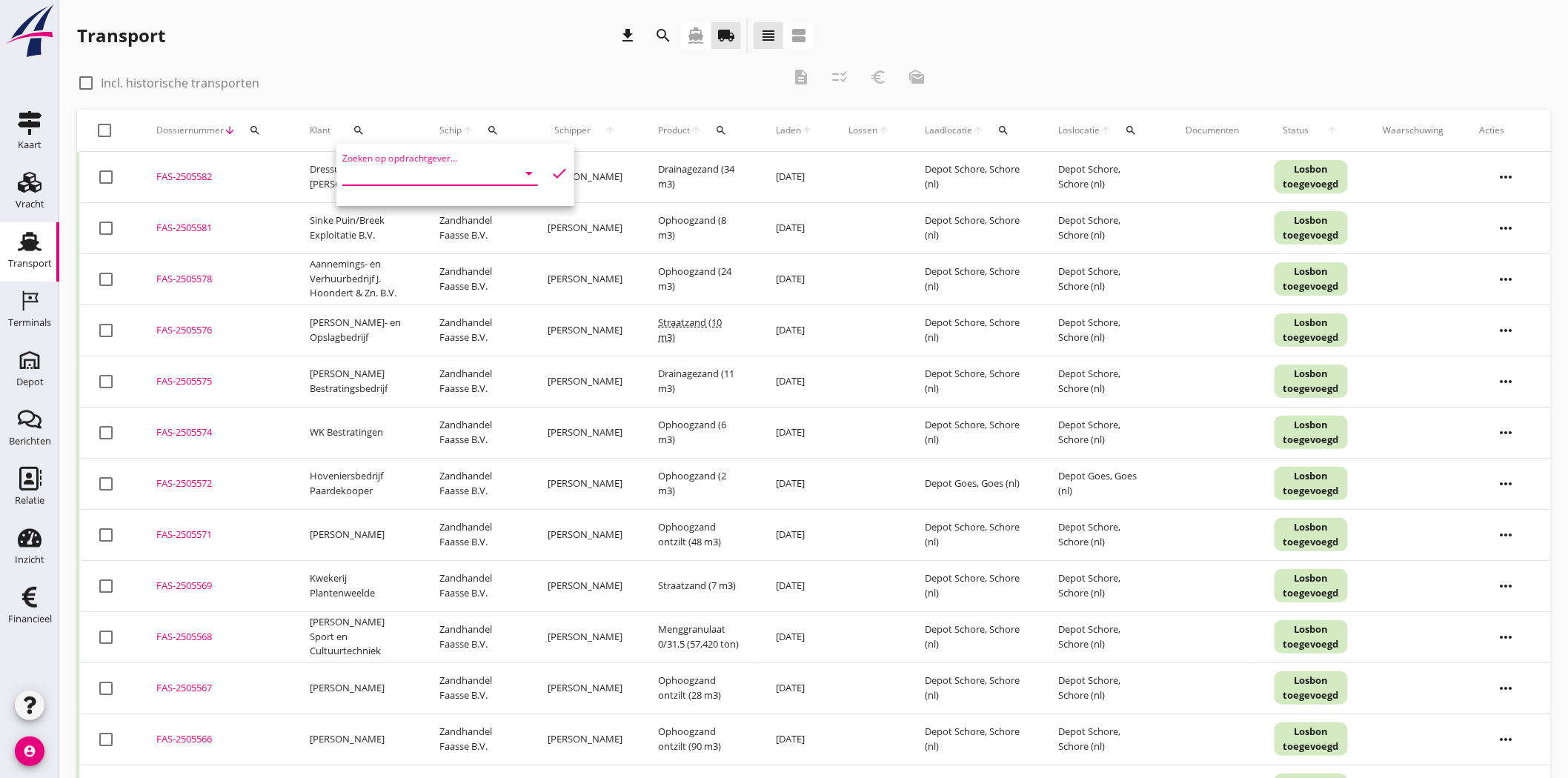
click at [425, 174] on input "Zoeken op opdrachtgever..." at bounding box center [419, 173] width 154 height 24
click at [420, 209] on div "RBZ Rioolbeheer" at bounding box center [436, 209] width 164 height 18
click at [551, 166] on icon "check" at bounding box center [559, 172] width 18 height 18
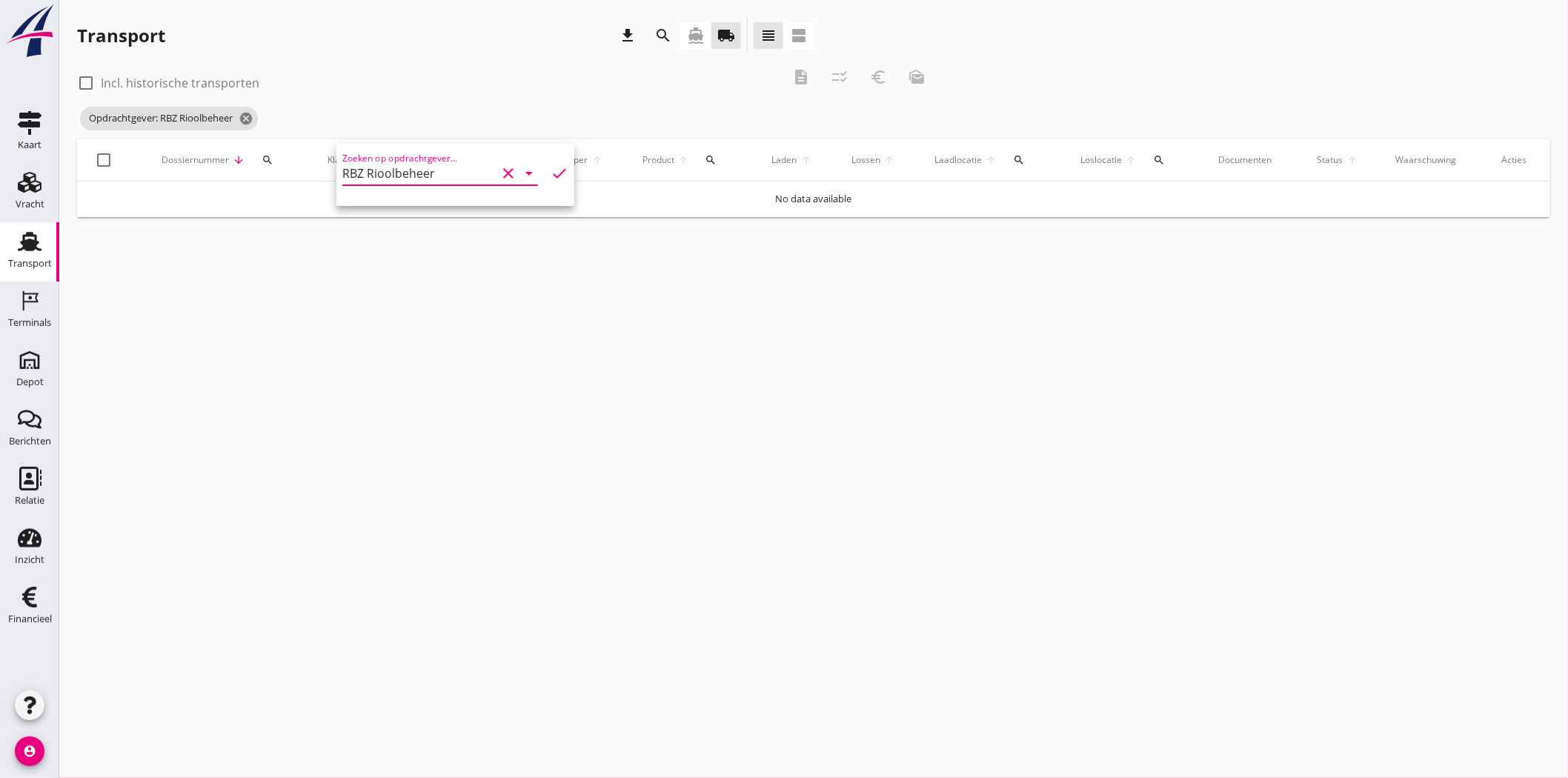
click at [458, 178] on input "RBZ Rioolbeheer" at bounding box center [419, 173] width 154 height 24
click at [457, 249] on div "RBZ Rioolreiniging" at bounding box center [436, 245] width 164 height 18
type input "RBZ Rioolreiniging"
click at [550, 168] on icon "check" at bounding box center [559, 172] width 18 height 18
click at [550, 169] on icon "check" at bounding box center [559, 172] width 18 height 18
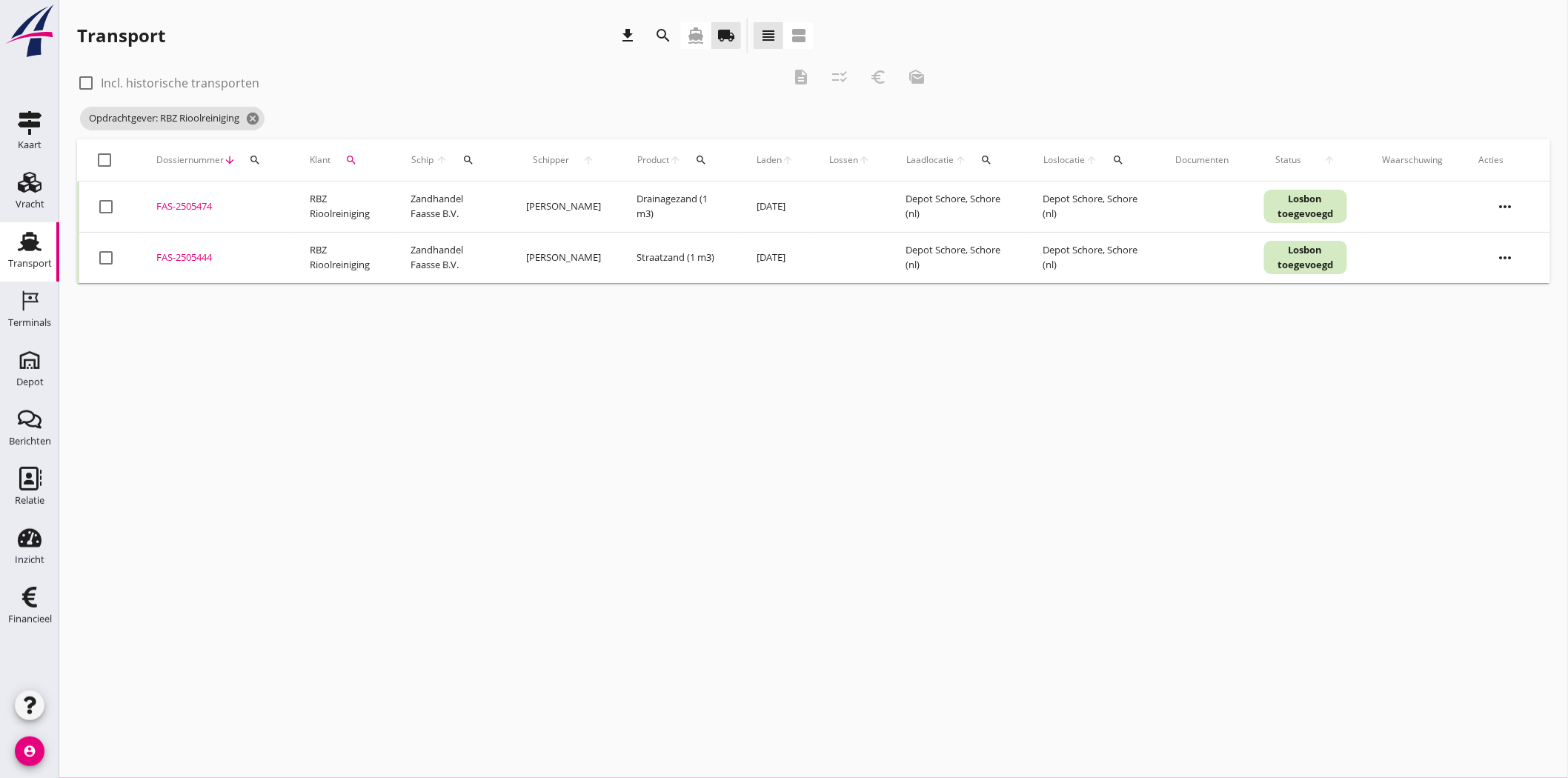
click at [176, 204] on div "FAS-2505474" at bounding box center [215, 207] width 118 height 15
click at [178, 252] on div "FAS-2505444" at bounding box center [215, 258] width 118 height 15
click at [108, 250] on div at bounding box center [106, 257] width 25 height 25
checkbox input "true"
click at [108, 198] on div at bounding box center [106, 206] width 25 height 25
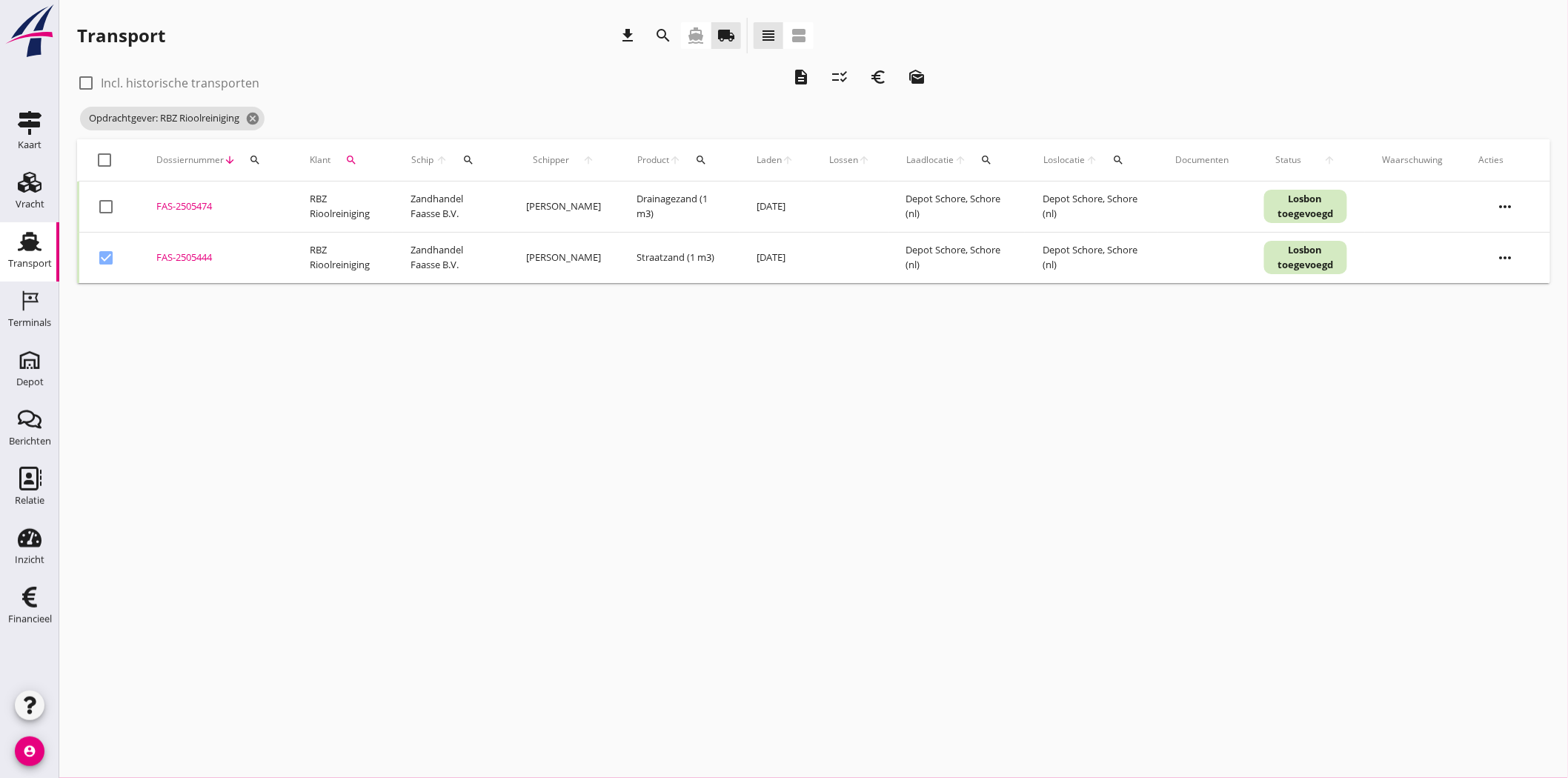
checkbox input "true"
click at [775, 78] on icon "euro_symbol" at bounding box center [879, 76] width 18 height 18
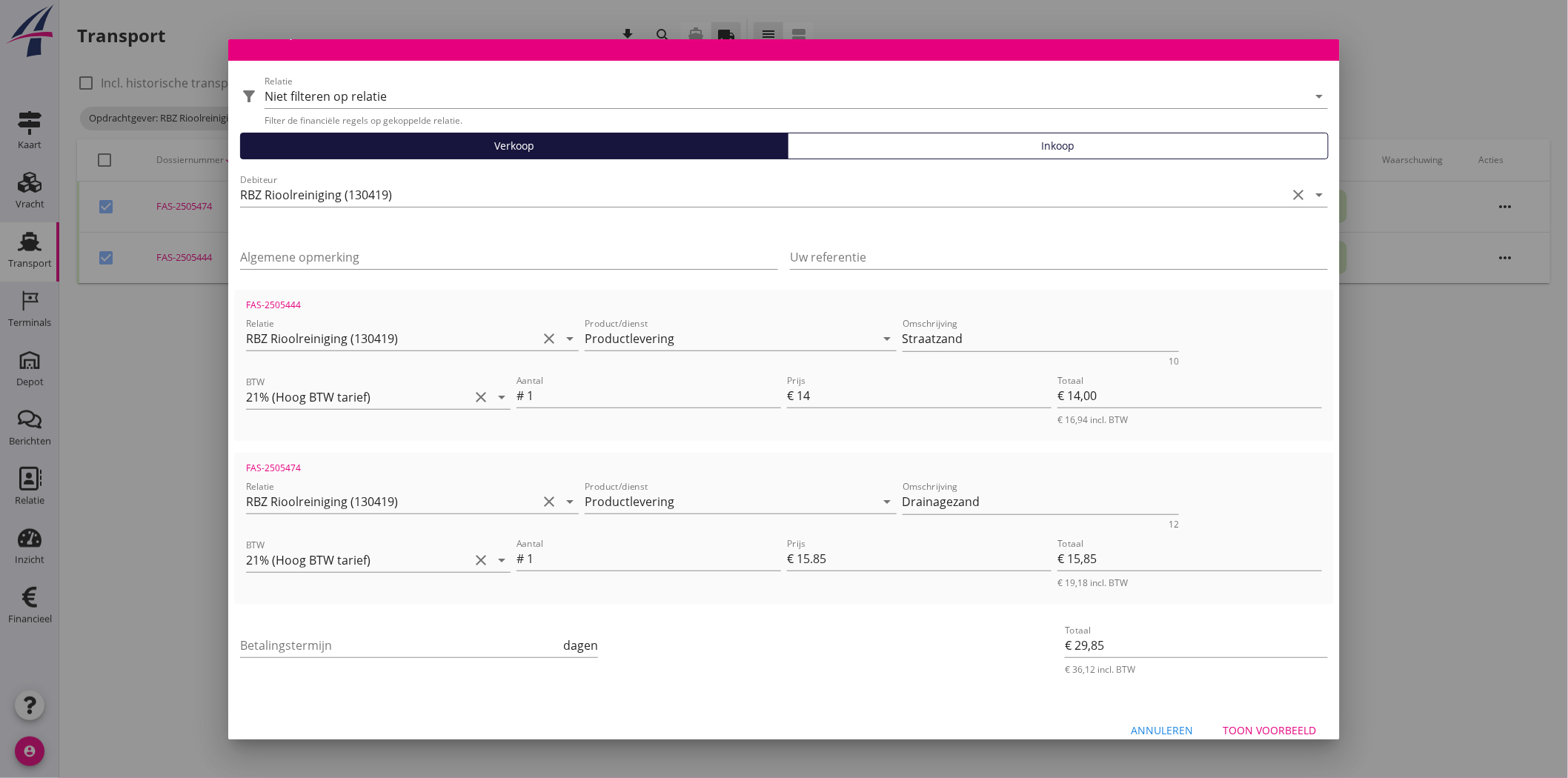
scroll to position [55, 0]
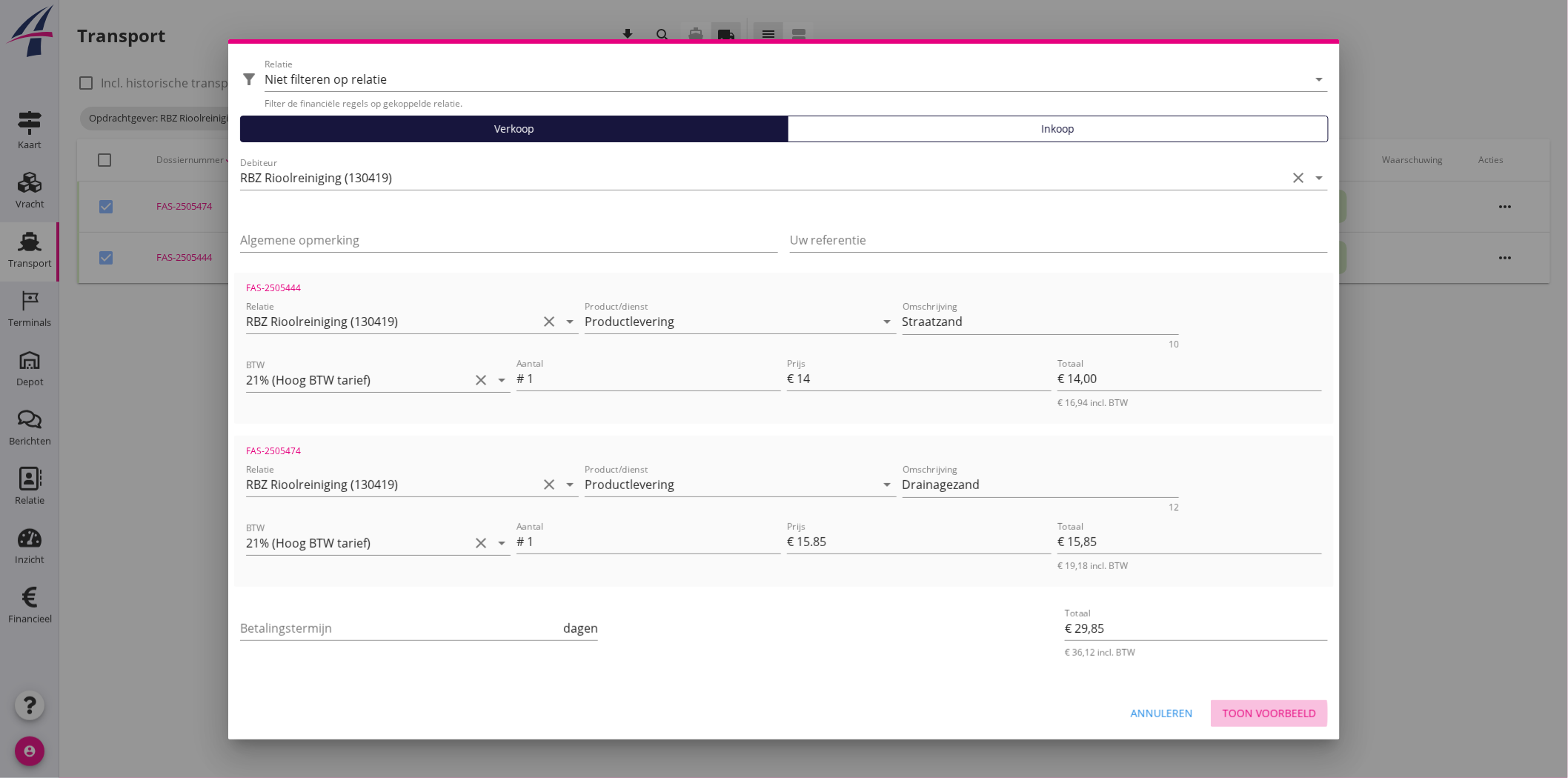
click at [775, 357] on div "Toon voorbeeld" at bounding box center [1269, 712] width 94 height 16
click at [356, 357] on input "Betalingstermijn" at bounding box center [400, 628] width 320 height 24
type input "30"
click at [775, 357] on div "Toon voorbeeld" at bounding box center [1269, 712] width 94 height 16
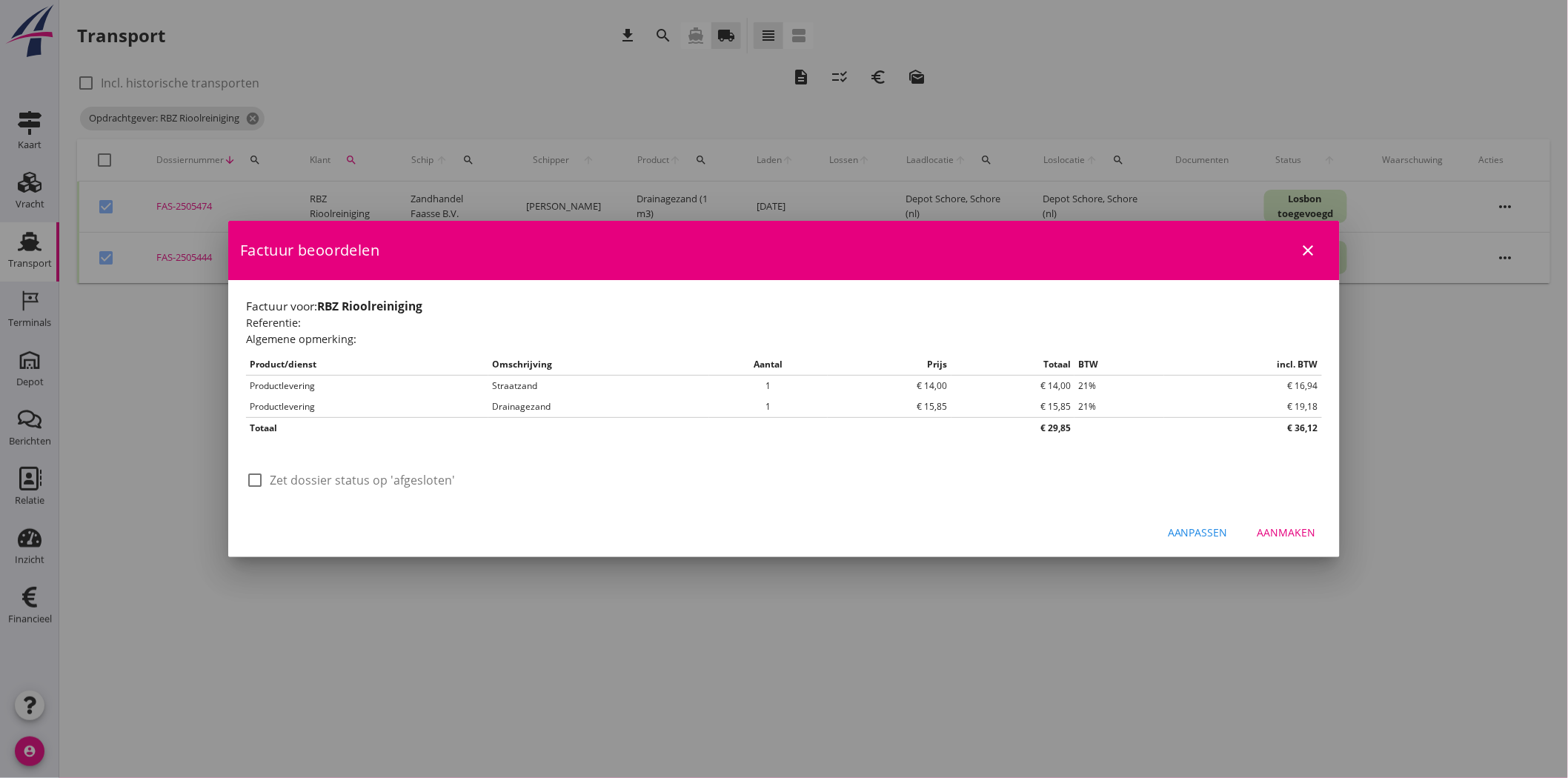
scroll to position [0, 0]
click at [421, 357] on label "Zet dossier status op 'afgesloten'" at bounding box center [363, 480] width 186 height 15
checkbox input "true"
click at [775, 357] on div "Aanmaken" at bounding box center [1286, 531] width 58 height 16
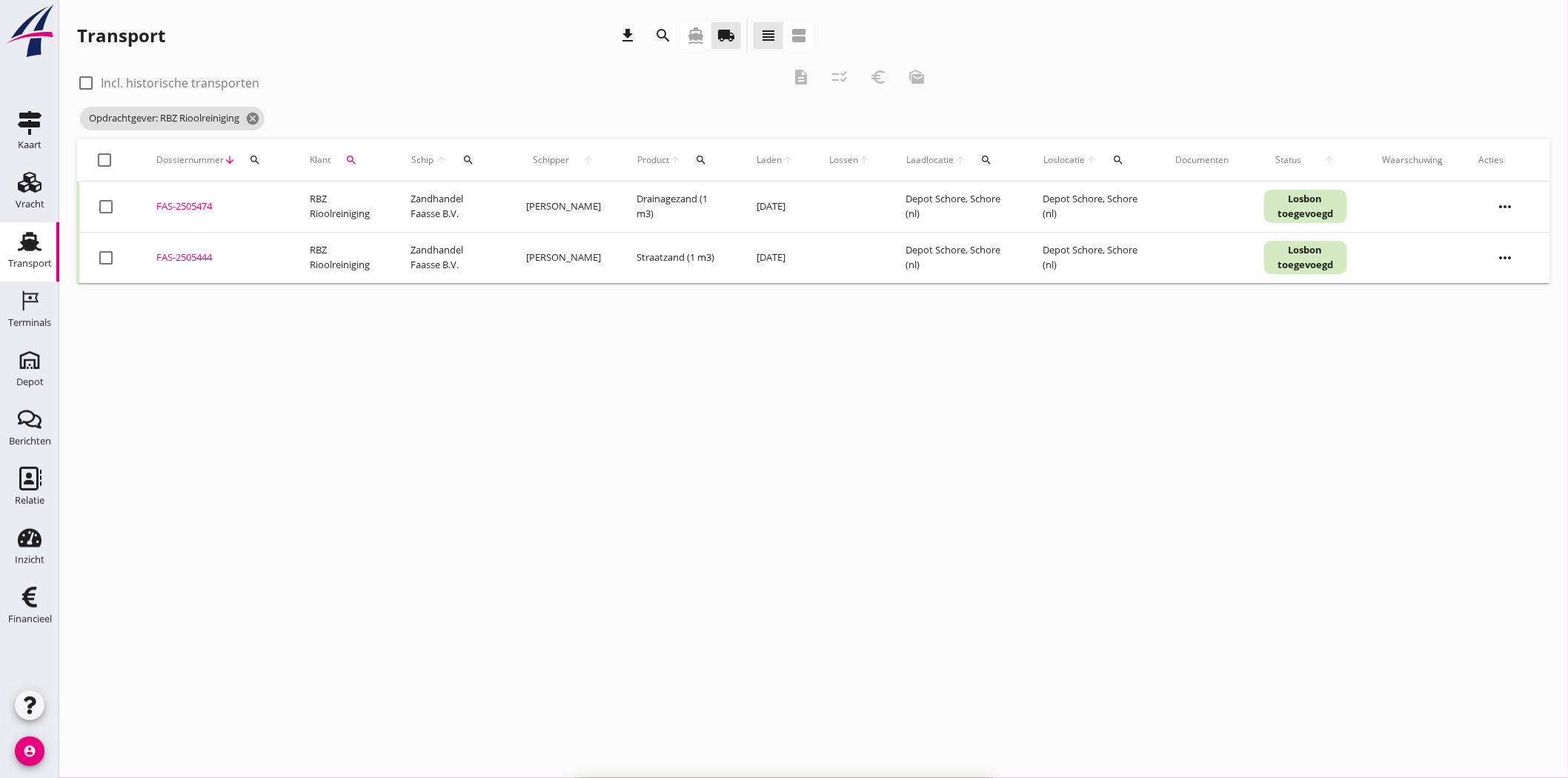
checkbox input "false"
click at [352, 156] on icon "search" at bounding box center [351, 159] width 12 height 12
click at [418, 194] on input "Zoeken op opdrachtgever..." at bounding box center [419, 203] width 154 height 24
click at [418, 246] on div "Walhout Infra" at bounding box center [436, 238] width 164 height 18
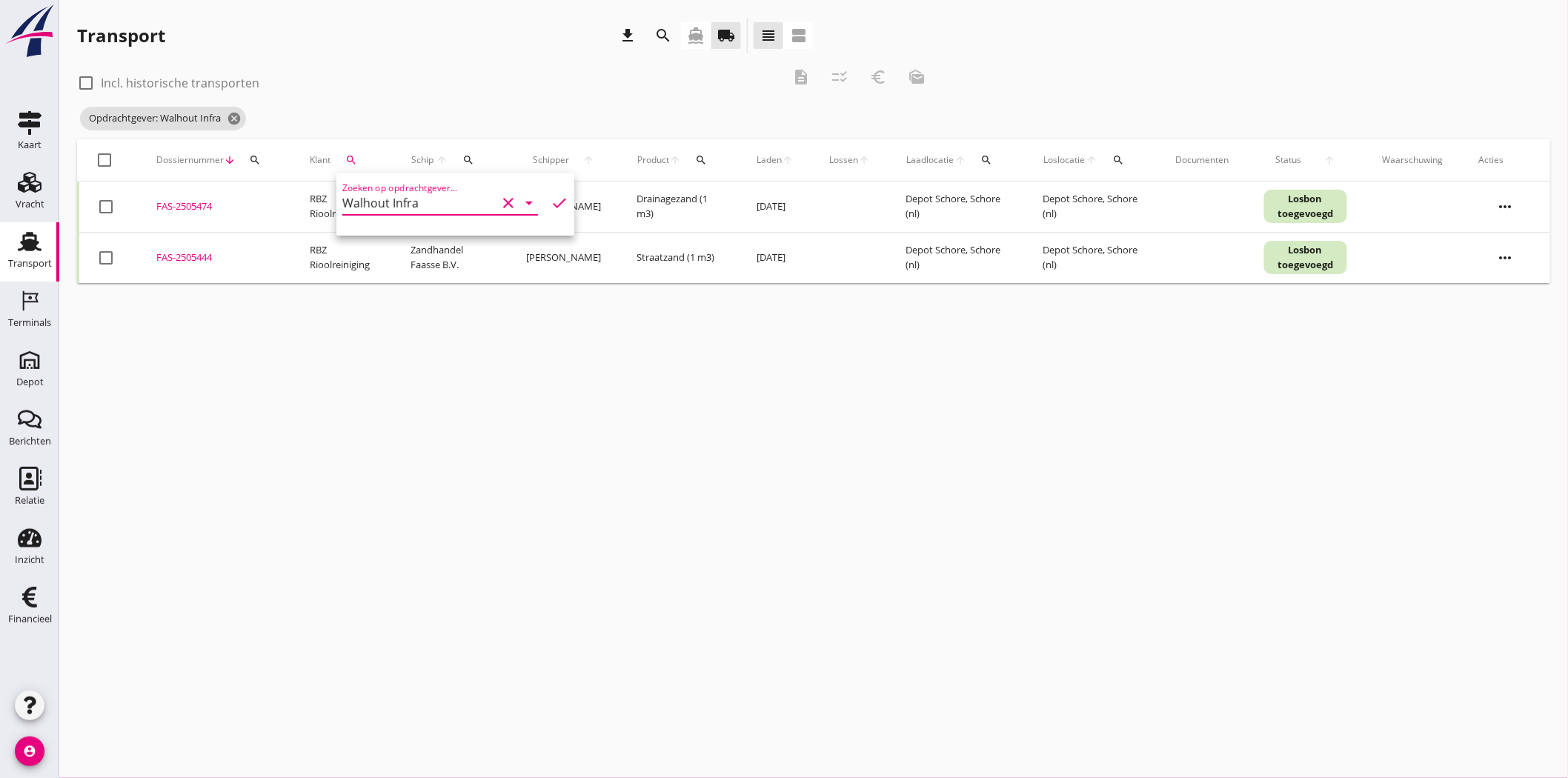
type input "Walhout Infra"
click at [550, 202] on icon "check" at bounding box center [559, 202] width 18 height 18
click at [196, 260] on div "FAS-2505446" at bounding box center [215, 258] width 118 height 15
click at [186, 200] on div "FAS-2505482" at bounding box center [215, 207] width 118 height 15
click at [108, 253] on div at bounding box center [106, 257] width 25 height 25
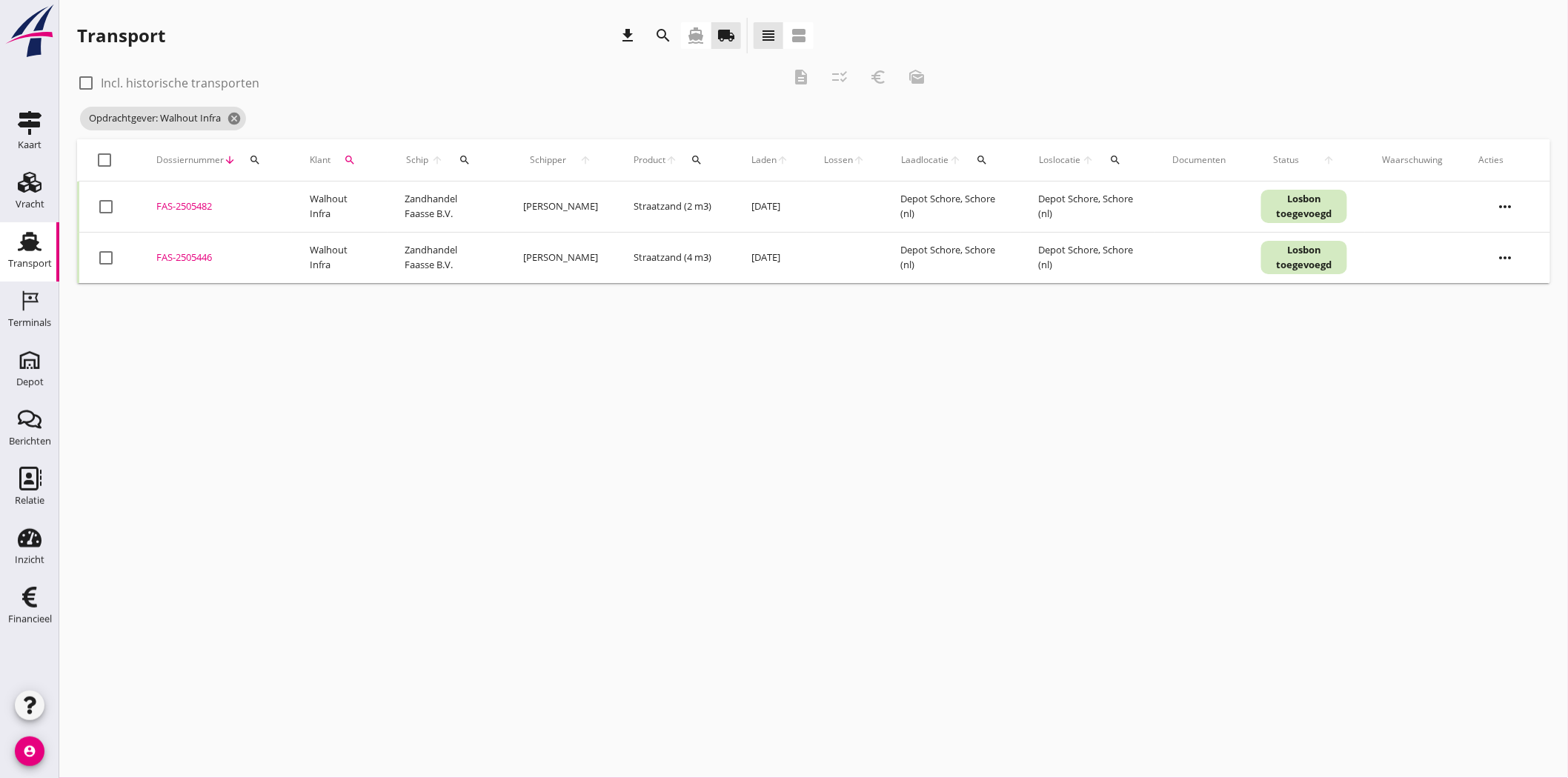
checkbox input "true"
drag, startPoint x: 108, startPoint y: 206, endPoint x: 115, endPoint y: 204, distance: 7.3
click at [109, 206] on div at bounding box center [106, 206] width 25 height 25
checkbox input "true"
click at [775, 82] on icon "euro_symbol" at bounding box center [879, 76] width 18 height 18
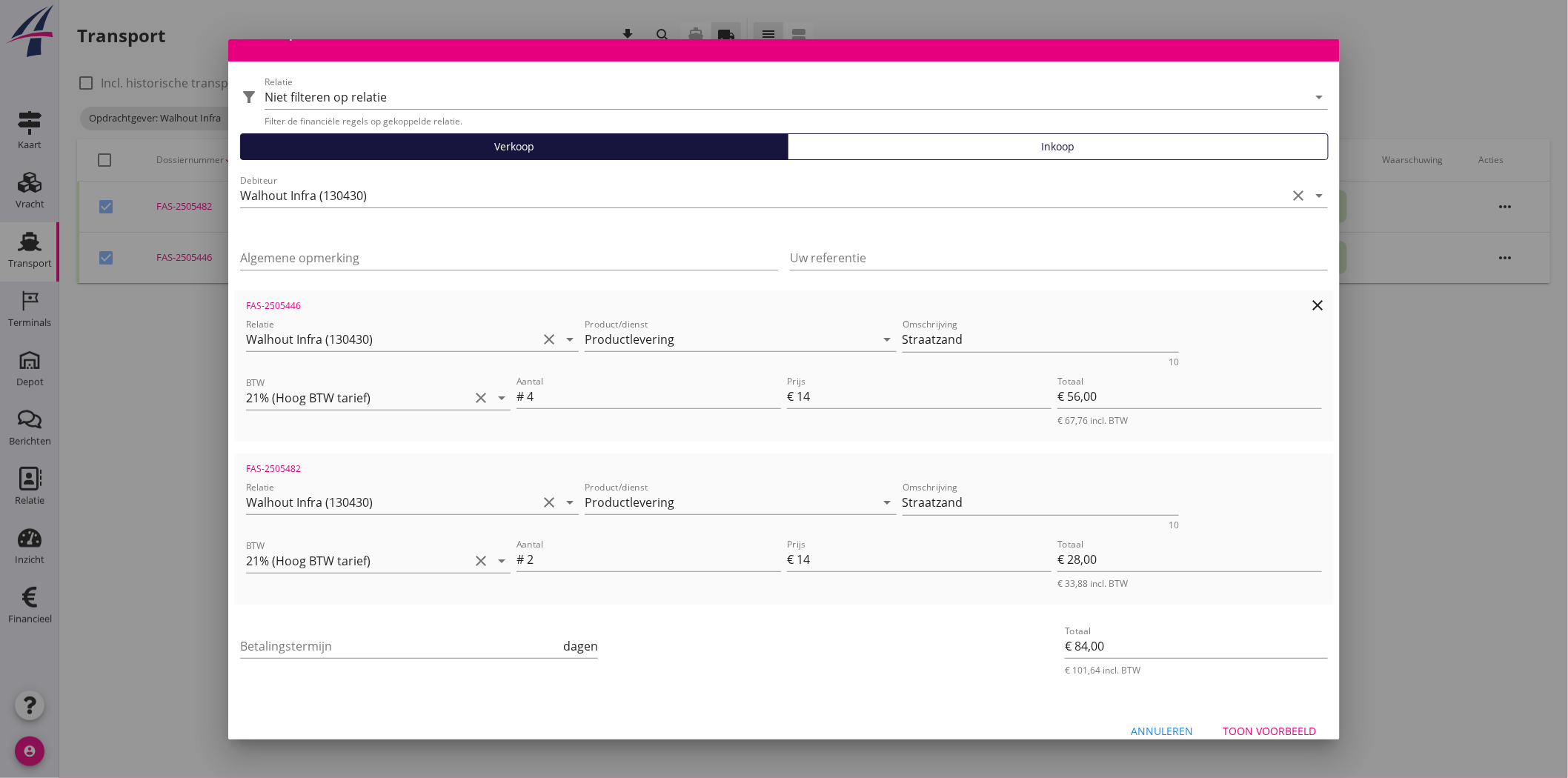
scroll to position [55, 0]
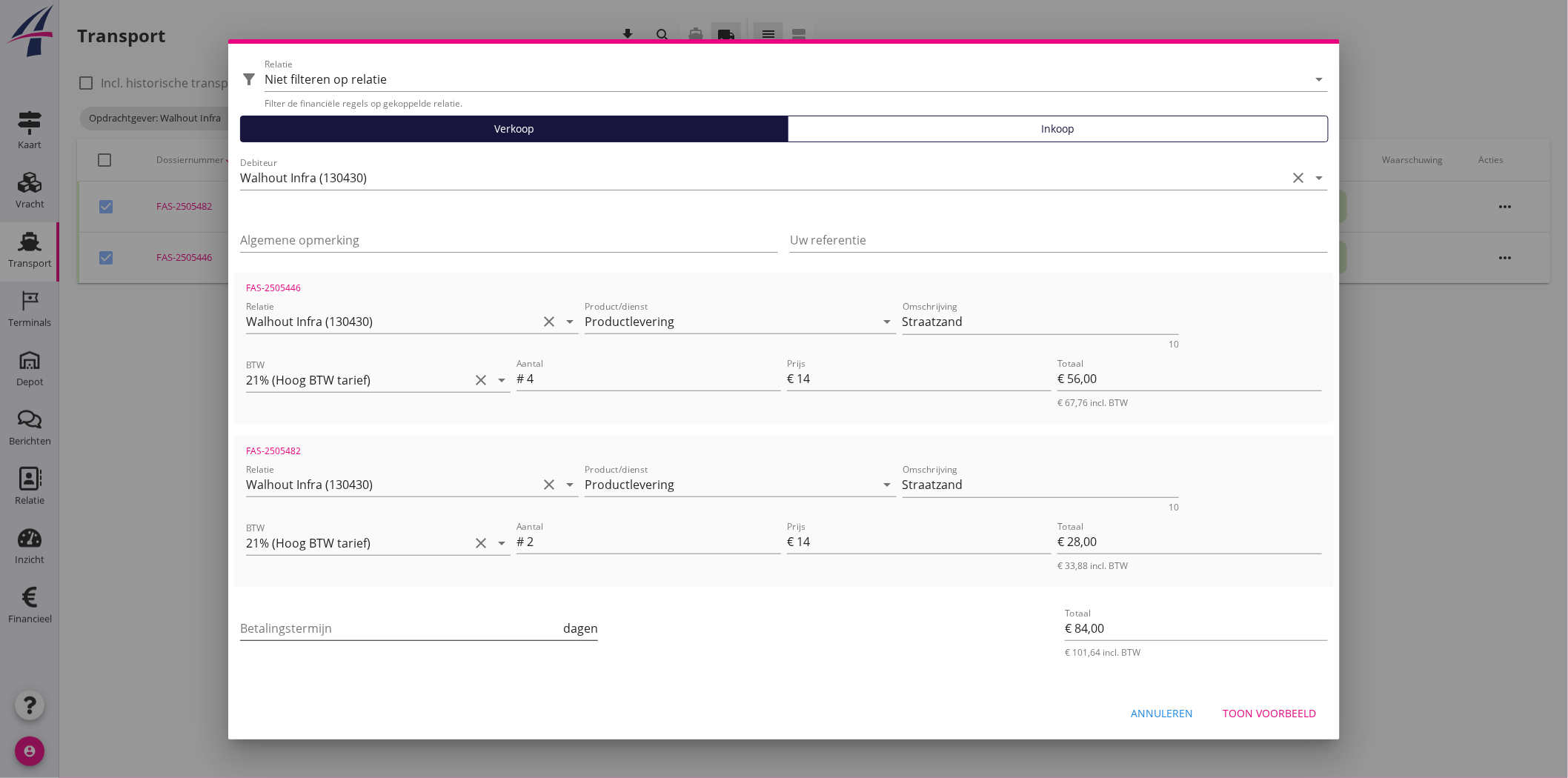
click at [386, 357] on input "Betalingstermijn" at bounding box center [400, 628] width 320 height 24
type input "30"
click at [775, 357] on div "Toon voorbeeld" at bounding box center [1269, 712] width 94 height 16
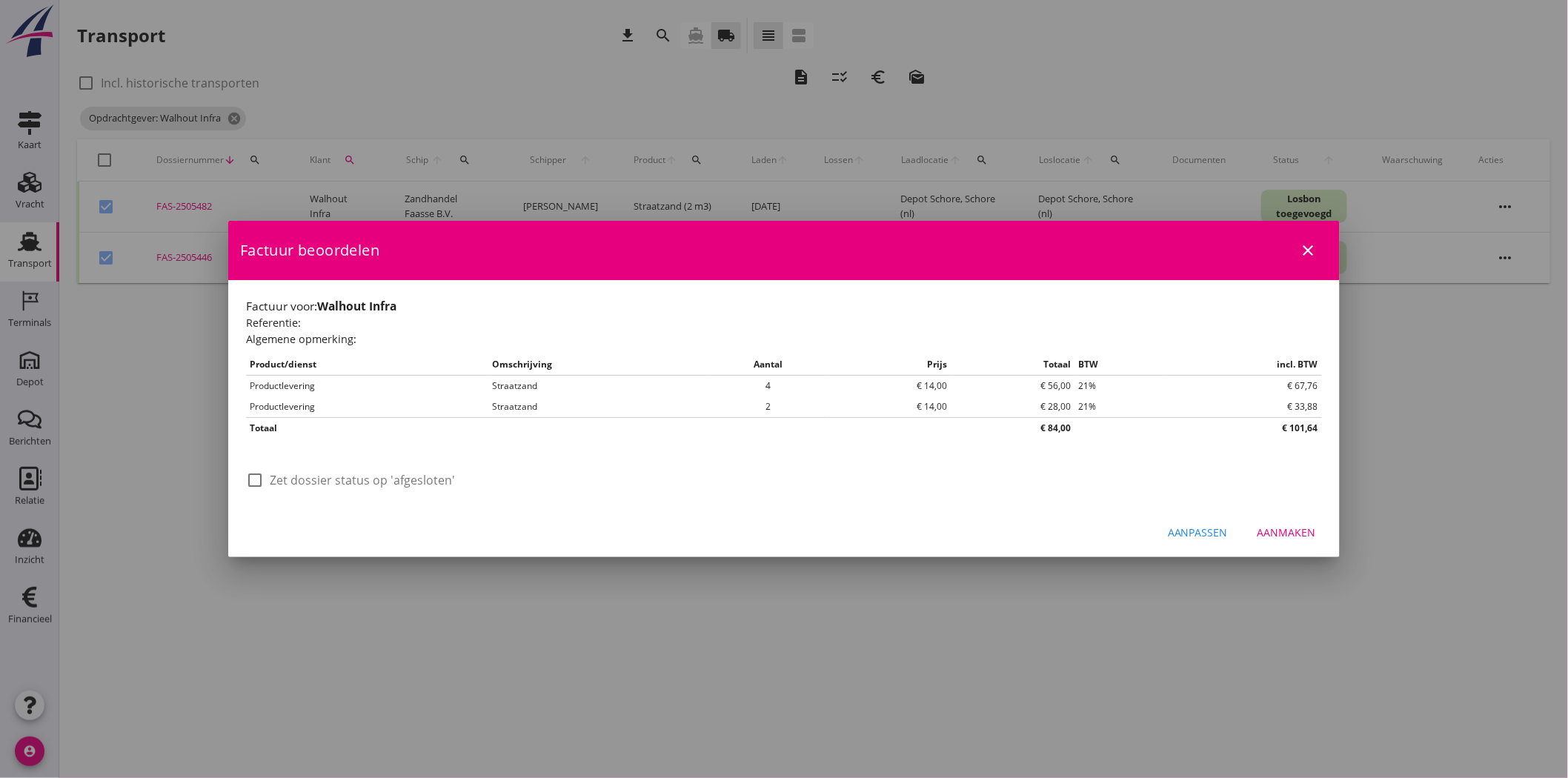
scroll to position [0, 0]
click at [353, 357] on label "Zet dossier status op 'afgesloten'" at bounding box center [363, 480] width 186 height 15
checkbox input "true"
click at [775, 357] on div "Aanmaken" at bounding box center [1286, 531] width 58 height 16
checkbox input "false"
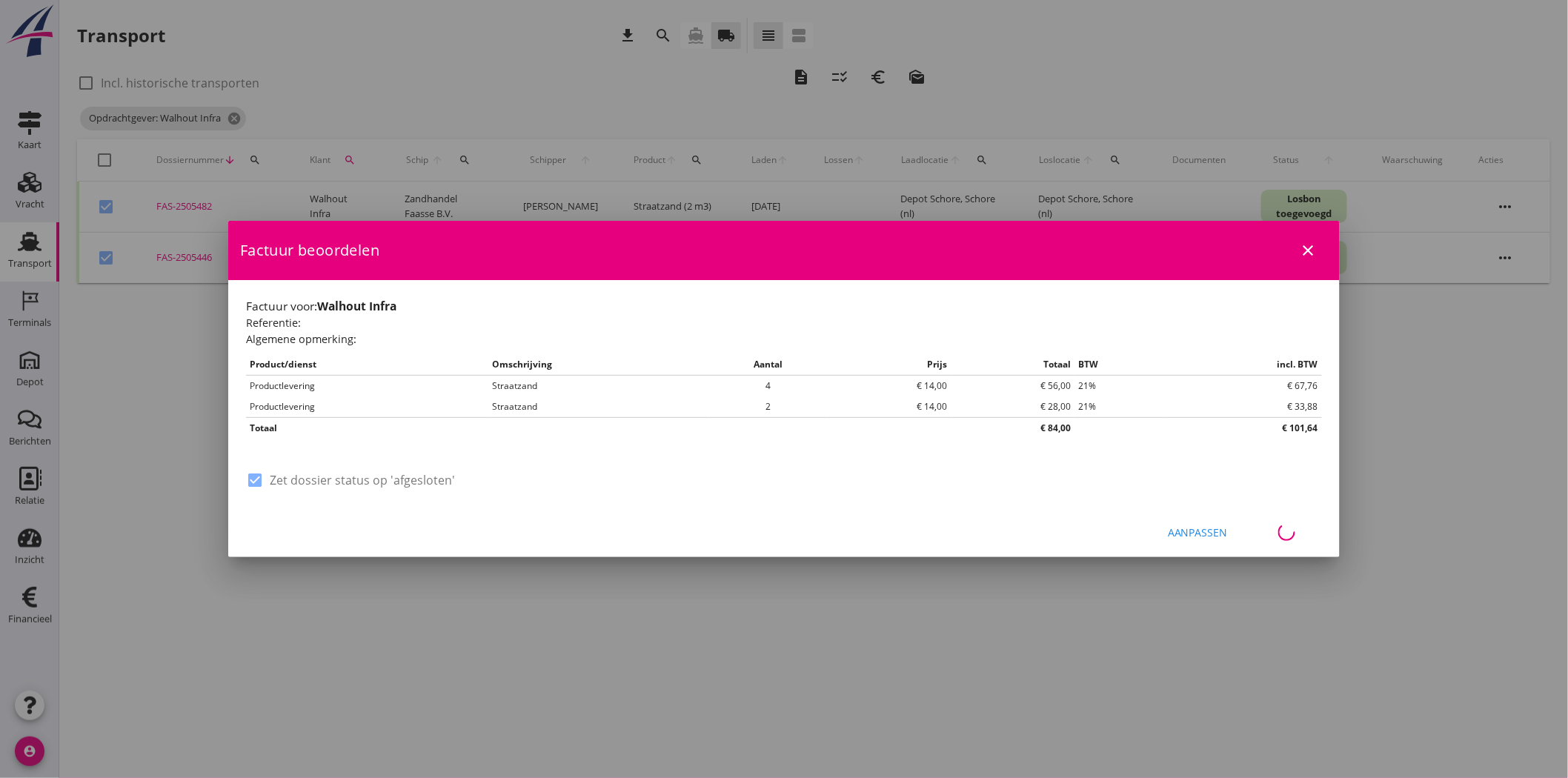
checkbox input "false"
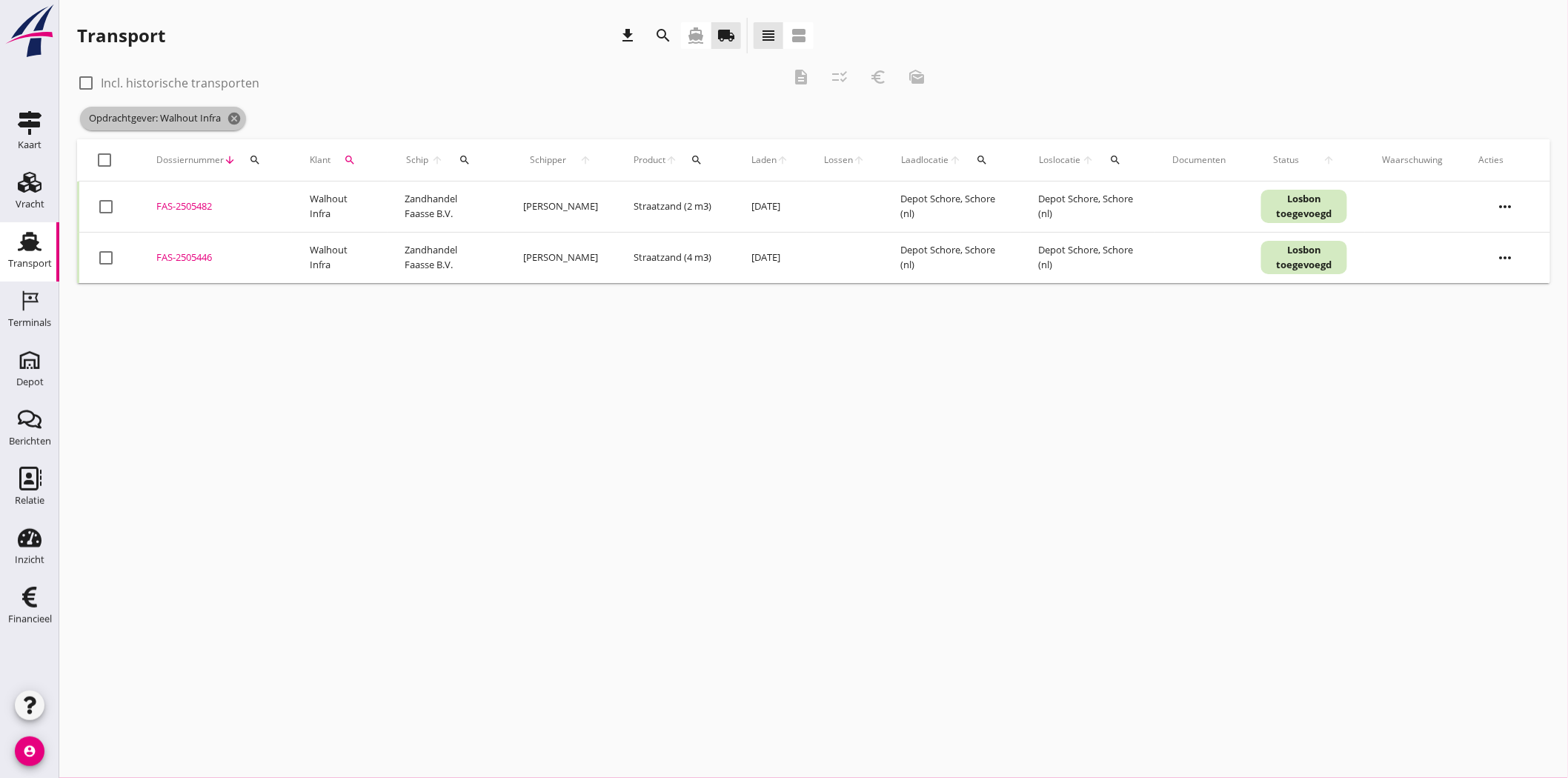
click at [240, 116] on icon "cancel" at bounding box center [234, 119] width 15 height 15
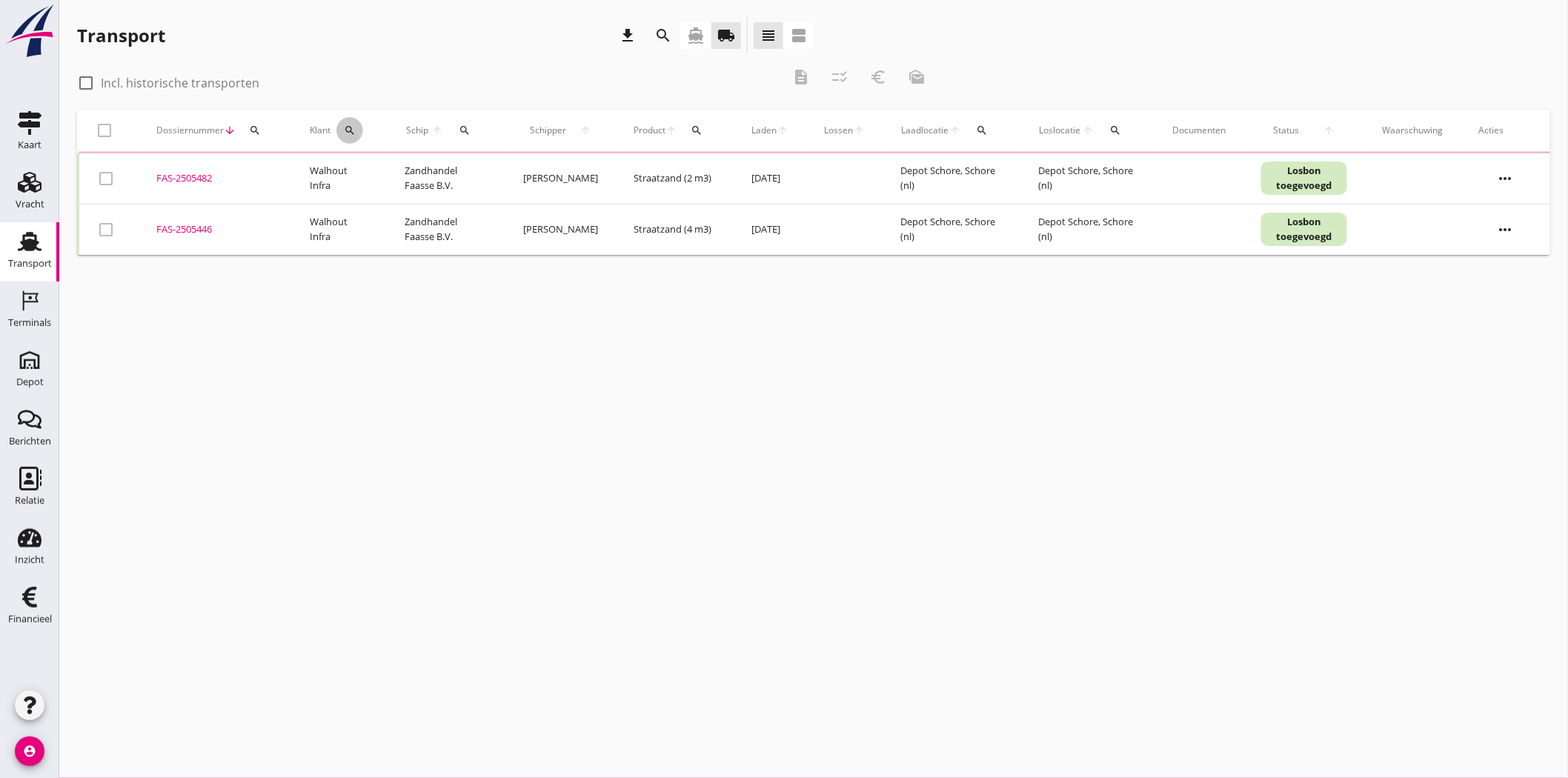
click at [350, 131] on icon "search" at bounding box center [350, 130] width 12 height 12
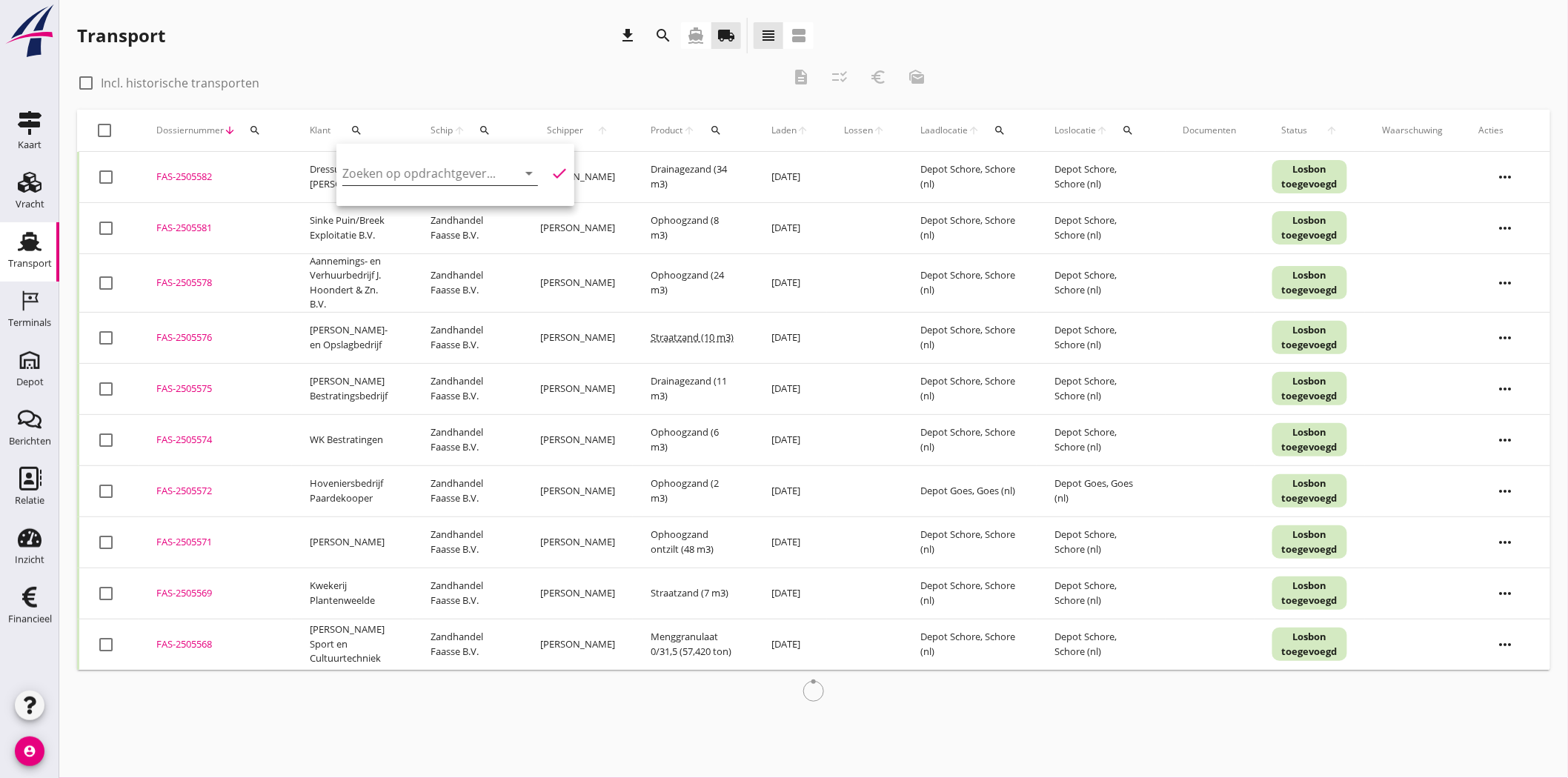
click at [395, 174] on input "Zoeken op opdrachtgever..." at bounding box center [419, 173] width 154 height 24
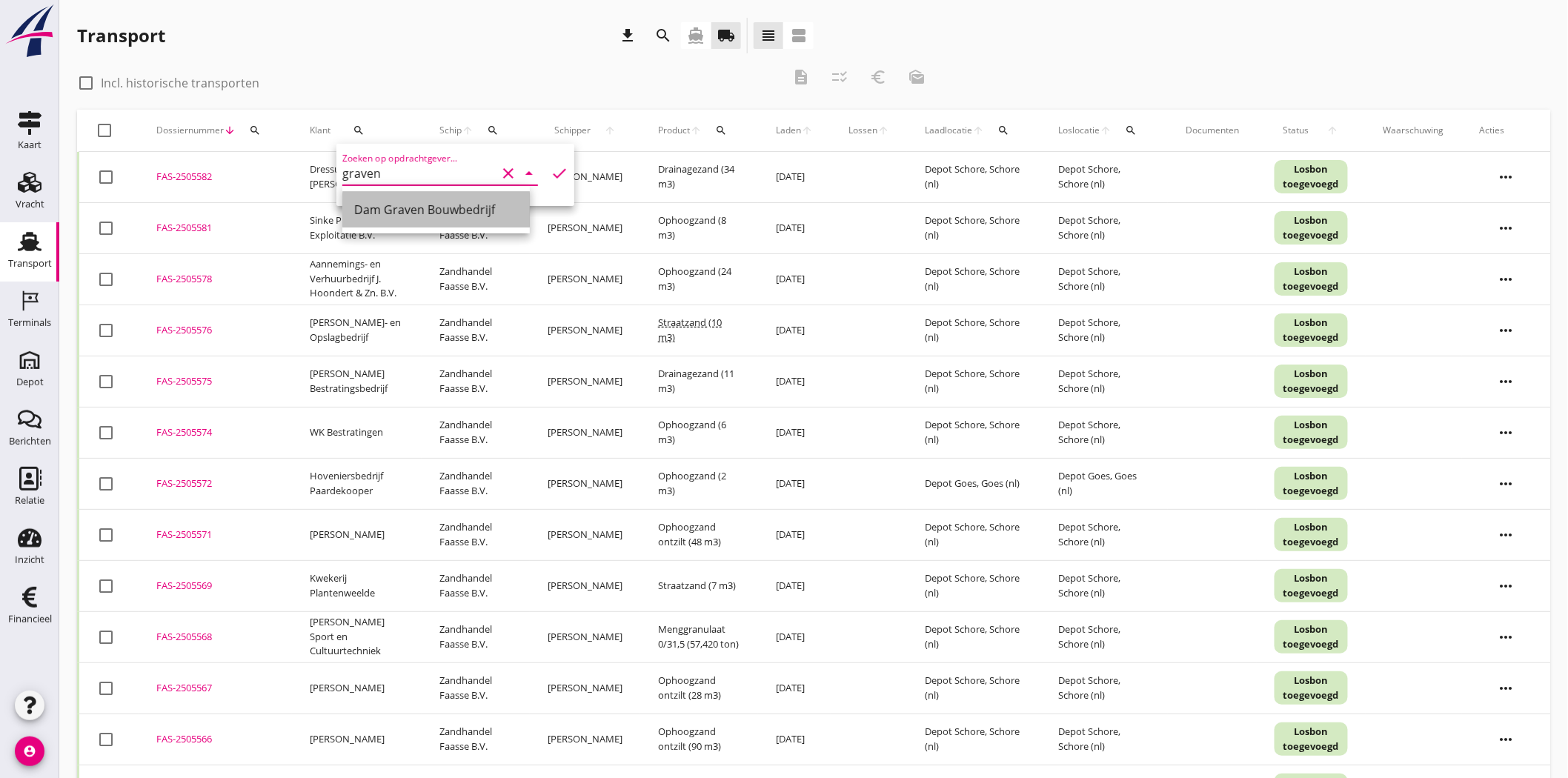
click at [428, 196] on div "Dam Graven Bouwbedrijf" at bounding box center [436, 210] width 164 height 35
click at [553, 171] on icon "check" at bounding box center [559, 172] width 18 height 18
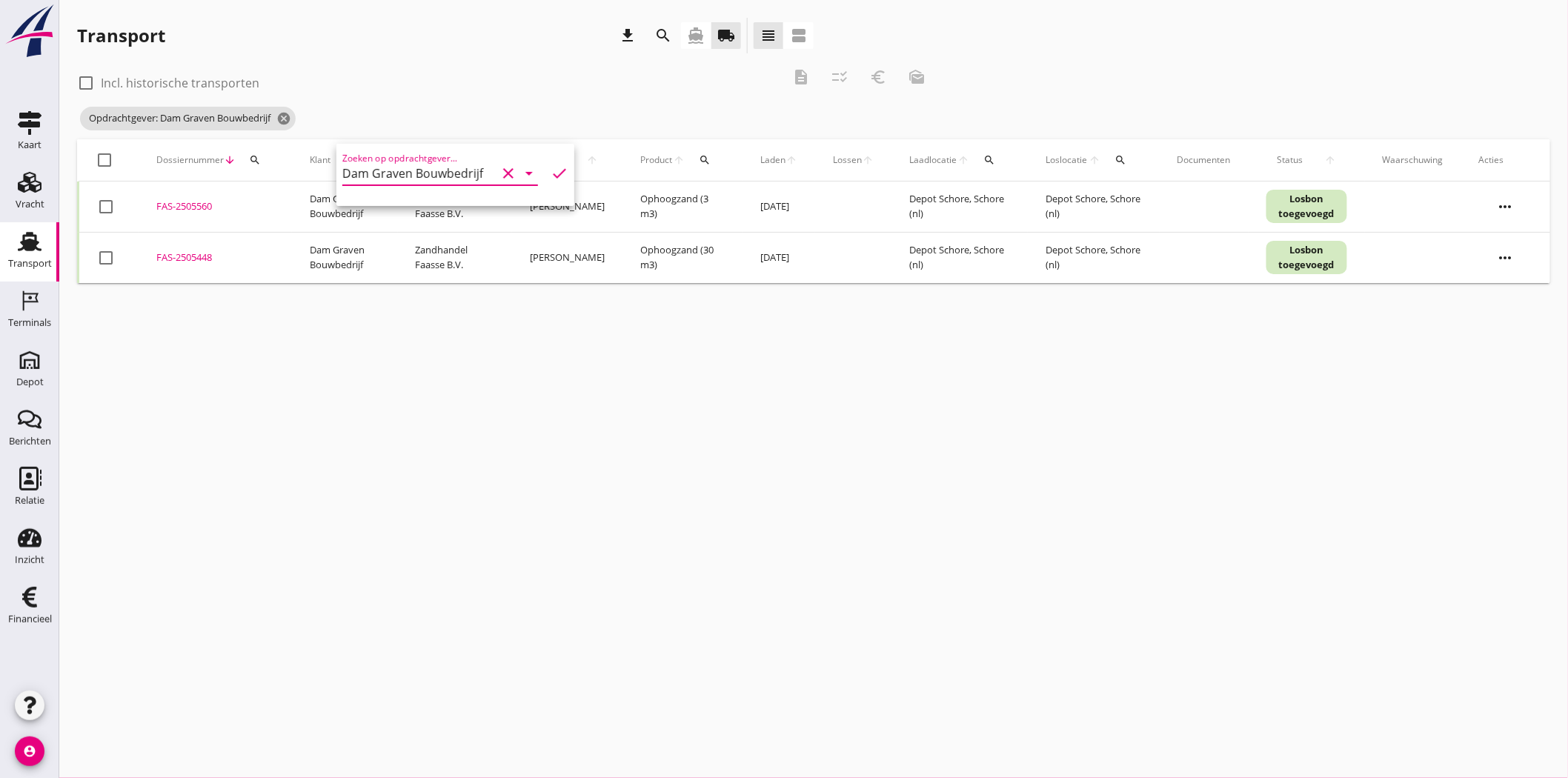
click at [191, 256] on div "FAS-2505448" at bounding box center [215, 258] width 118 height 15
click at [182, 255] on div "FAS-2505448" at bounding box center [215, 258] width 118 height 15
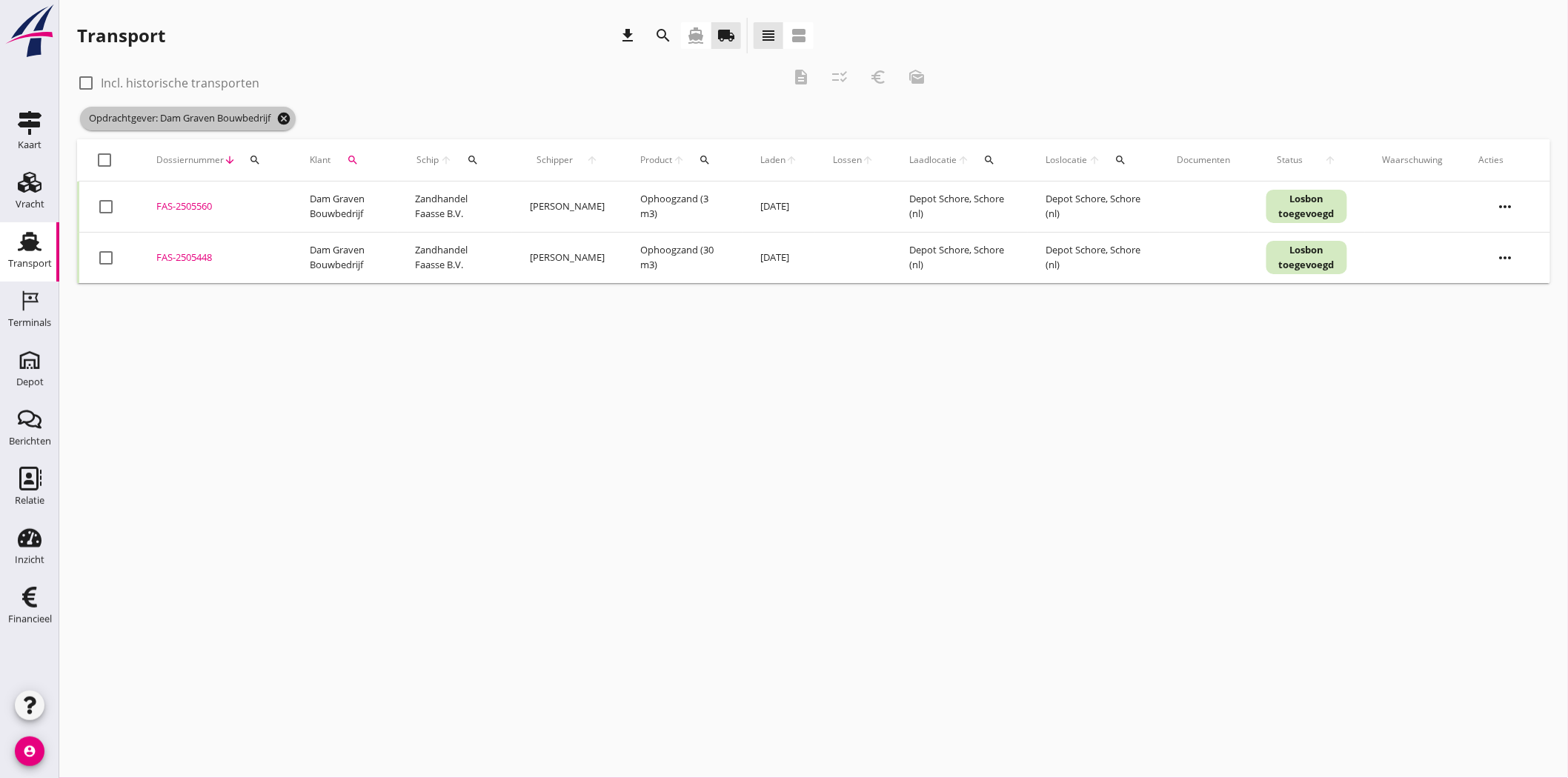
click at [283, 116] on icon "cancel" at bounding box center [284, 119] width 15 height 15
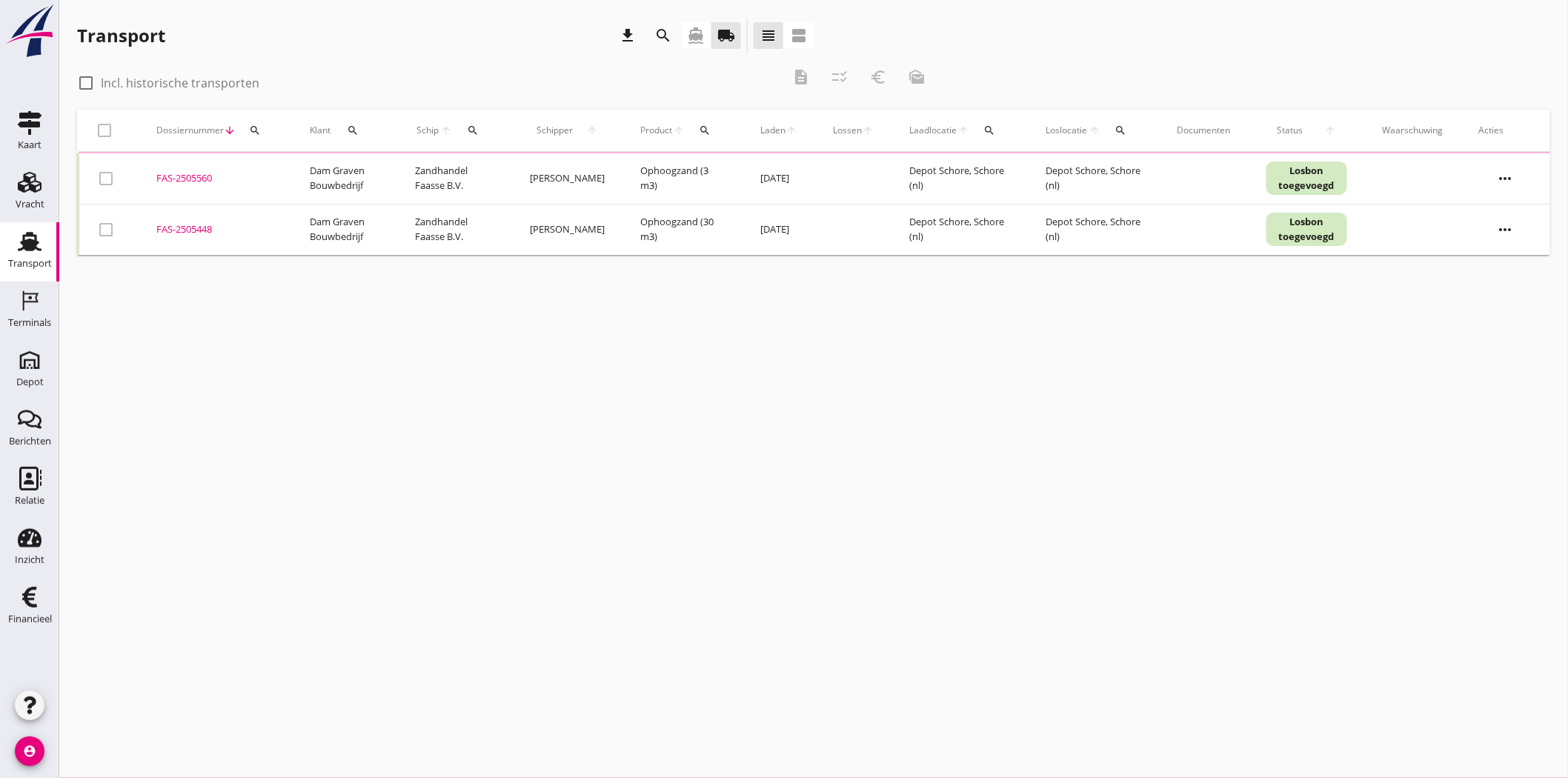
click at [360, 134] on div "search" at bounding box center [353, 130] width 32 height 12
click at [374, 160] on div "Zoeken op opdrachtgever... arrow_drop_down check" at bounding box center [456, 176] width 226 height 47
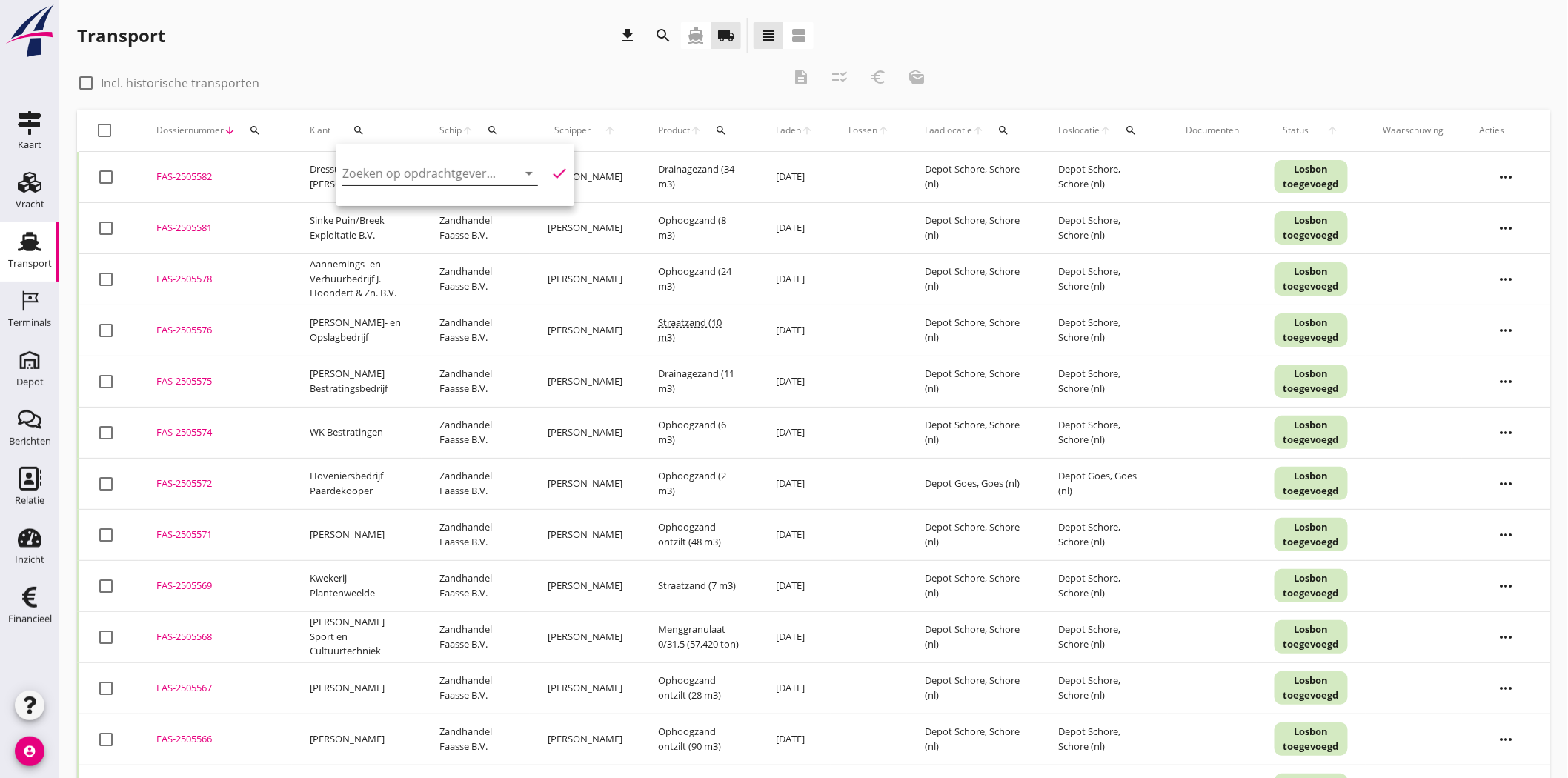
click at [426, 161] on input "Zoeken op opdrachtgever..." at bounding box center [419, 173] width 154 height 24
click at [355, 171] on input "sevice" at bounding box center [419, 173] width 154 height 24
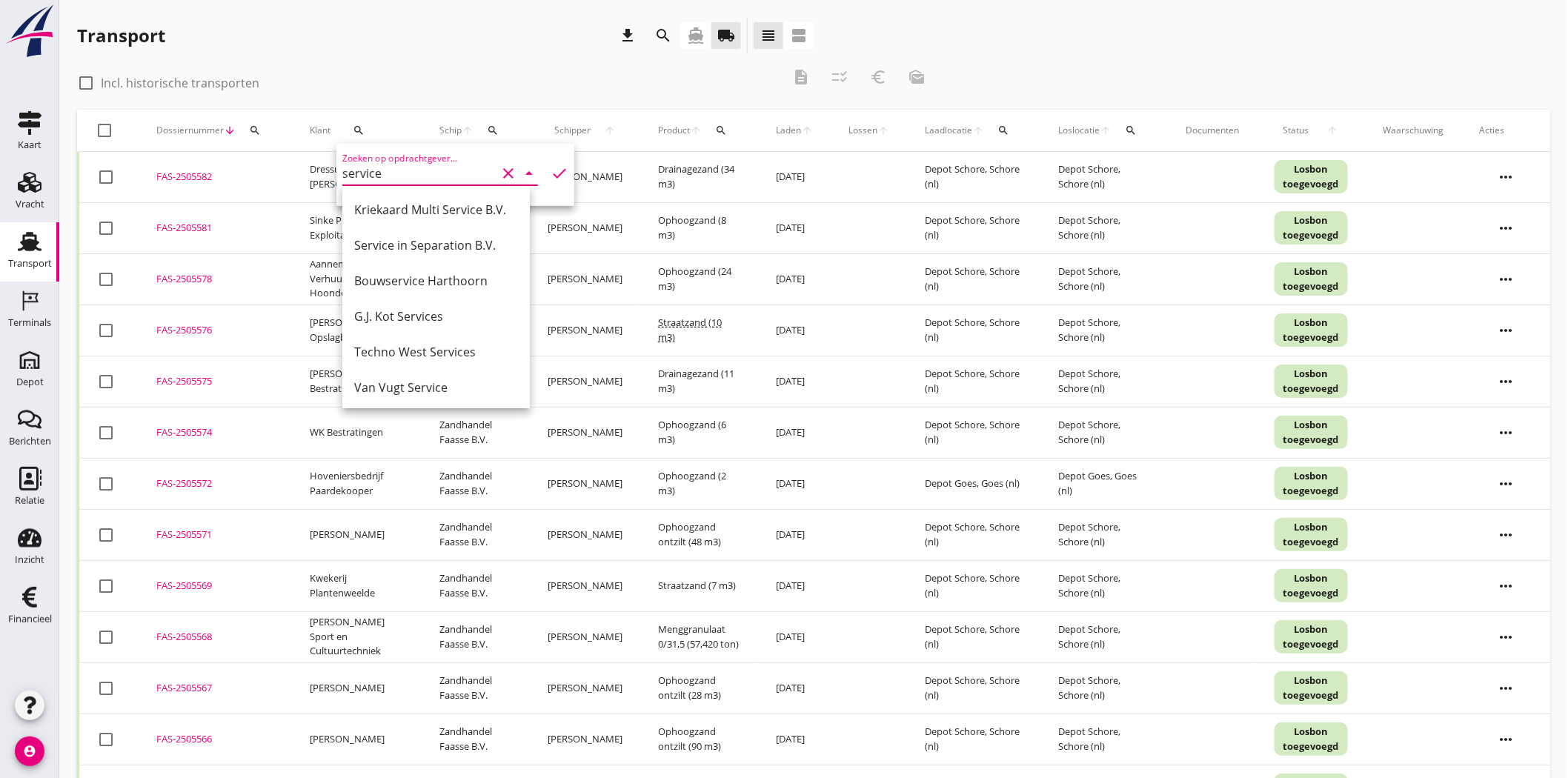
click at [482, 241] on div "Service in Separation B.V." at bounding box center [436, 245] width 164 height 18
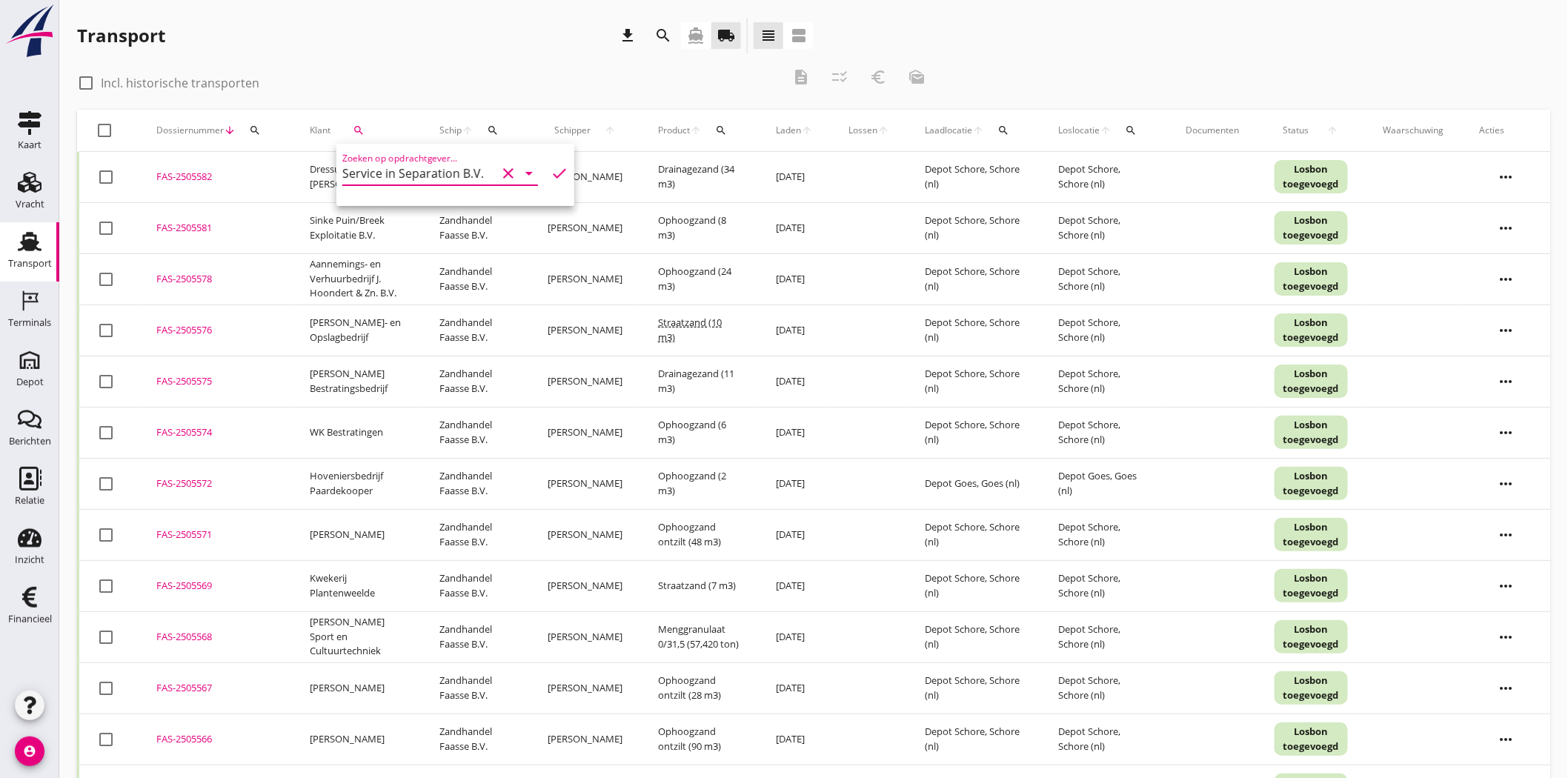
type input "Service in Separation B.V."
click at [553, 171] on icon "check" at bounding box center [559, 172] width 18 height 18
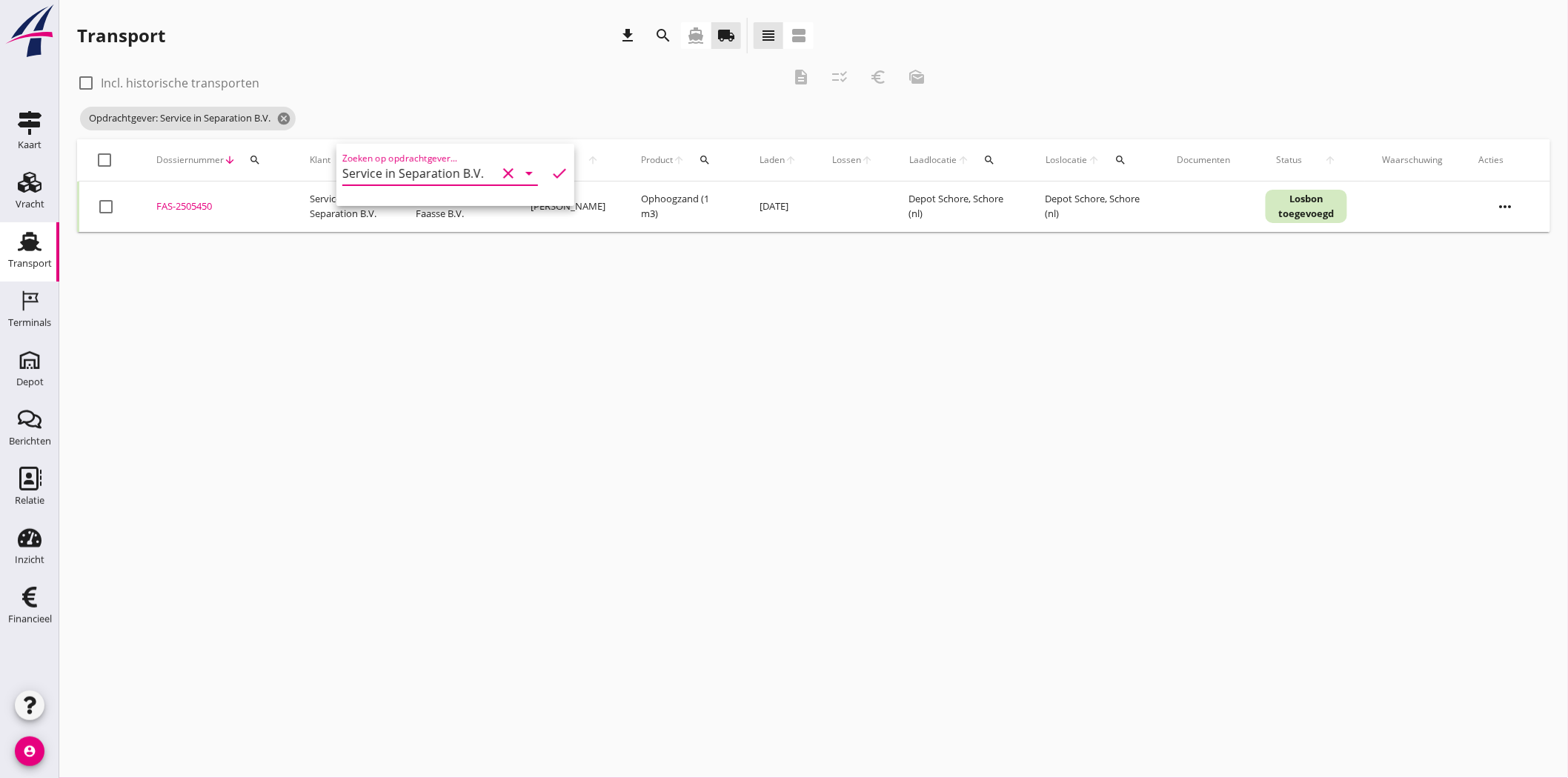
click at [206, 204] on div "FAS-2505450" at bounding box center [215, 207] width 118 height 15
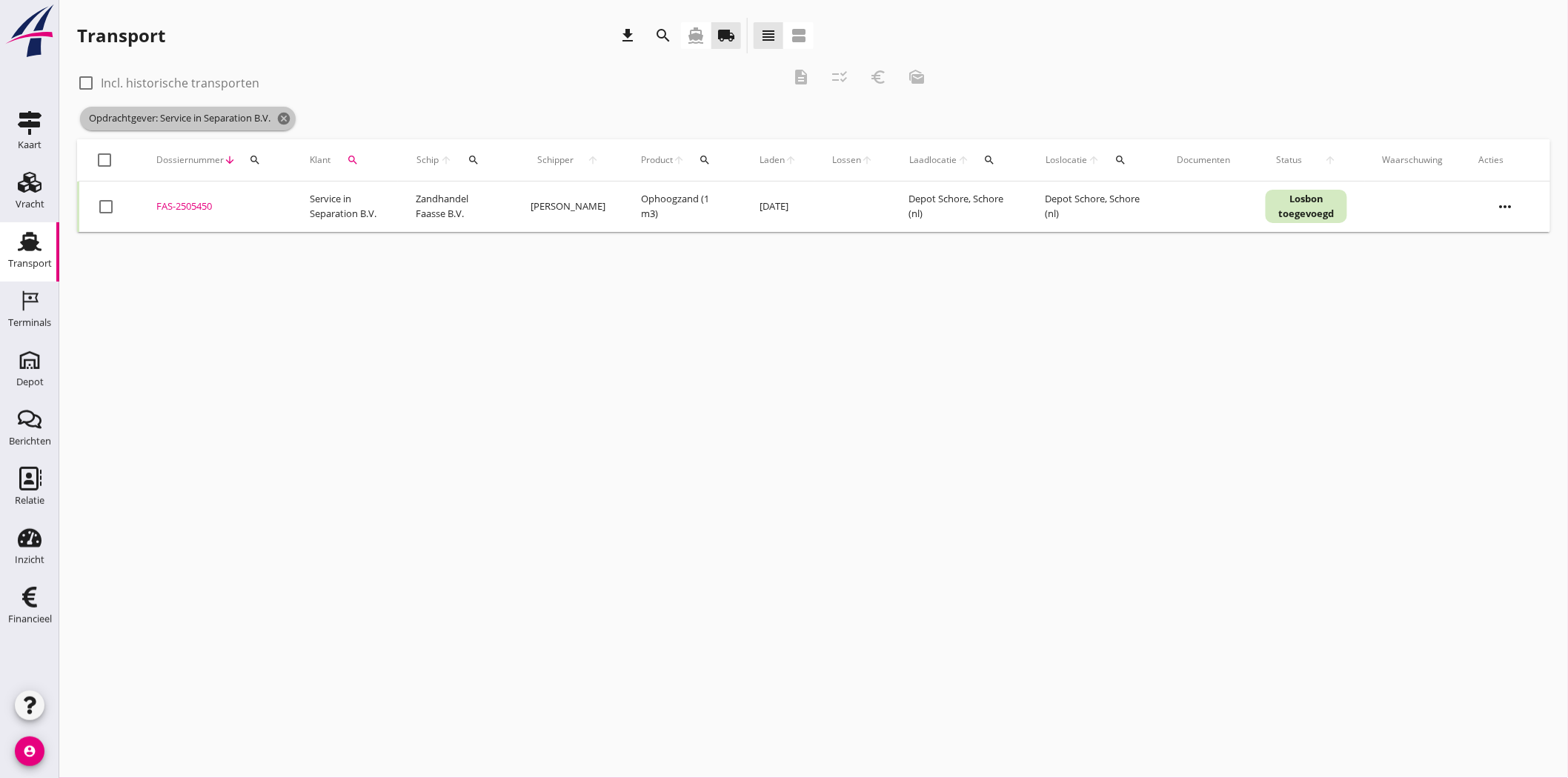
click at [278, 115] on span "Opdrachtgever: Service in Separation B.V. cancel" at bounding box center [187, 119] width 215 height 24
click at [296, 115] on span "Opdrachtgever: Service in Separation B.V. cancel" at bounding box center [187, 119] width 215 height 24
click at [284, 115] on icon "cancel" at bounding box center [284, 119] width 15 height 15
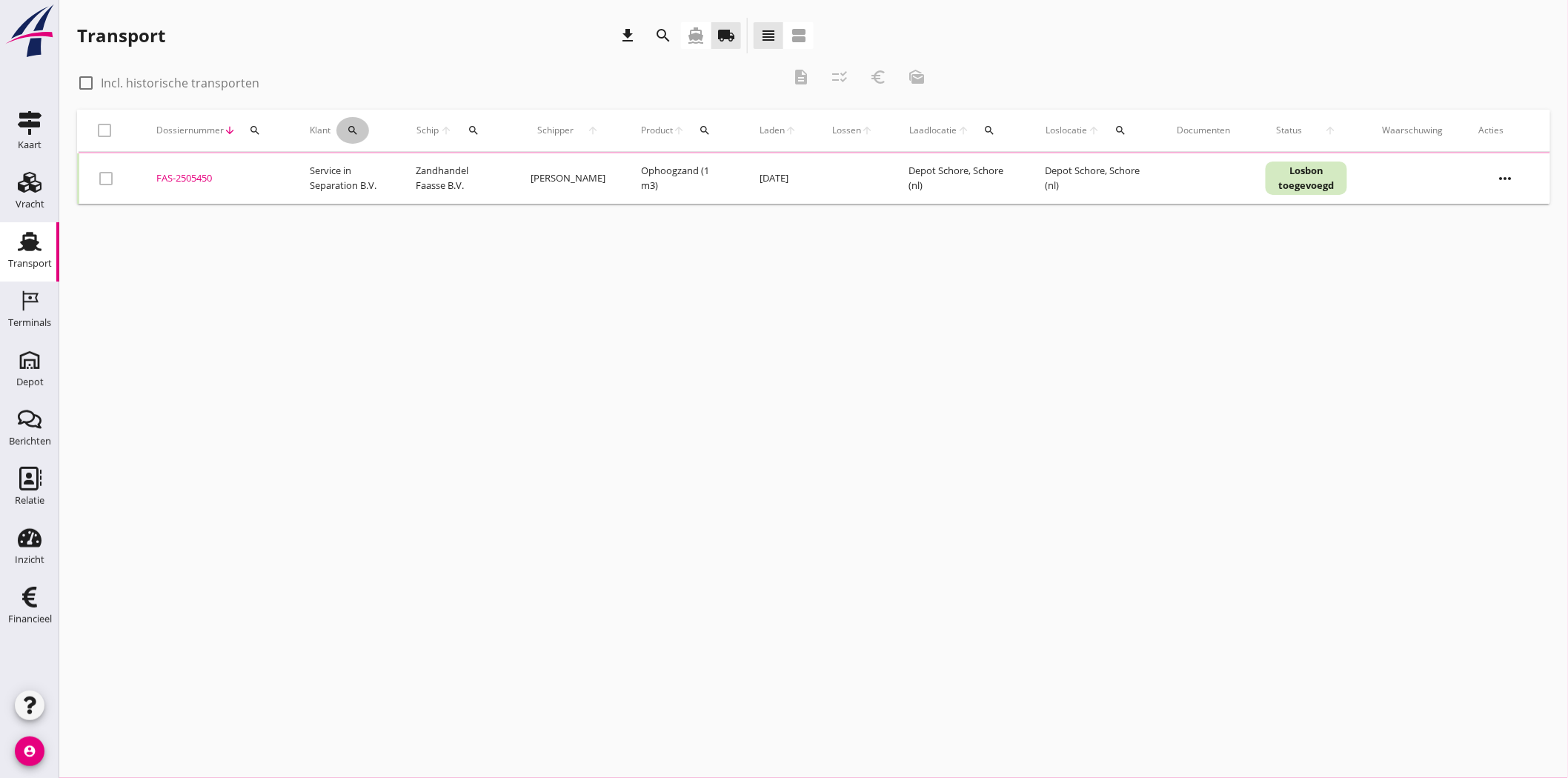
click at [353, 138] on button "search" at bounding box center [353, 130] width 32 height 27
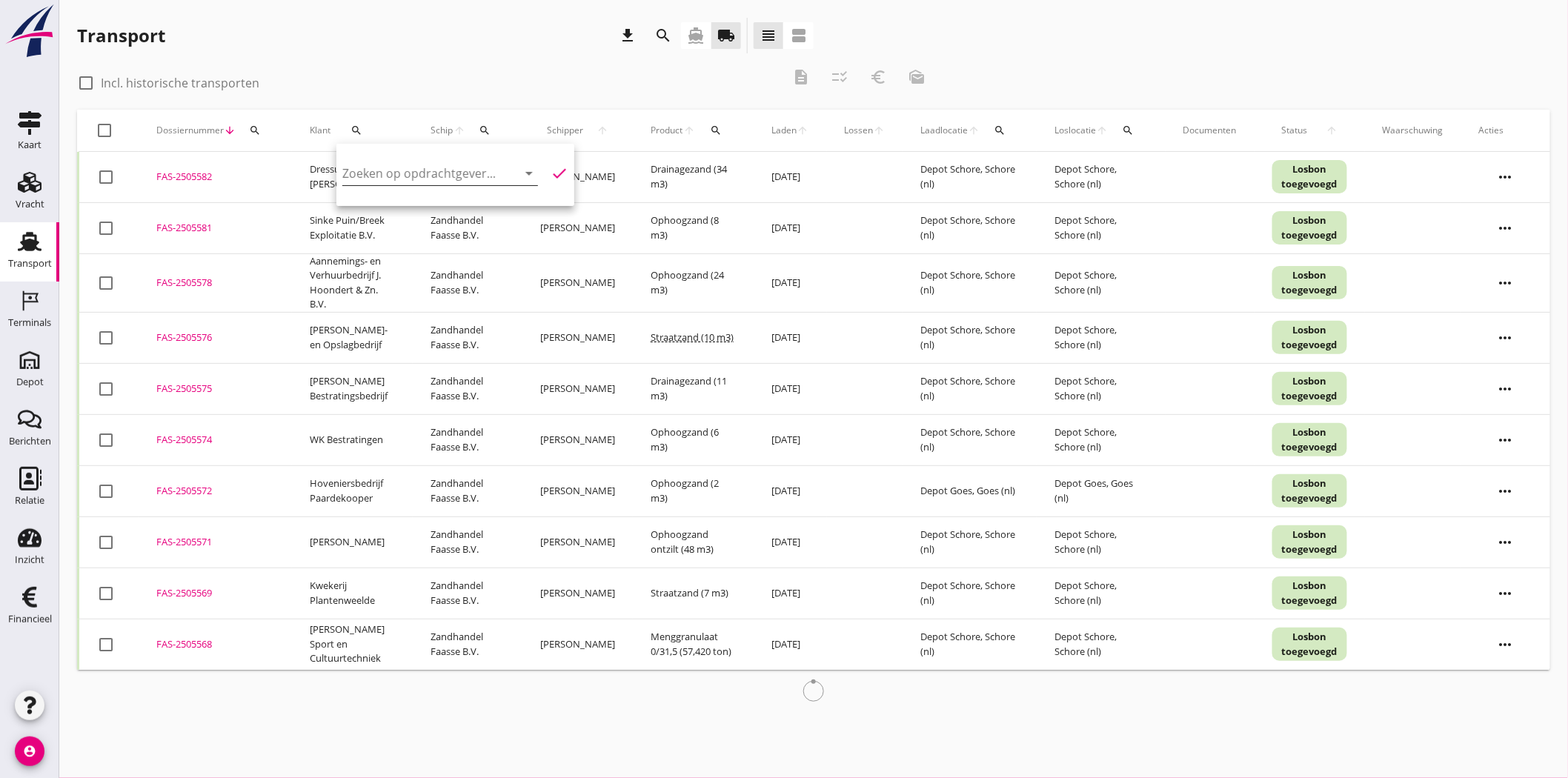
click at [447, 169] on input "Zoeken op opdrachtgever..." at bounding box center [419, 173] width 154 height 24
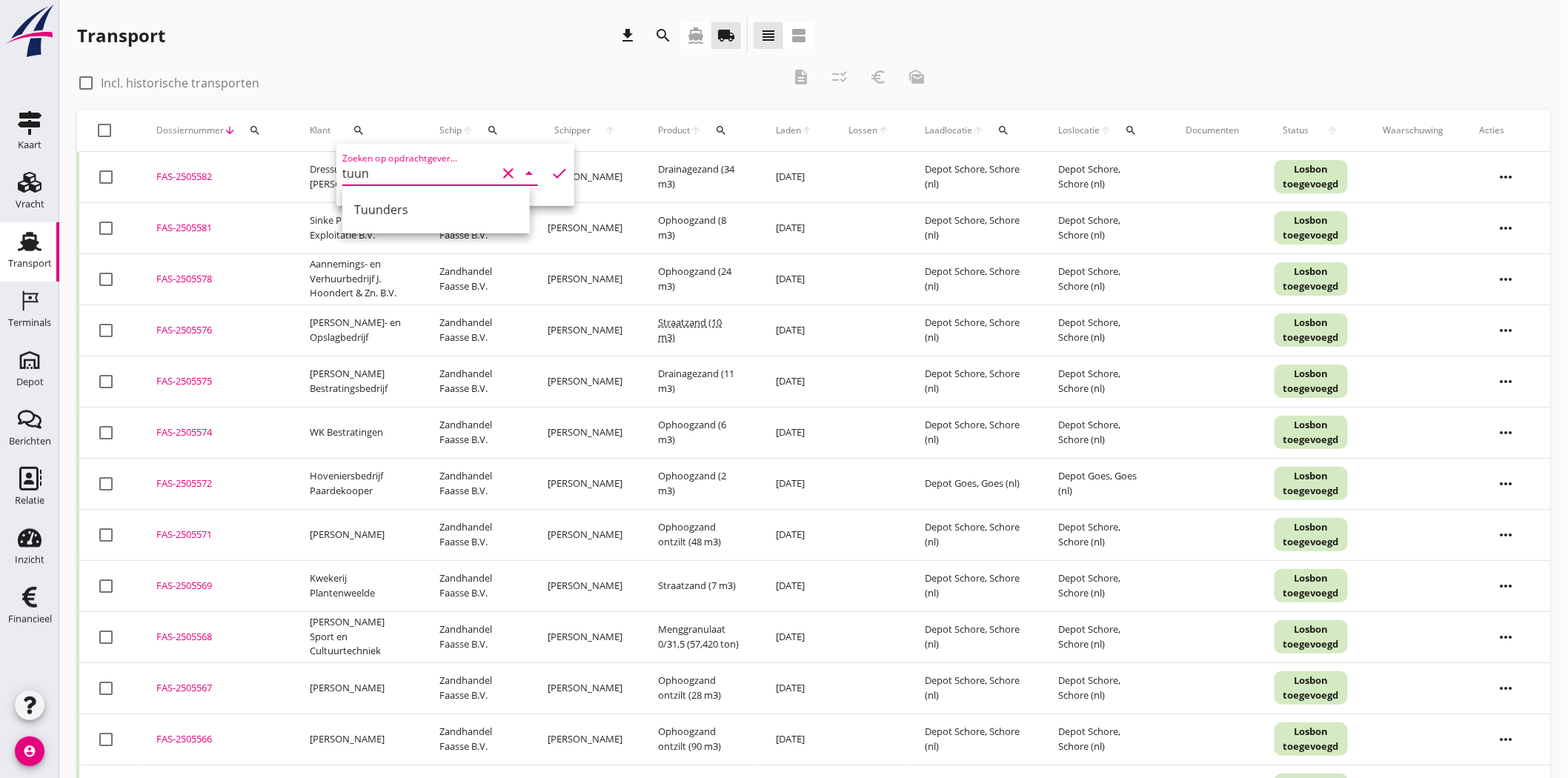
click at [469, 210] on div "Tuunders" at bounding box center [436, 209] width 164 height 18
click at [550, 172] on icon "check" at bounding box center [559, 172] width 18 height 18
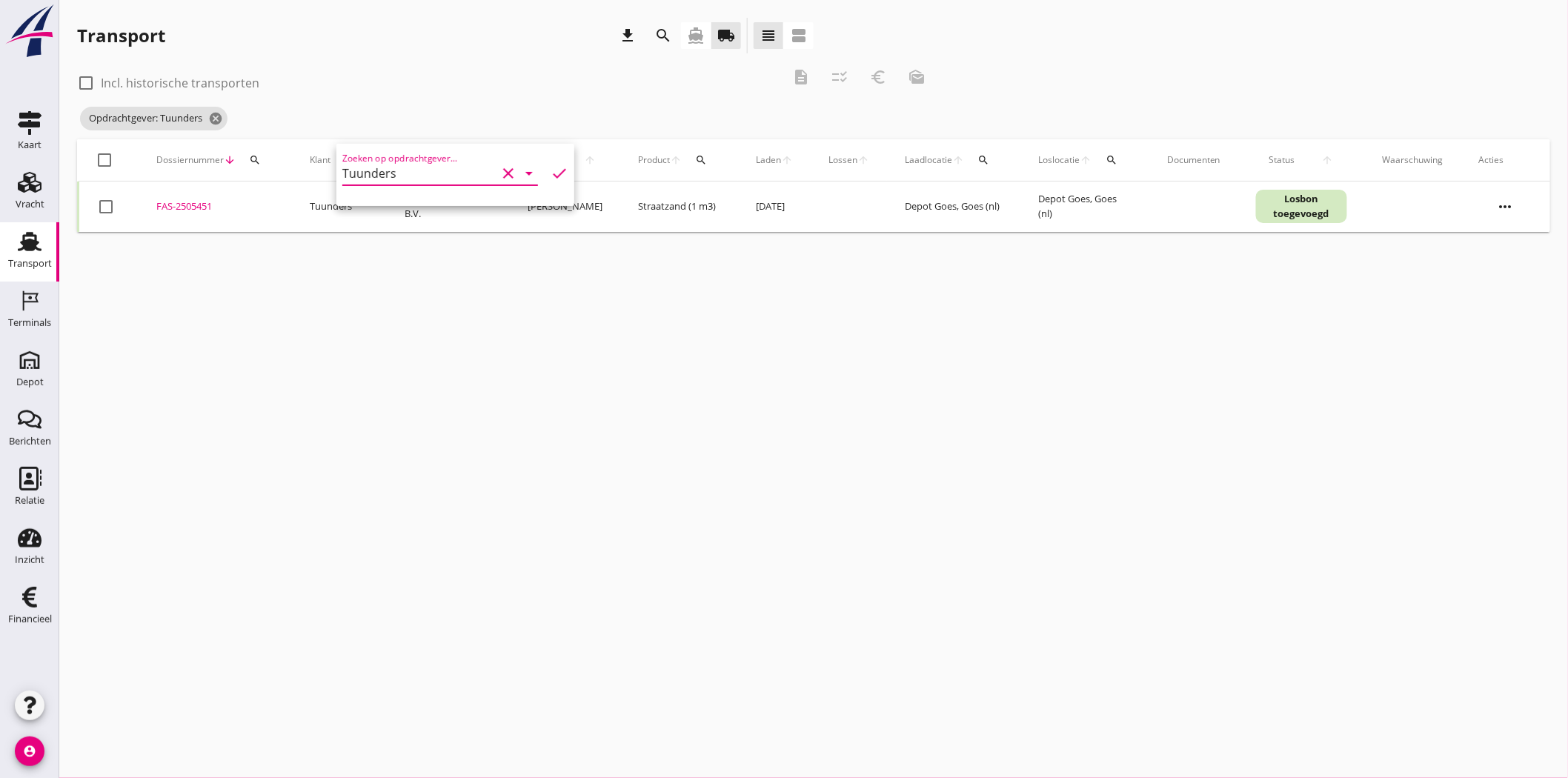
click at [199, 199] on div "FAS-2505451" at bounding box center [215, 207] width 118 height 15
click at [213, 116] on icon "cancel" at bounding box center [215, 119] width 15 height 15
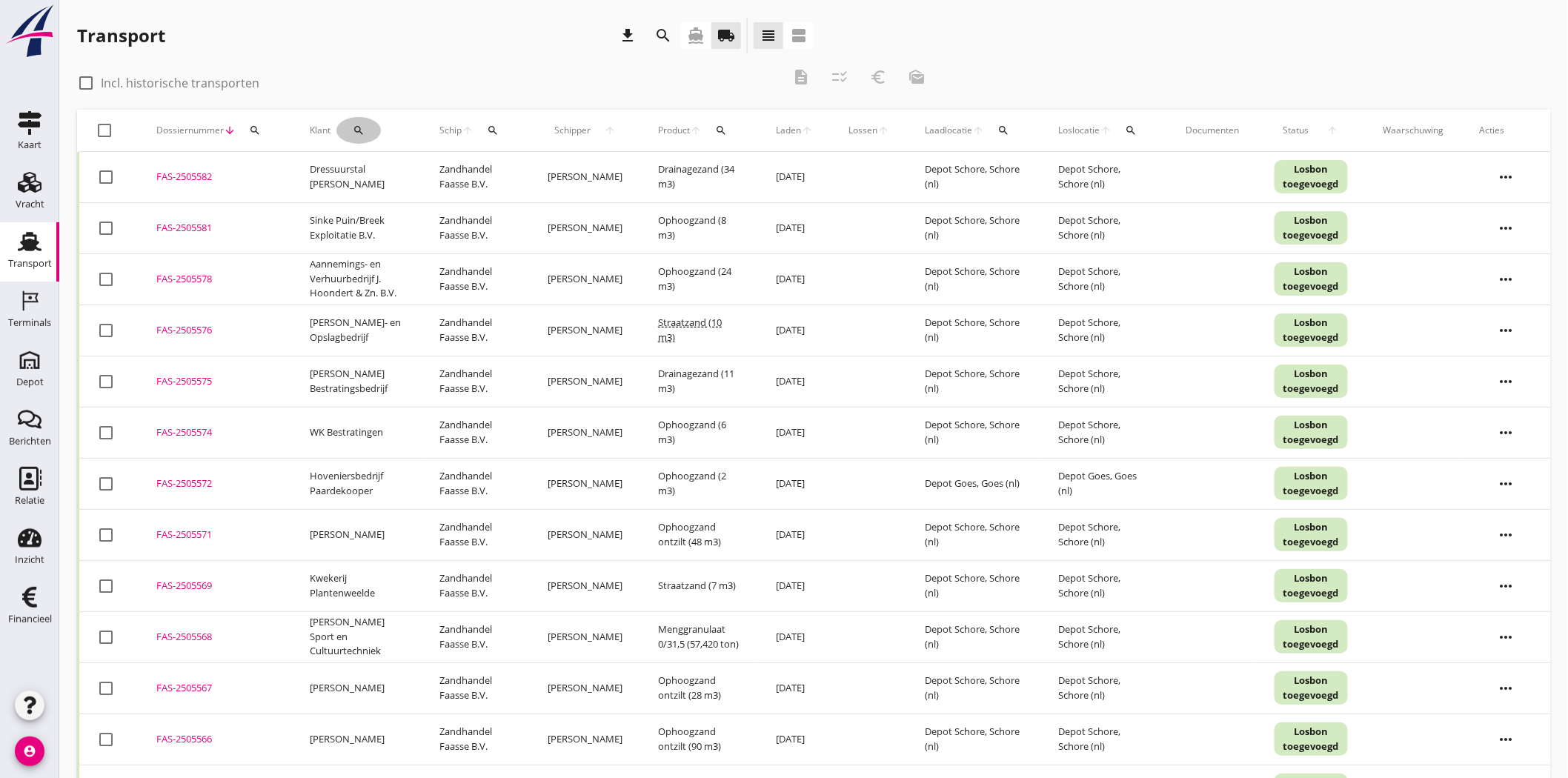
click at [373, 132] on div "search" at bounding box center [359, 130] width 45 height 12
click at [393, 172] on input "Zoeken op opdrachtgever..." at bounding box center [419, 173] width 154 height 24
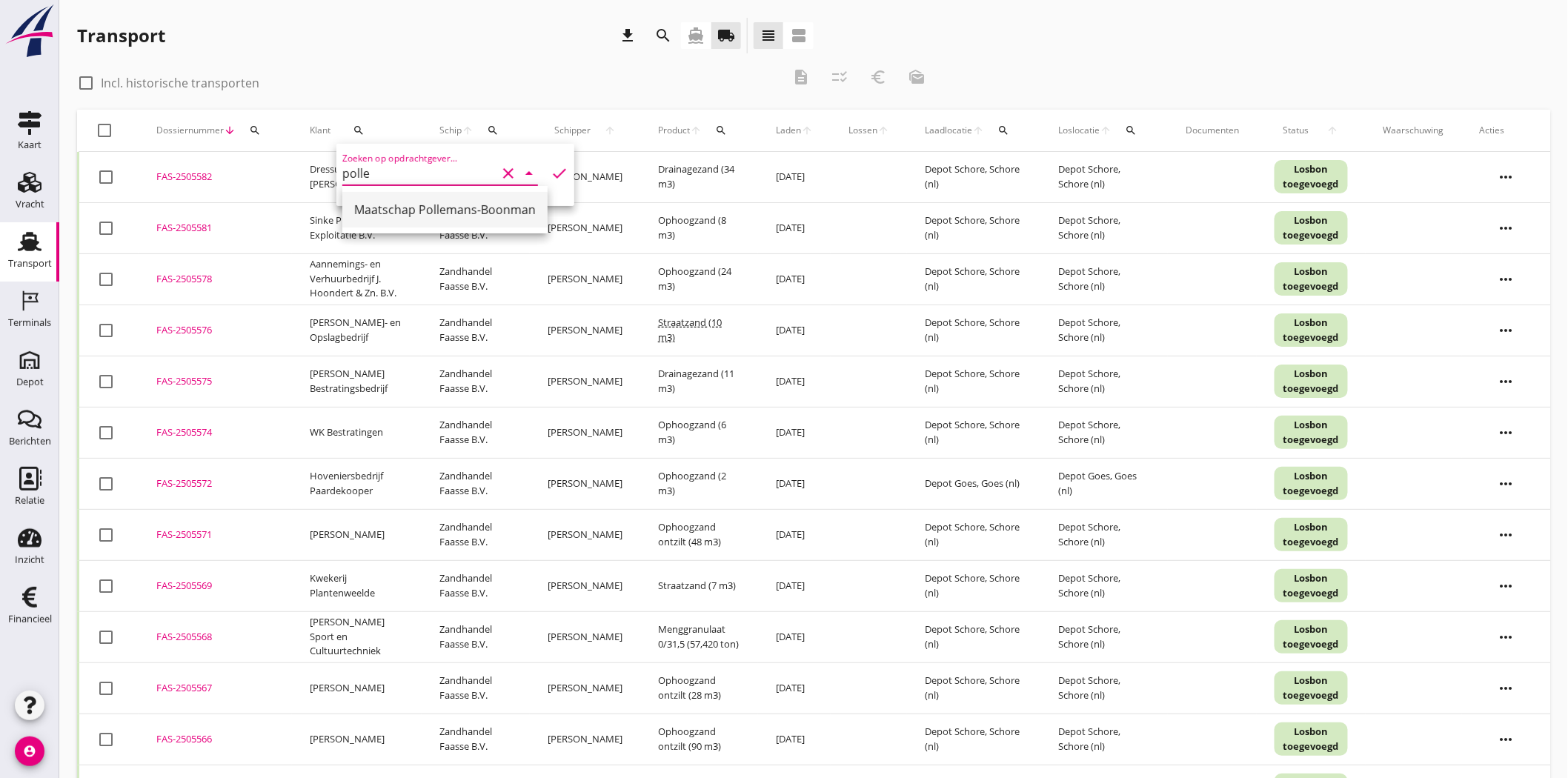
click at [400, 210] on div "Maatschap Pollemans-Boonman" at bounding box center [445, 209] width 182 height 18
type input "Maatschap Pollemans-Boonman"
click at [550, 172] on icon "check" at bounding box center [559, 172] width 18 height 18
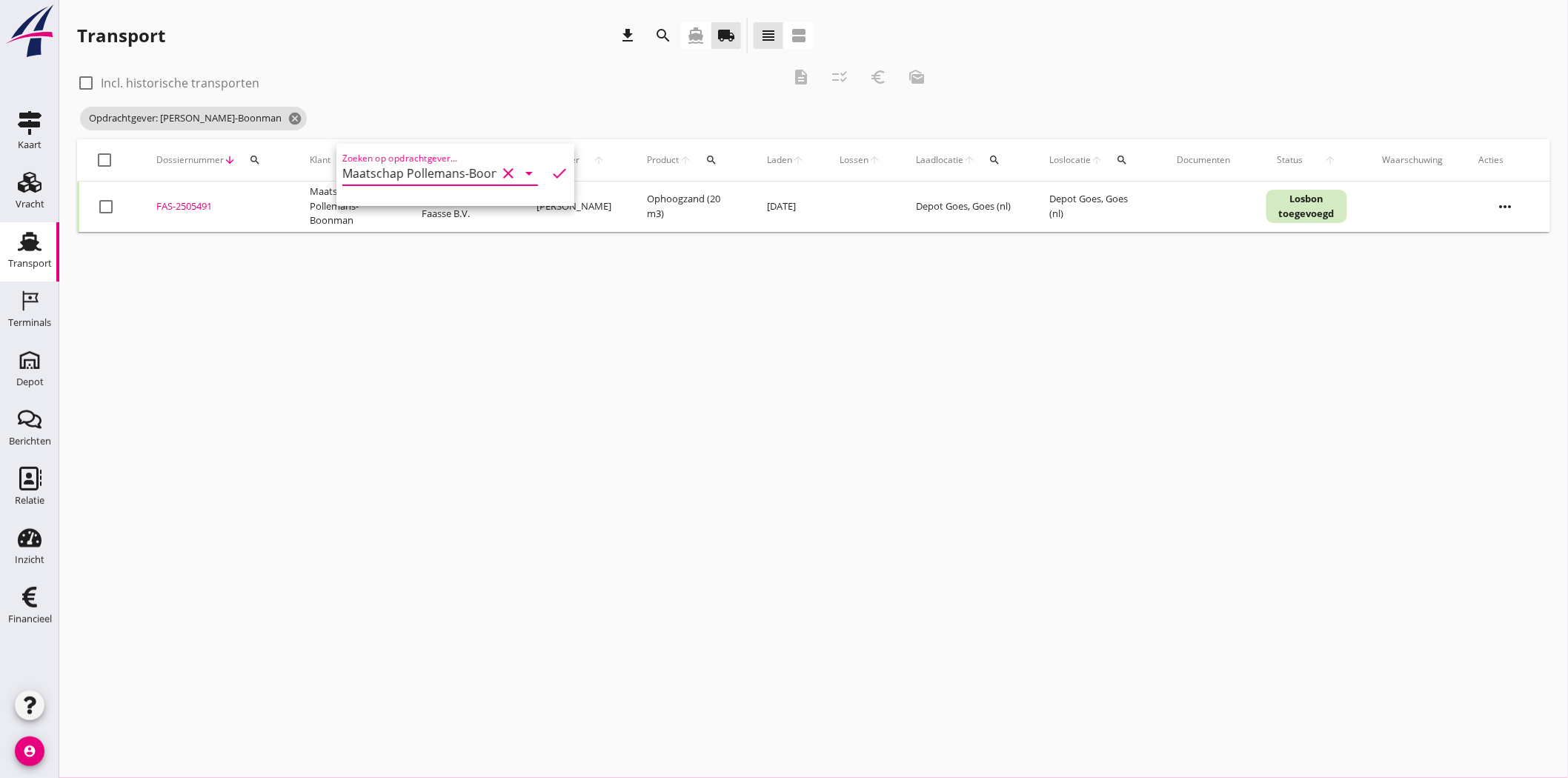
click at [205, 204] on div "FAS-2505491" at bounding box center [215, 207] width 118 height 15
click at [345, 156] on div "search" at bounding box center [354, 159] width 35 height 12
click at [499, 202] on icon "clear" at bounding box center [508, 202] width 18 height 18
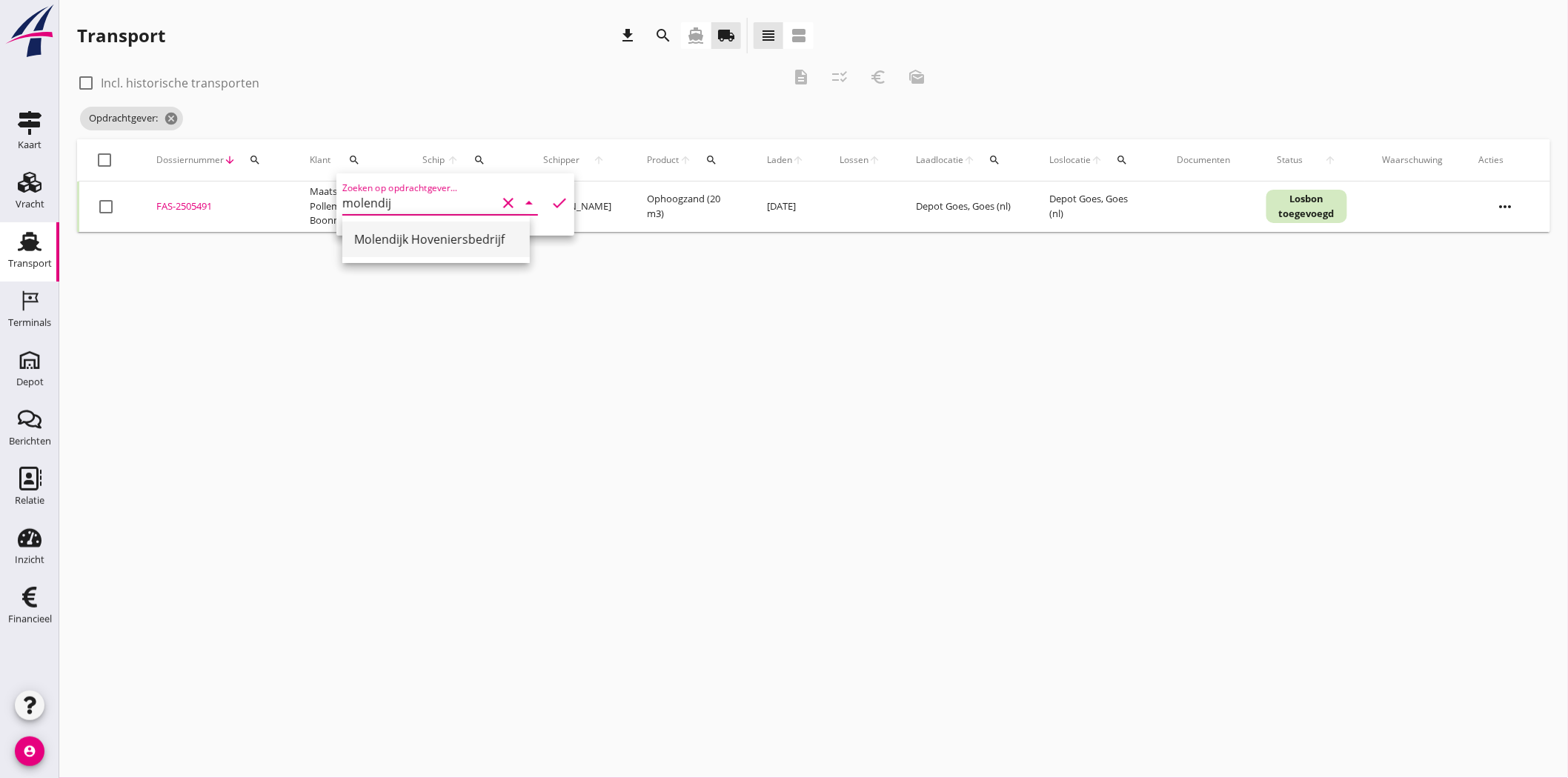
click at [465, 245] on div "Molendijk Hoveniersbedrijf" at bounding box center [436, 238] width 164 height 18
type input "Molendijk Hoveniersbedrijf"
click at [552, 201] on icon "check" at bounding box center [559, 202] width 18 height 18
click at [203, 200] on div "FAS-2505485" at bounding box center [215, 207] width 118 height 15
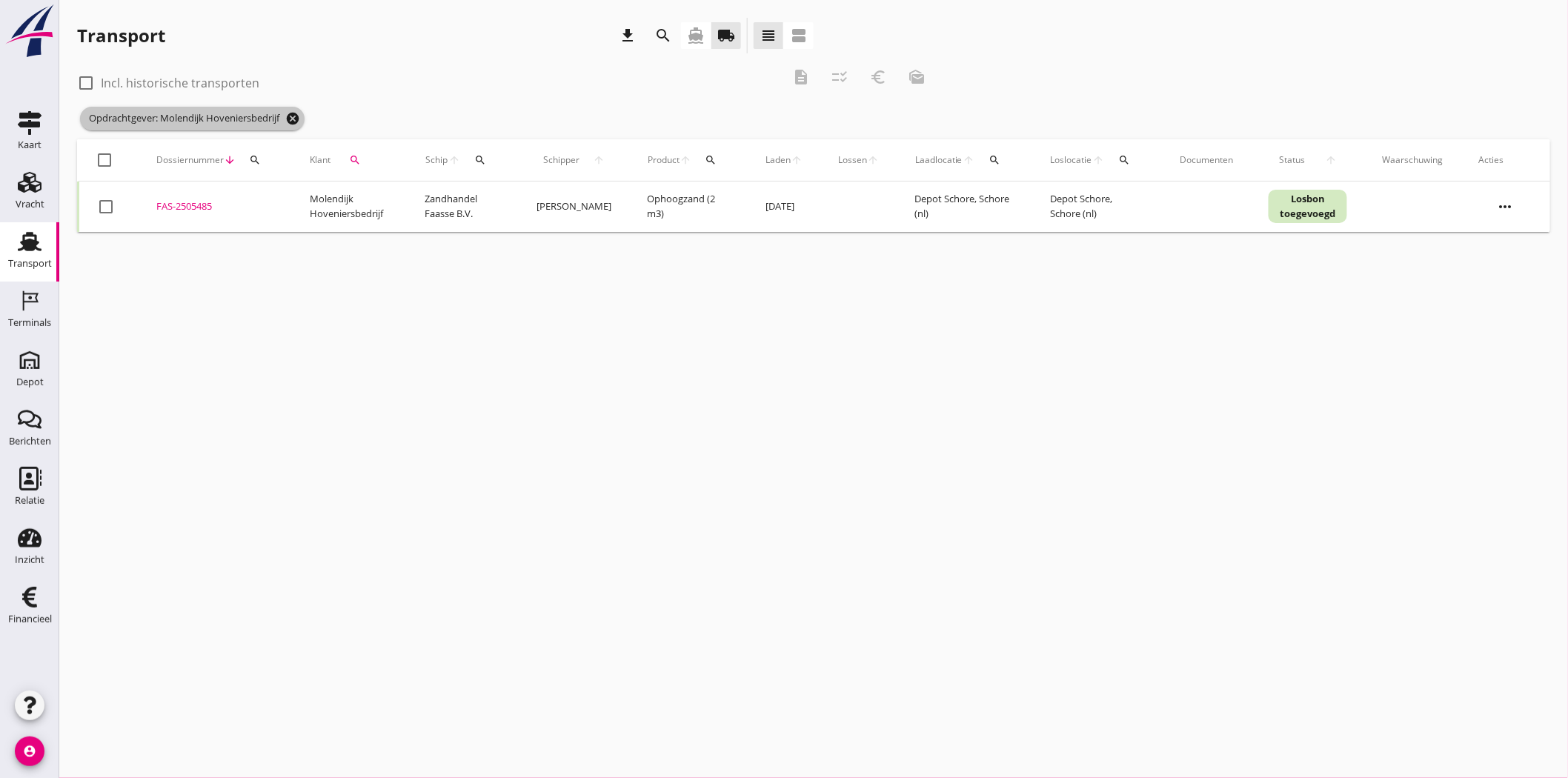
click at [295, 115] on icon "cancel" at bounding box center [292, 119] width 15 height 15
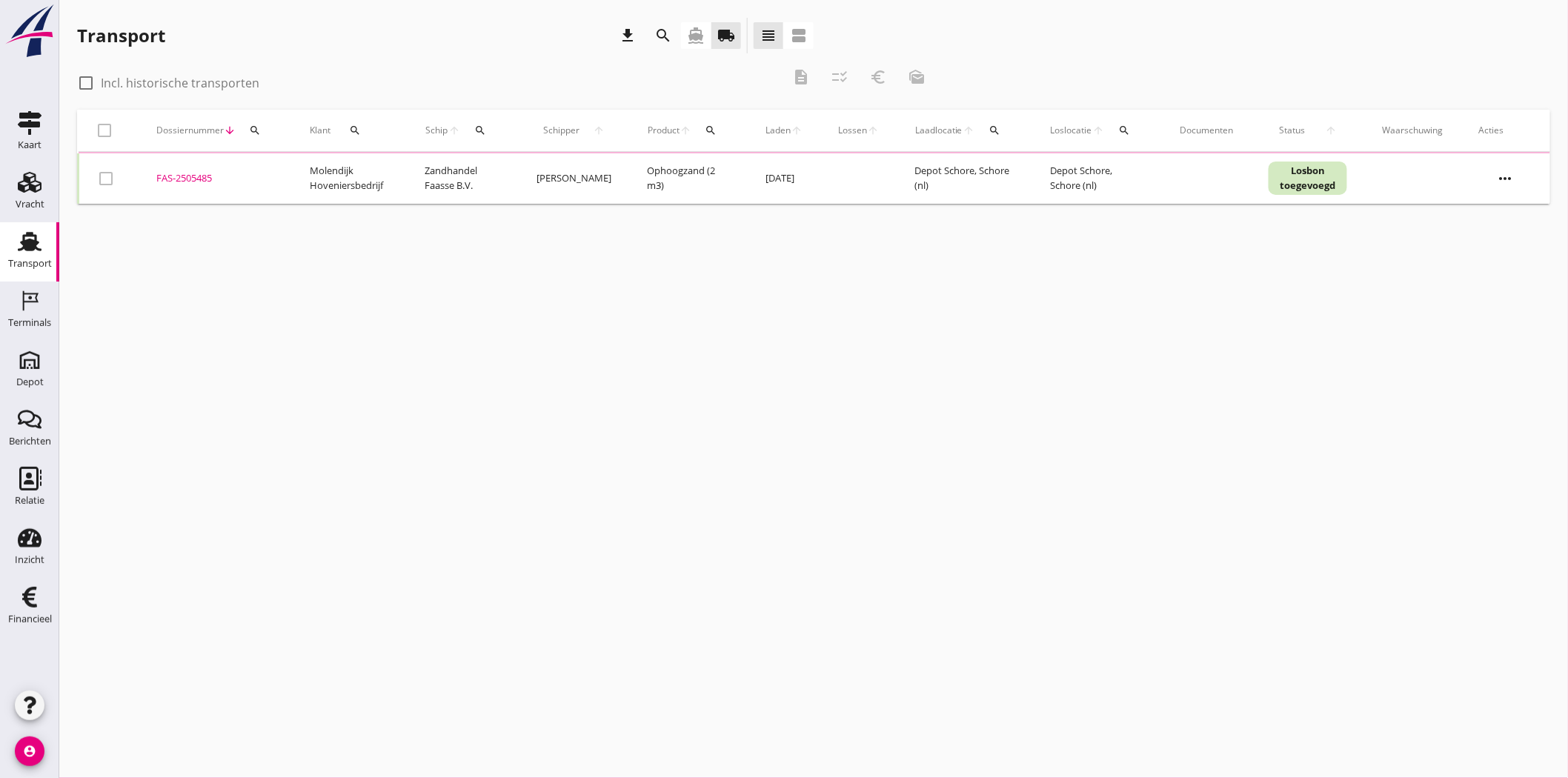
click at [352, 124] on icon "search" at bounding box center [354, 130] width 12 height 12
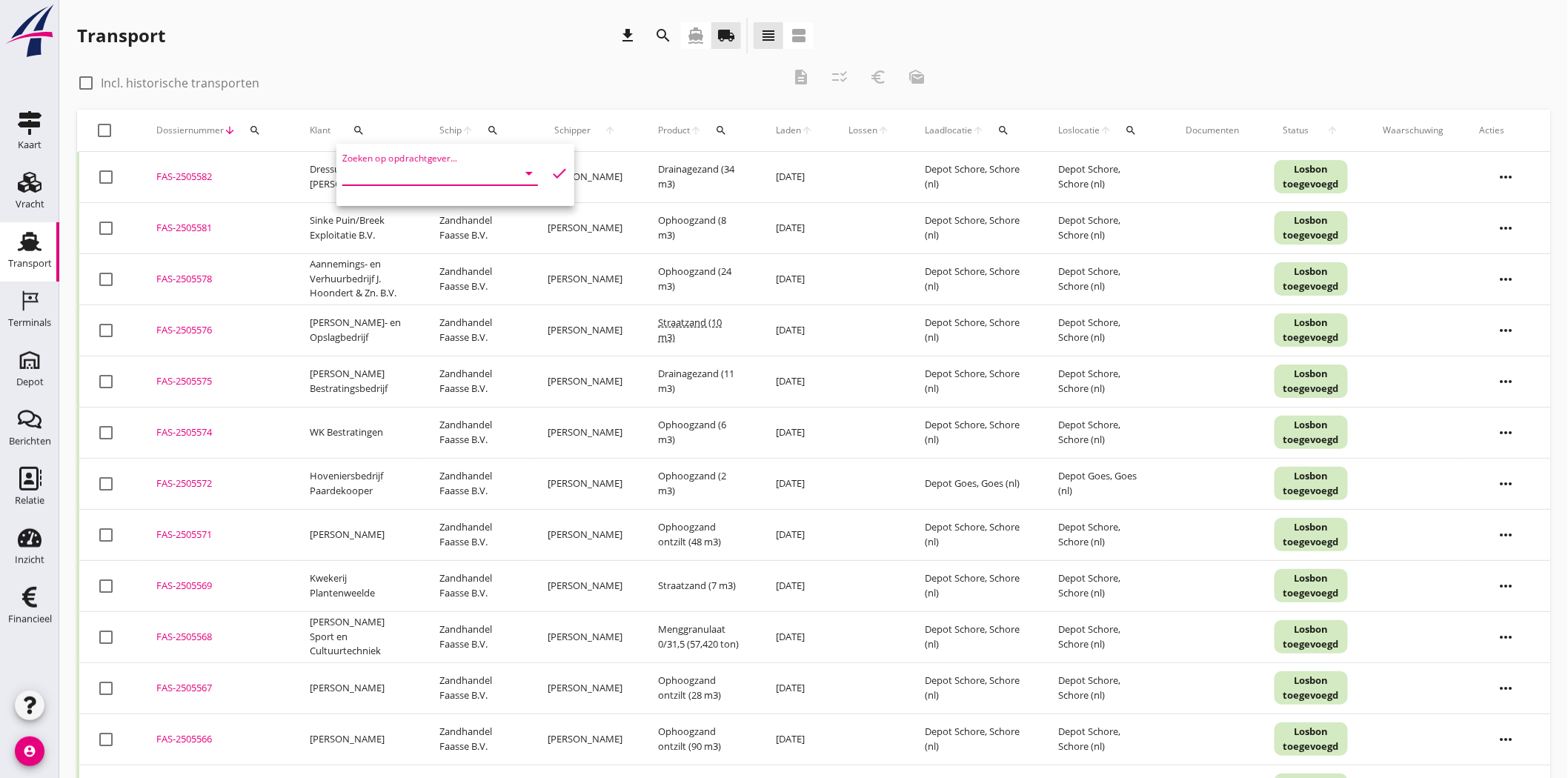
click at [366, 176] on input "Zoeken op opdrachtgever..." at bounding box center [419, 173] width 154 height 24
click at [391, 209] on div "Kloet Infra" at bounding box center [436, 209] width 164 height 18
type input "Kloet Infra"
click at [550, 168] on icon "check" at bounding box center [559, 172] width 18 height 18
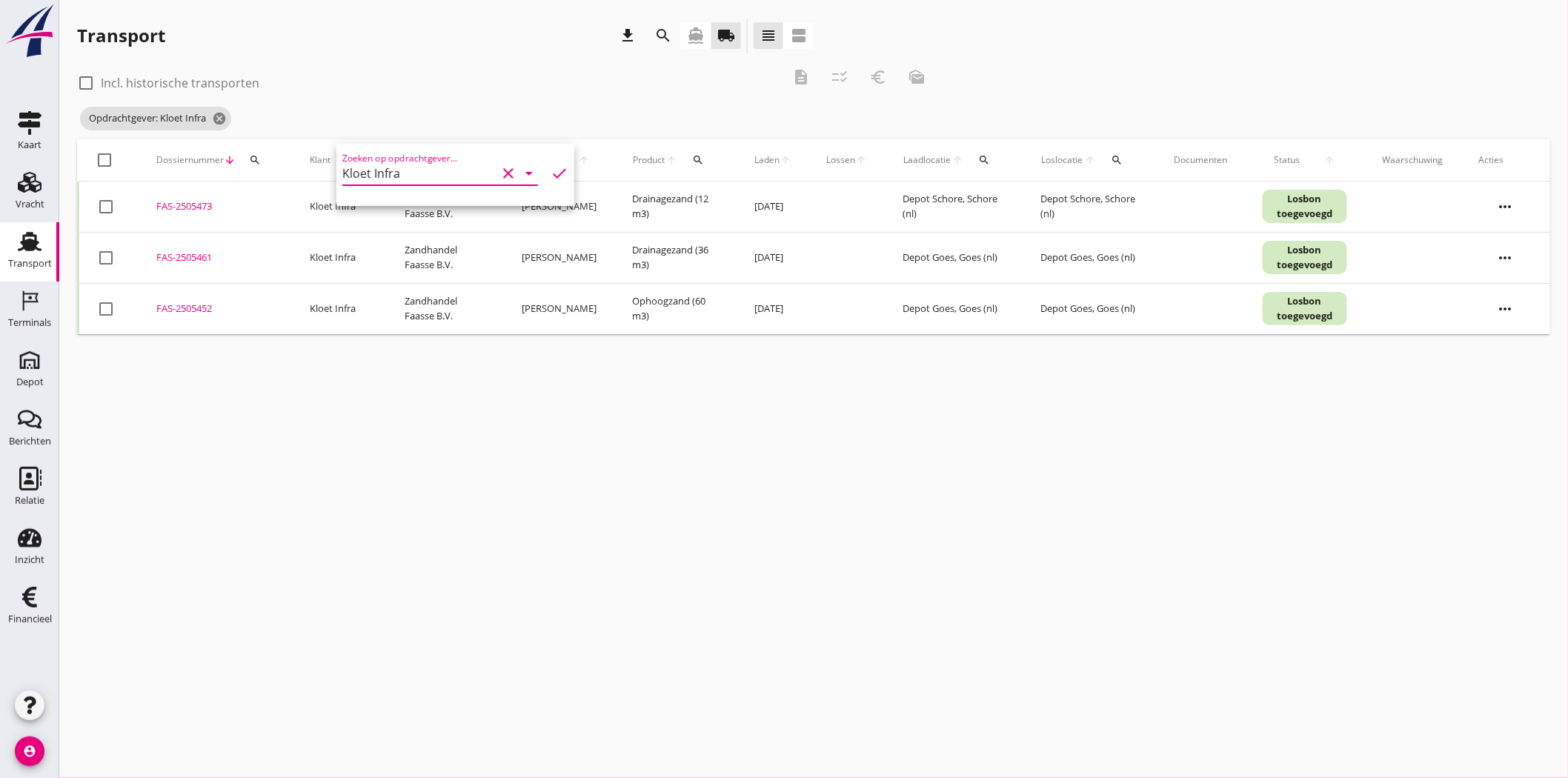
drag, startPoint x: 107, startPoint y: 303, endPoint x: 122, endPoint y: 245, distance: 59.9
click at [109, 301] on div at bounding box center [106, 308] width 25 height 25
click at [104, 307] on div at bounding box center [106, 308] width 25 height 25
checkbox input "false"
click at [175, 309] on div "FAS-2505452" at bounding box center [215, 309] width 118 height 15
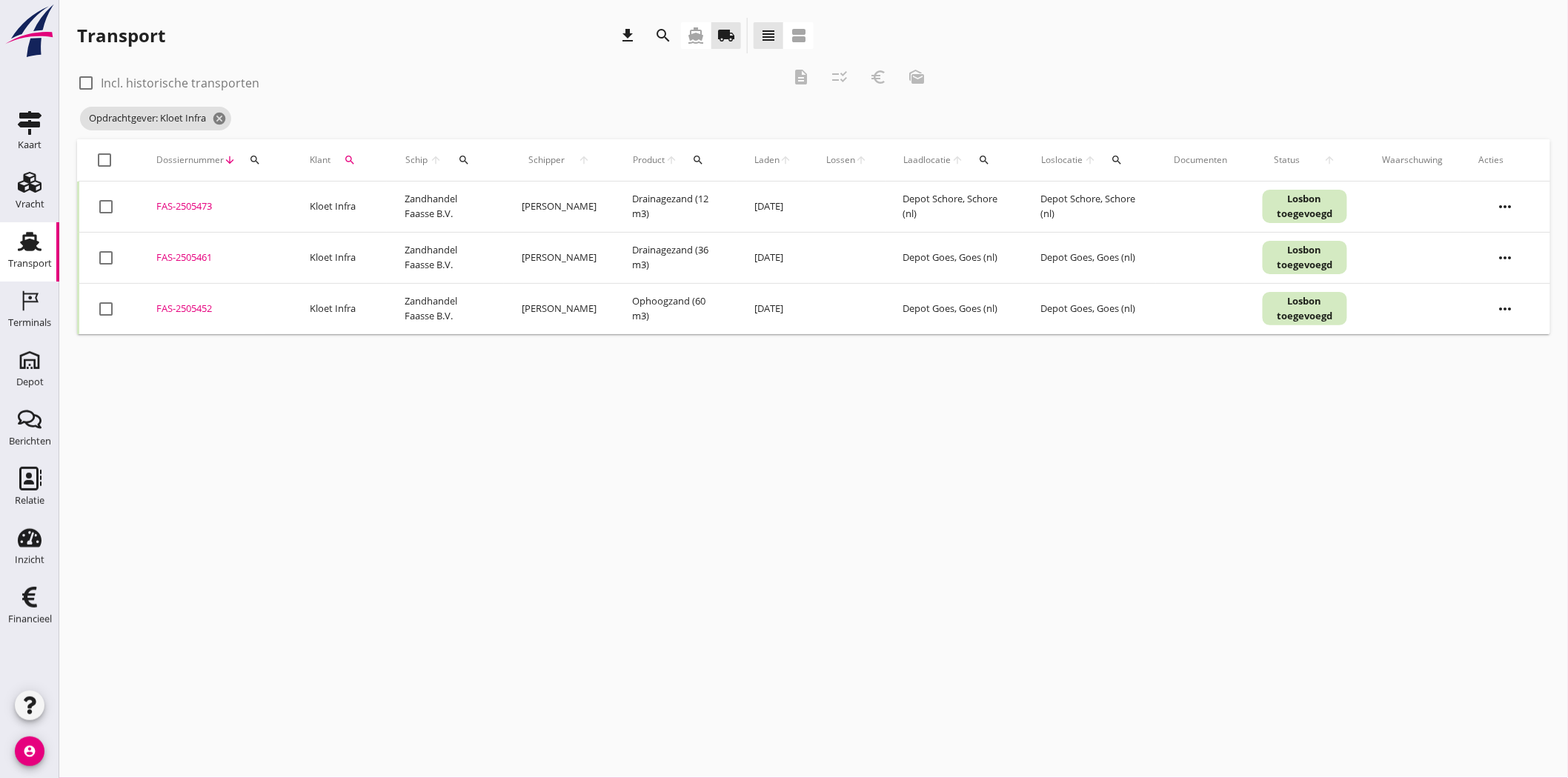
drag, startPoint x: 193, startPoint y: 255, endPoint x: 189, endPoint y: 246, distance: 9.8
click at [193, 254] on div "FAS-2505461" at bounding box center [215, 258] width 118 height 15
click at [184, 201] on div "FAS-2505473" at bounding box center [215, 207] width 118 height 15
click at [100, 204] on div at bounding box center [106, 206] width 25 height 25
checkbox input "true"
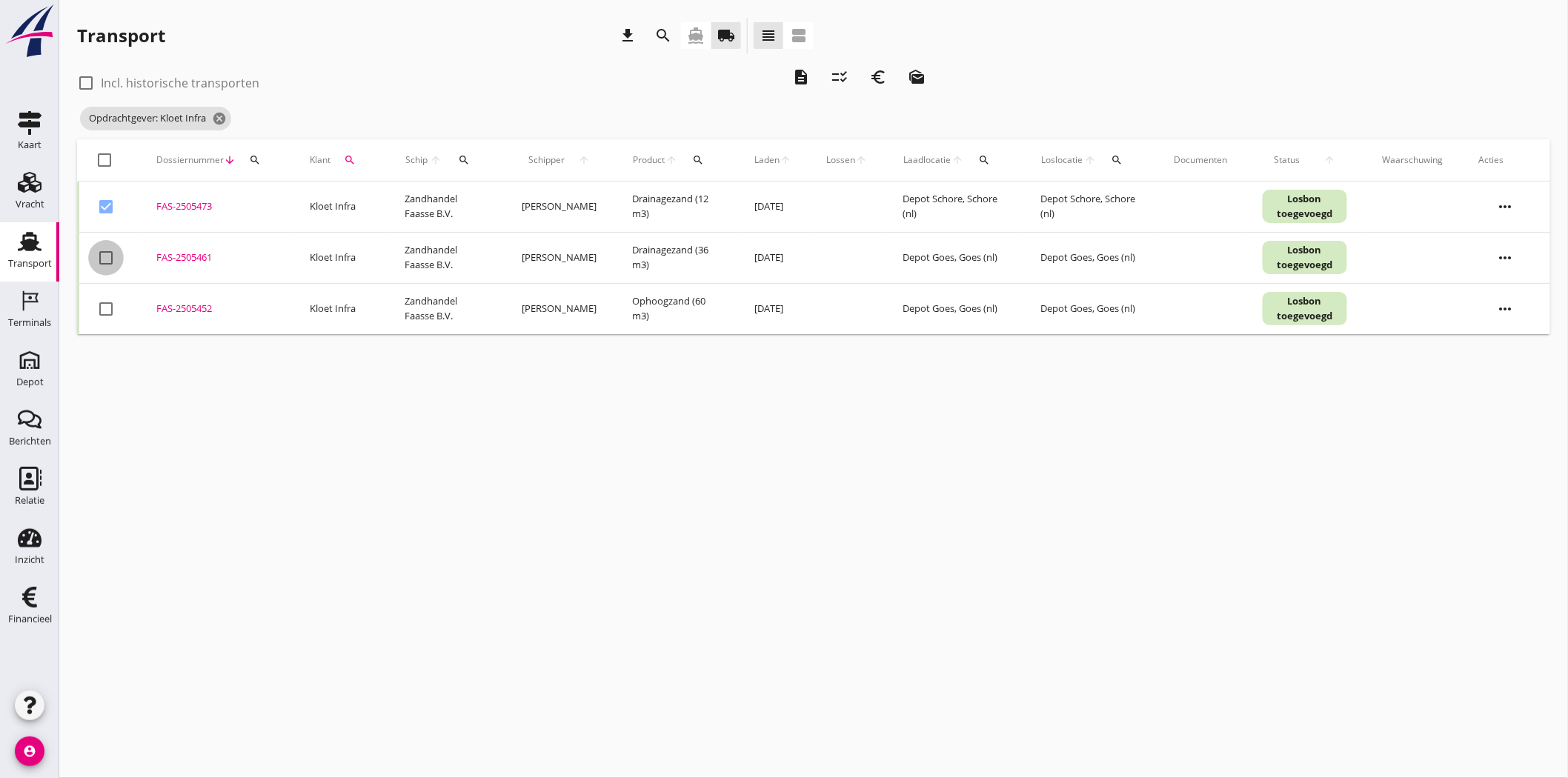
click at [109, 258] on div at bounding box center [106, 257] width 25 height 25
checkbox input "true"
click at [109, 310] on div at bounding box center [106, 308] width 25 height 25
checkbox input "true"
click at [775, 72] on icon "euro_symbol" at bounding box center [879, 76] width 18 height 18
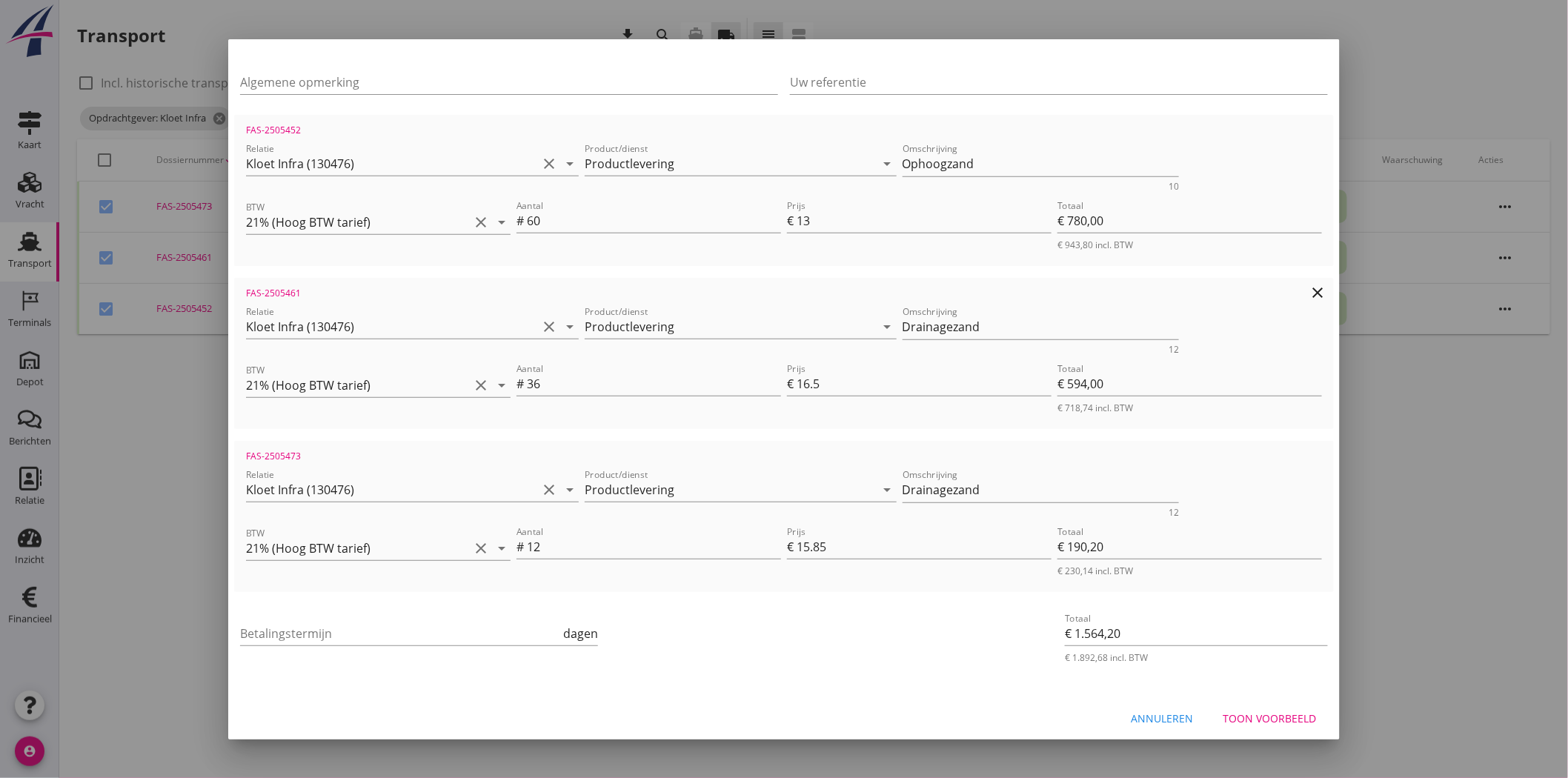
scroll to position [217, 0]
click at [388, 357] on input "Betalingstermijn" at bounding box center [400, 629] width 320 height 24
type input "30"
click at [775, 357] on div "Toon voorbeeld" at bounding box center [1269, 713] width 94 height 16
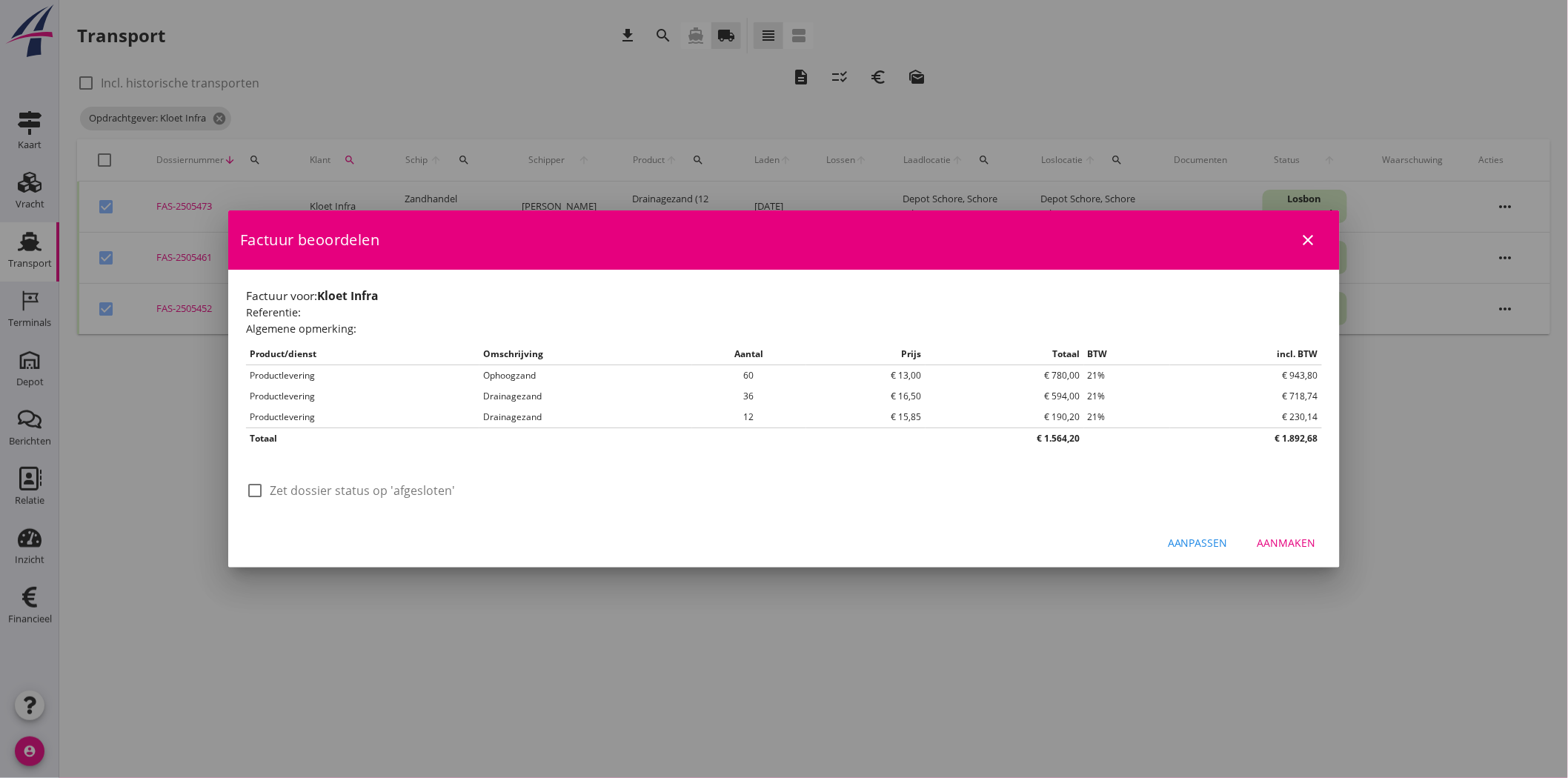
scroll to position [0, 0]
click at [391, 357] on label "Zet dossier status op 'afgesloten'" at bounding box center [363, 491] width 186 height 15
checkbox input "true"
click at [775, 357] on div "Aanmaken" at bounding box center [1286, 542] width 58 height 16
checkbox input "false"
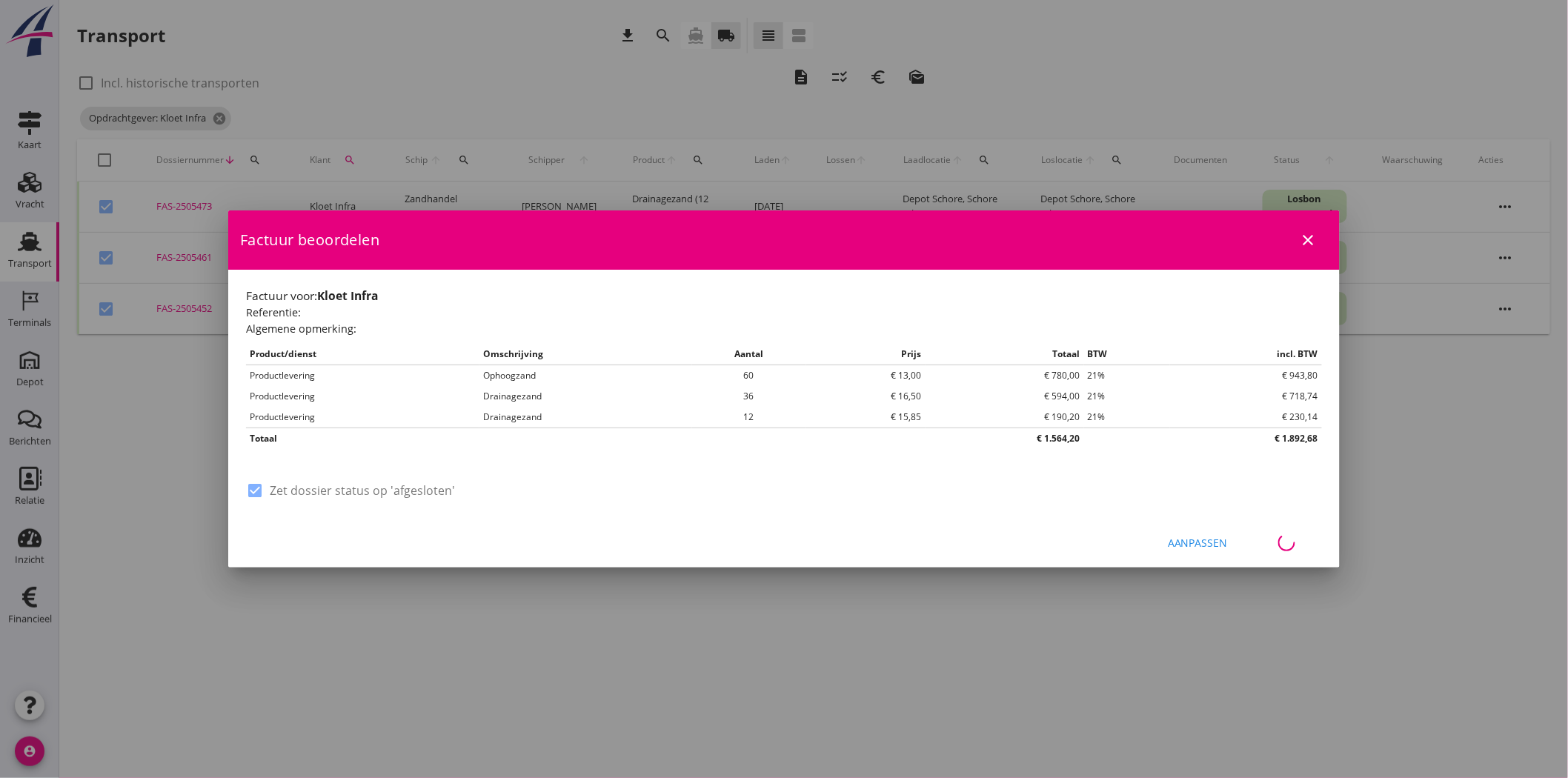
checkbox input "false"
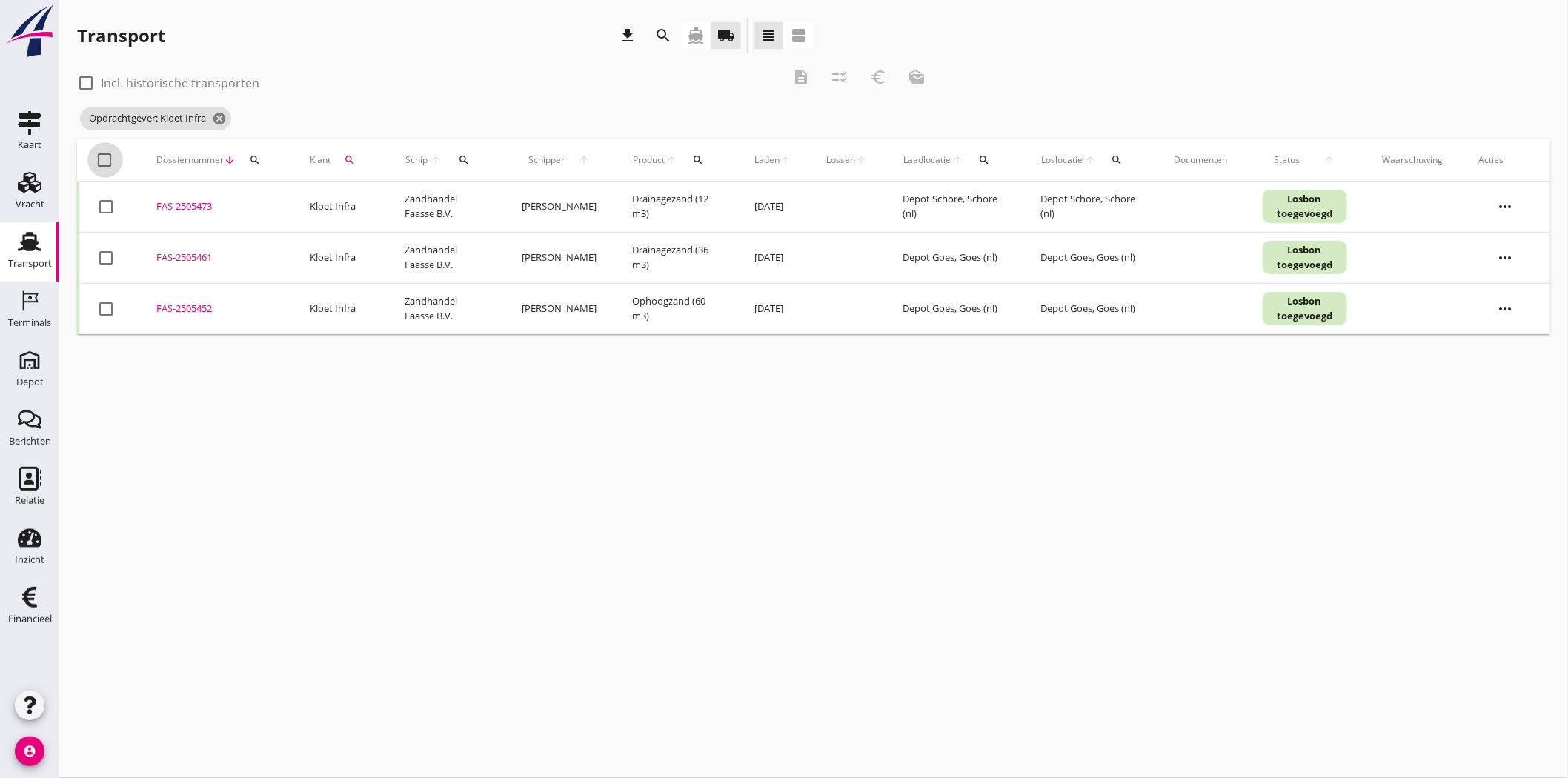
click at [101, 159] on div at bounding box center [105, 159] width 25 height 25
checkbox input "true"
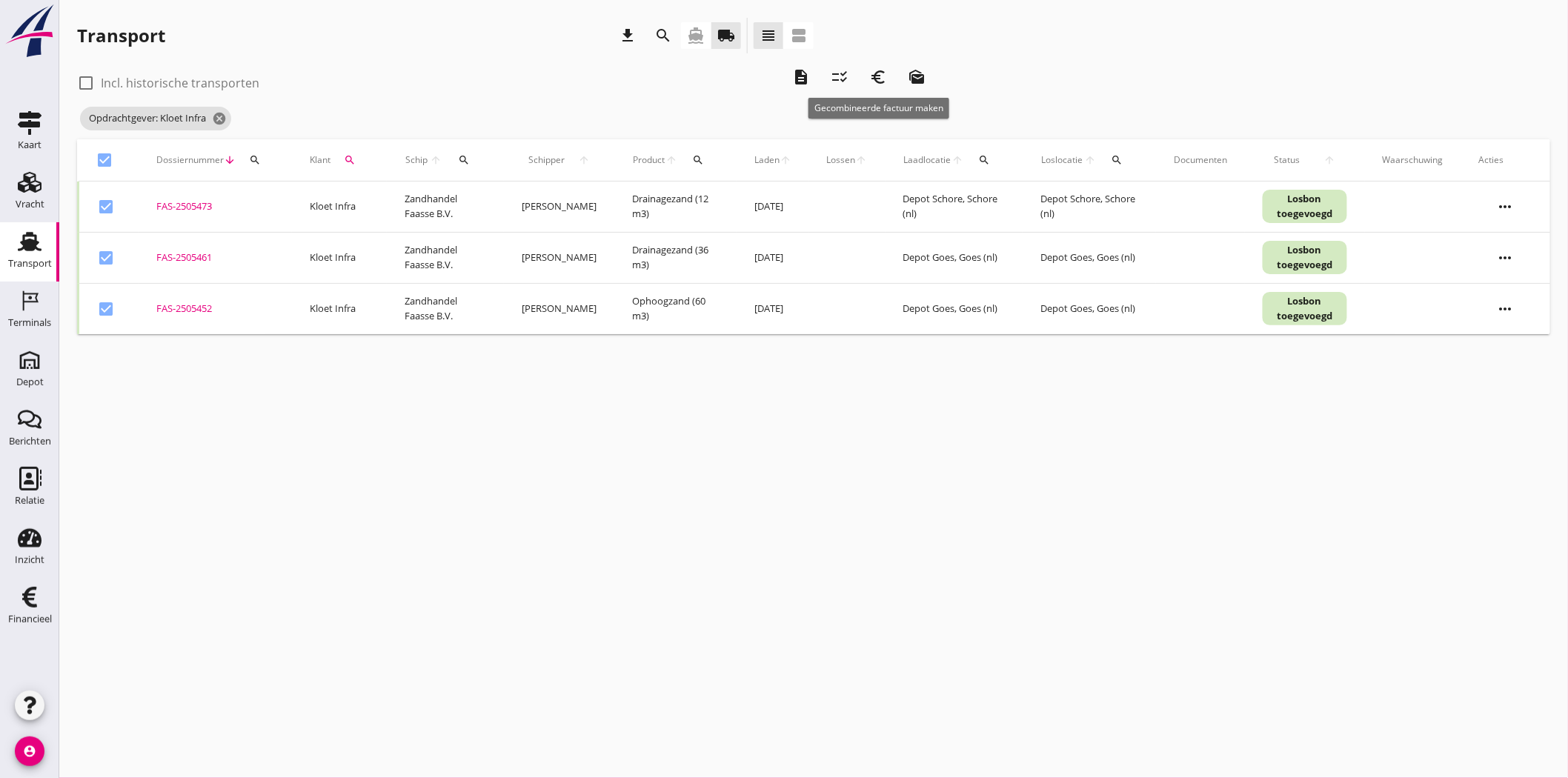
click at [775, 75] on icon "euro_symbol" at bounding box center [879, 76] width 18 height 18
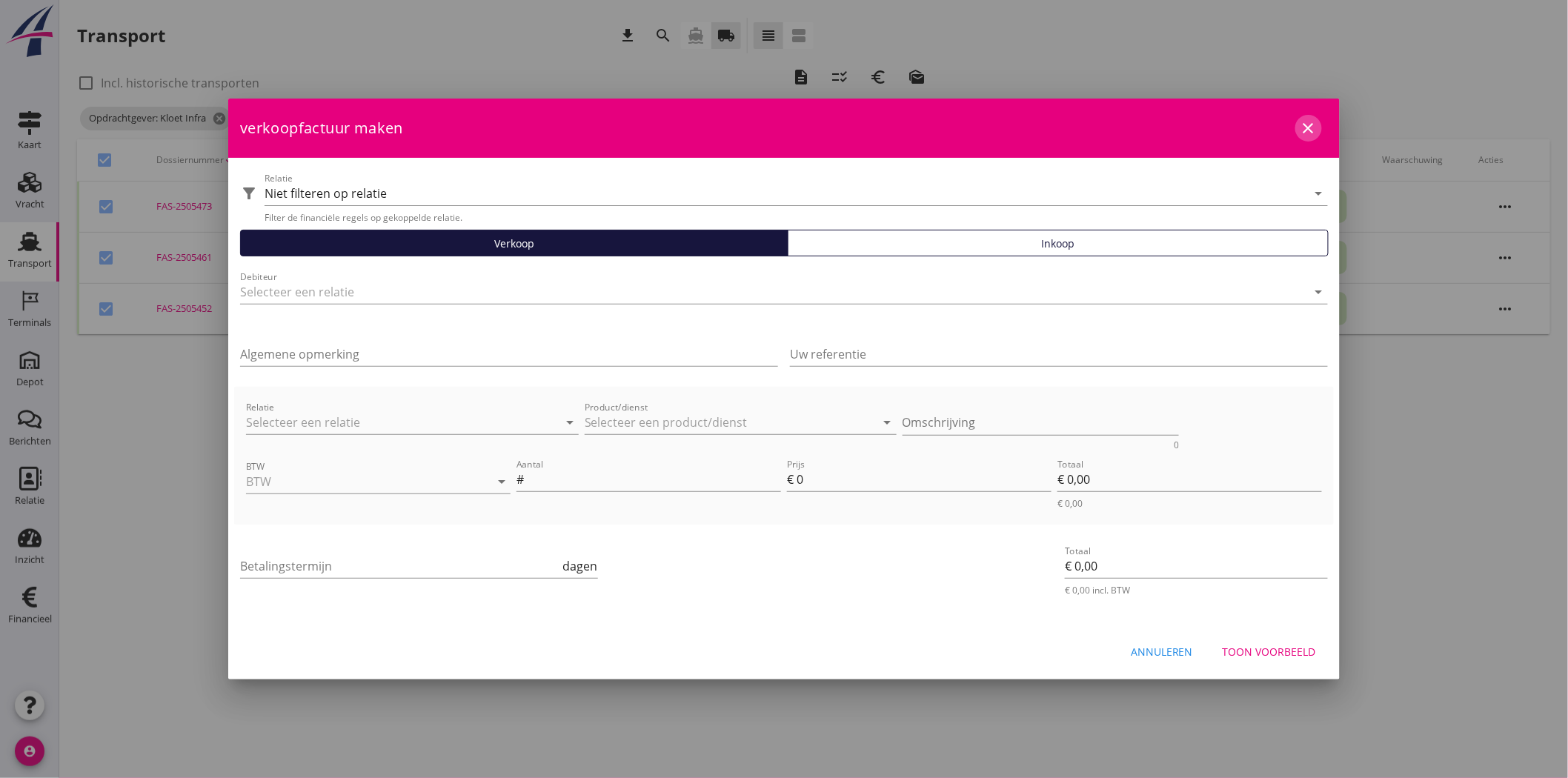
click at [775, 124] on icon "close" at bounding box center [1308, 128] width 18 height 18
checkbox input "false"
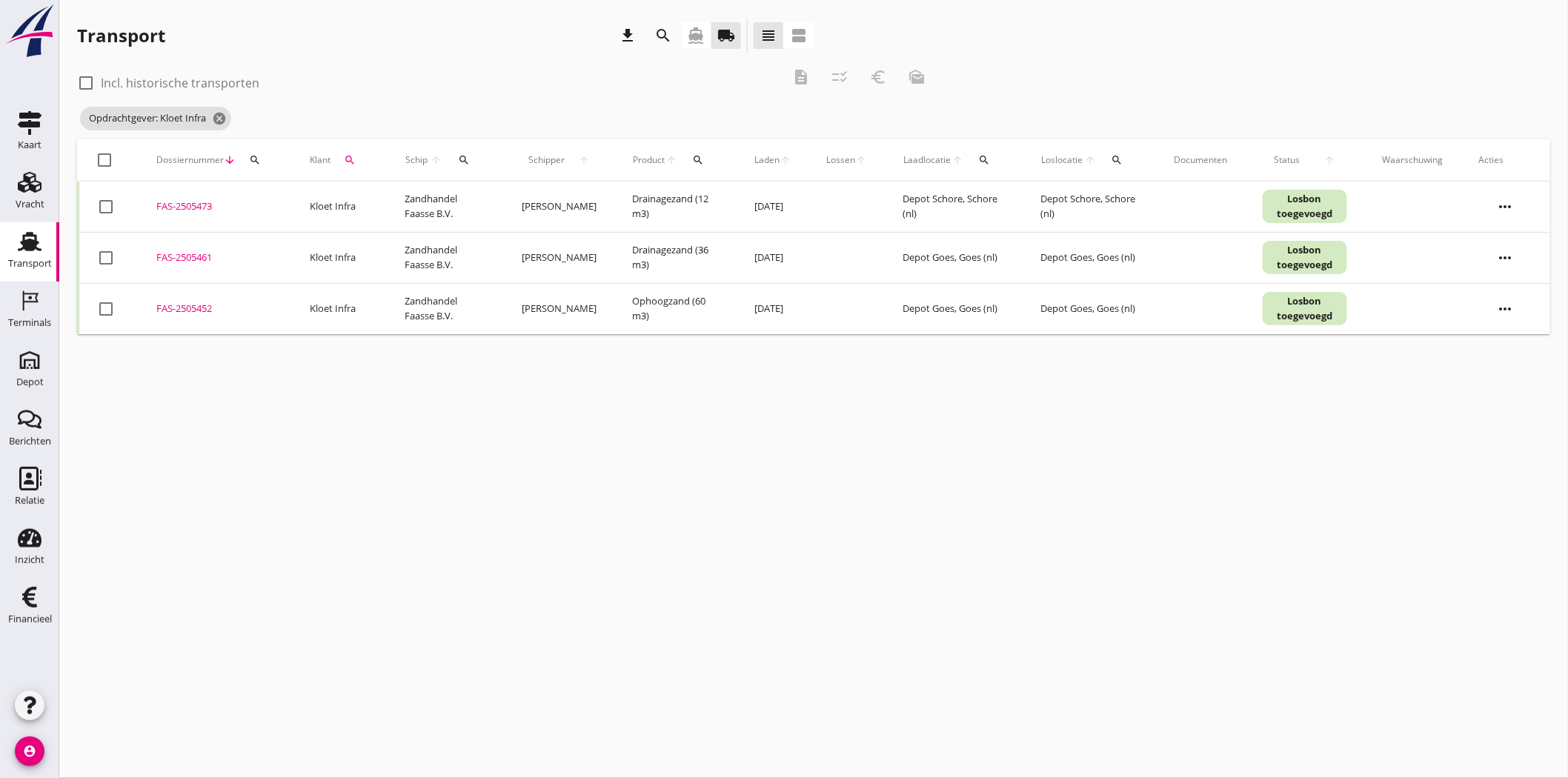
click at [353, 157] on icon "search" at bounding box center [350, 159] width 12 height 12
click at [500, 194] on icon "clear" at bounding box center [508, 202] width 18 height 18
click at [628, 92] on div "check_box_outline_blank Incl. historische transporten description checklist_rtl…" at bounding box center [507, 82] width 859 height 45
click at [174, 119] on icon "cancel" at bounding box center [172, 119] width 15 height 15
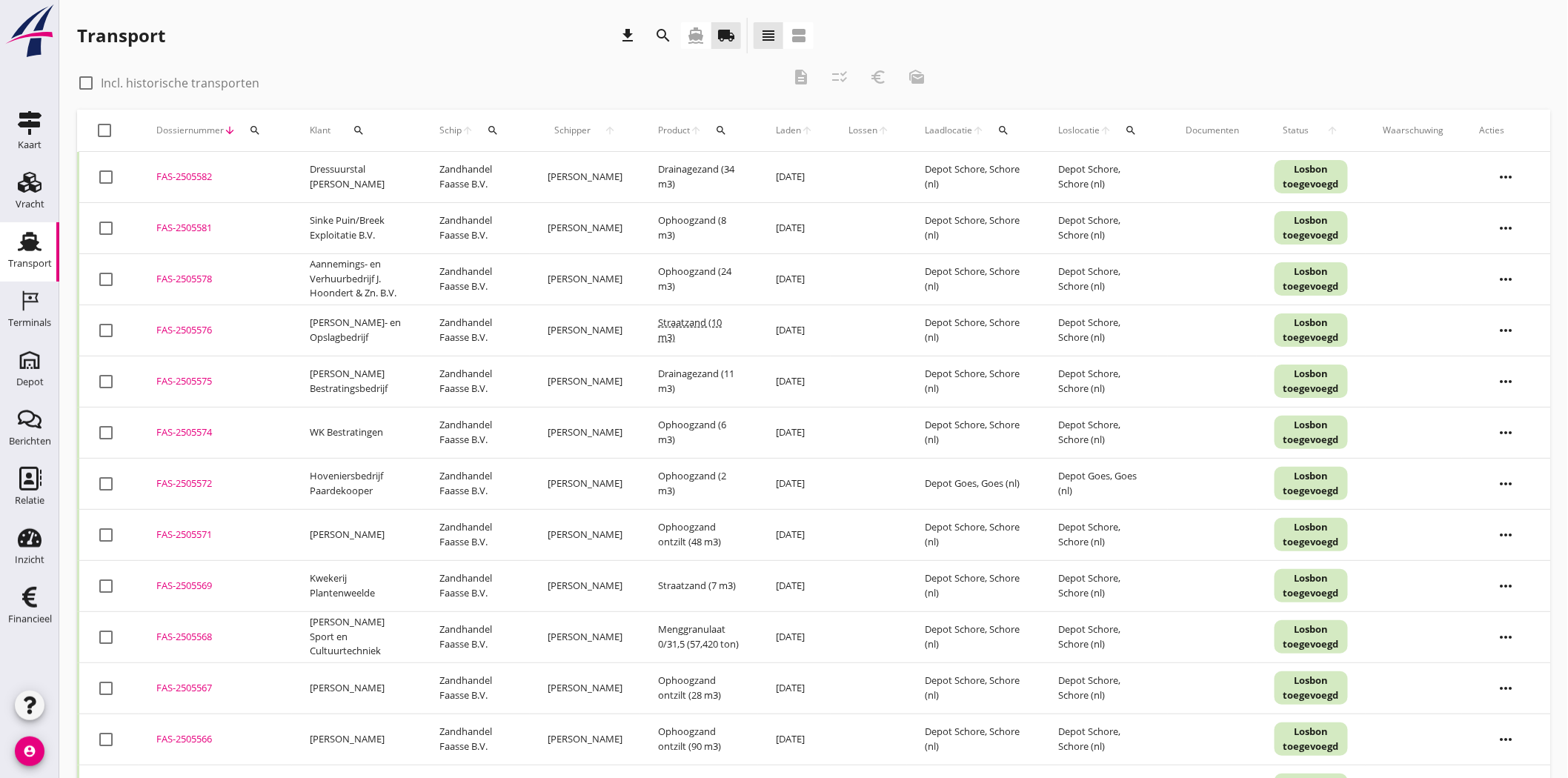
click at [362, 136] on button "search" at bounding box center [359, 130] width 45 height 27
click at [396, 172] on input "Zoeken op opdrachtgever..." at bounding box center [419, 173] width 154 height 24
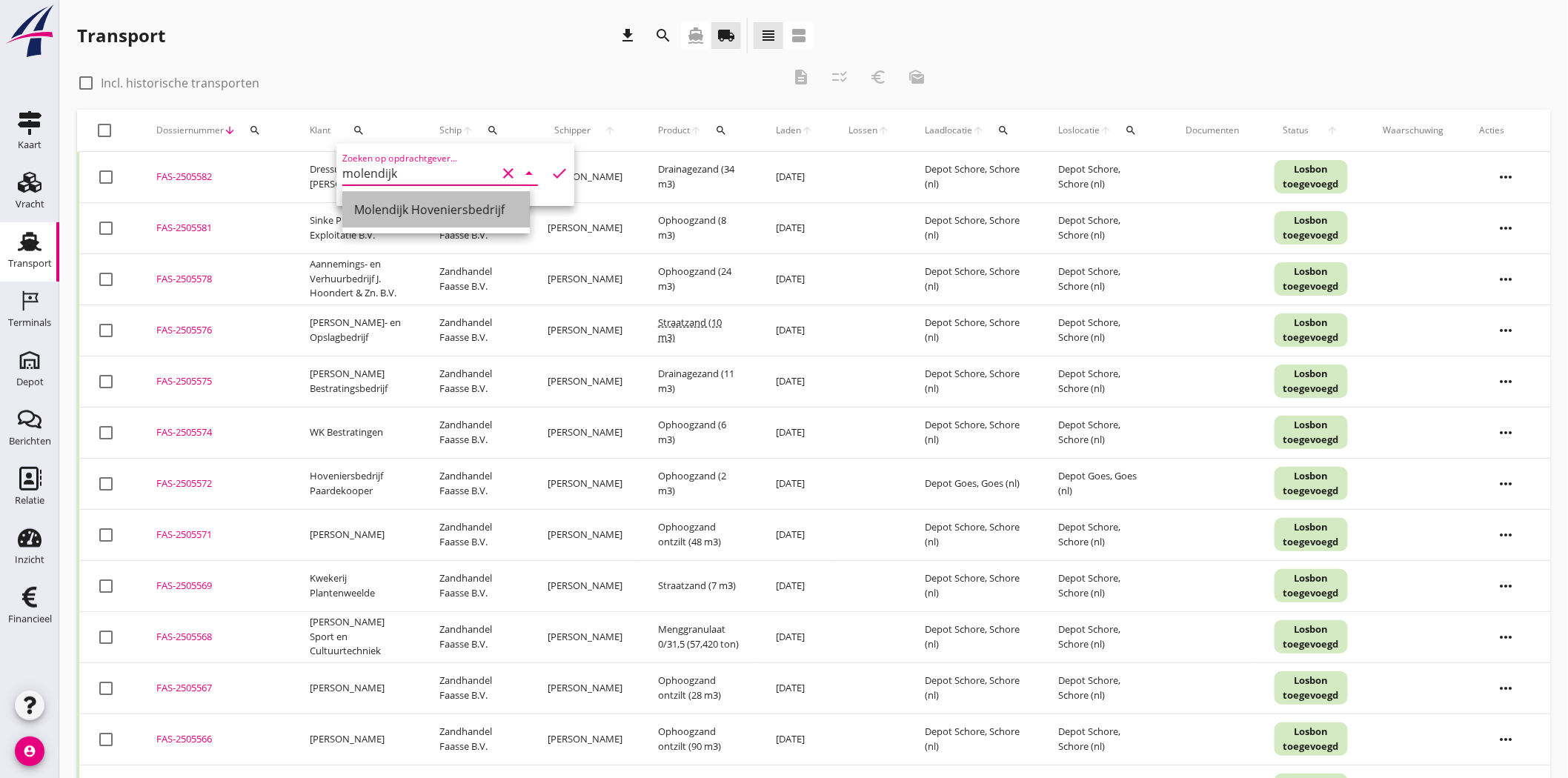
click at [419, 206] on div "Molendijk Hoveniersbedrijf" at bounding box center [436, 209] width 164 height 18
type input "Molendijk Hoveniersbedrijf"
click at [550, 172] on icon "check" at bounding box center [559, 172] width 18 height 18
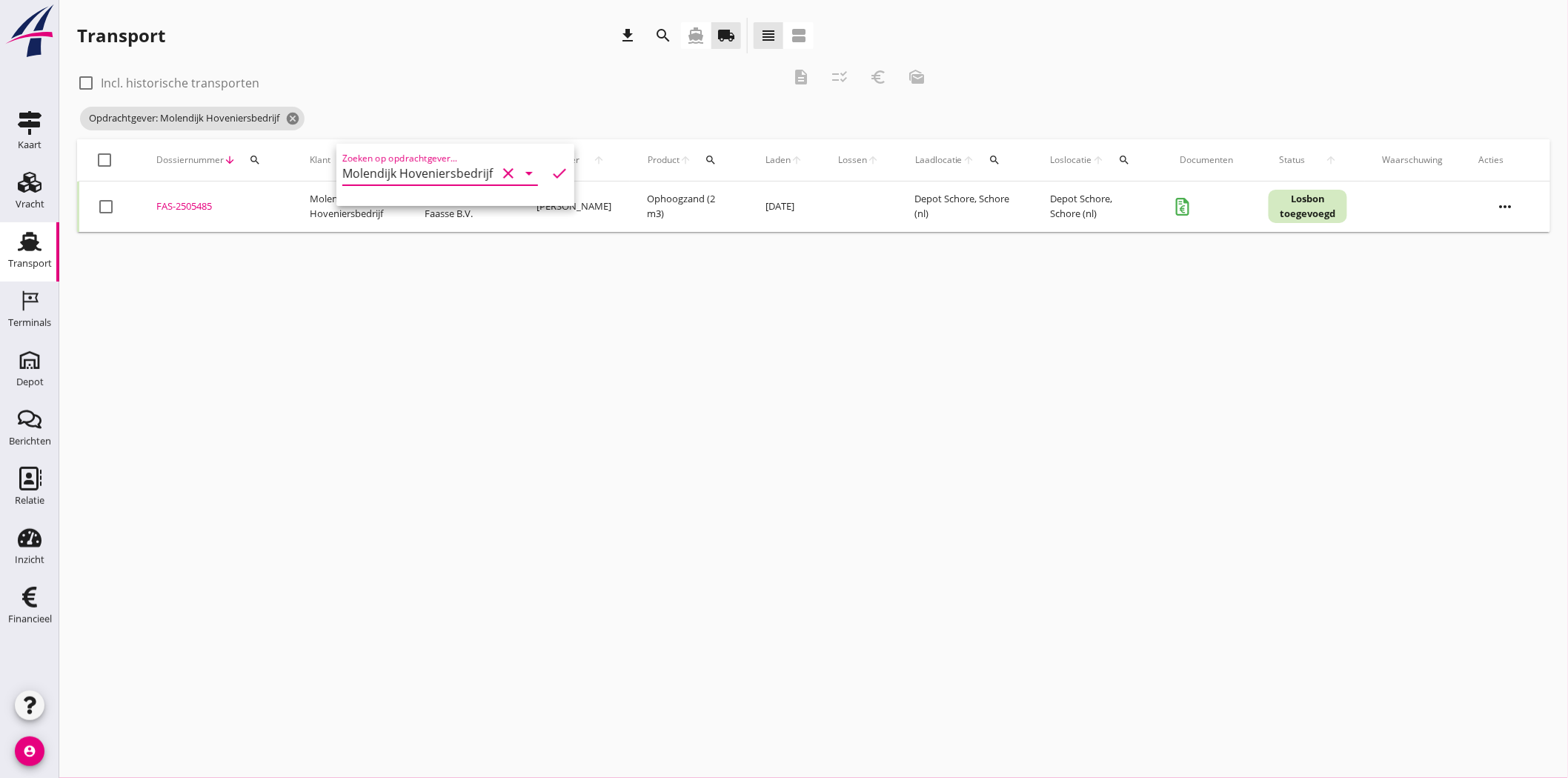
click at [559, 91] on div "check_box_outline_blank Incl. historische transporten" at bounding box center [430, 82] width 705 height 20
click at [86, 80] on div at bounding box center [85, 83] width 25 height 25
checkbox input "true"
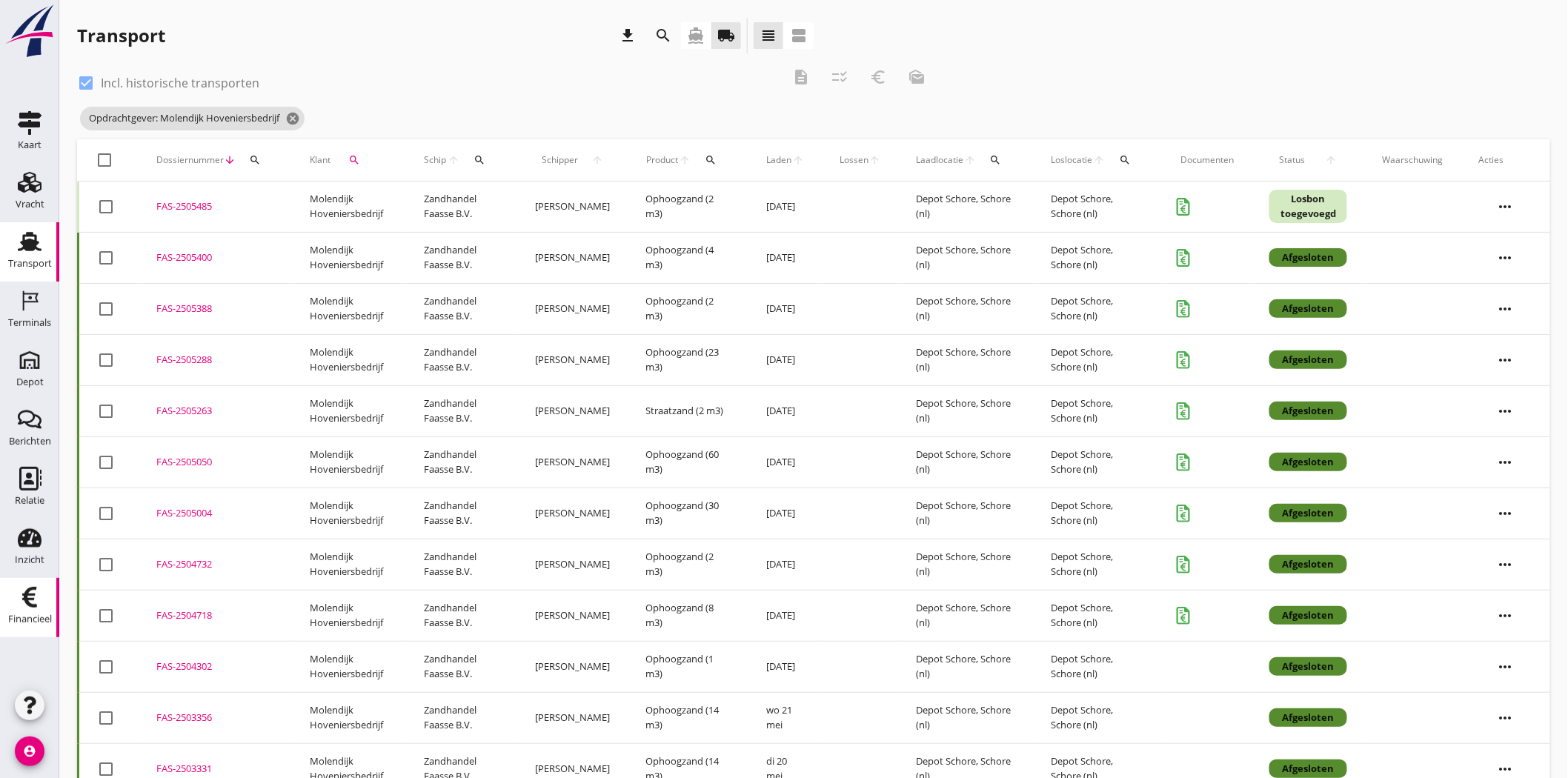
click at [26, 357] on use at bounding box center [30, 597] width 15 height 20
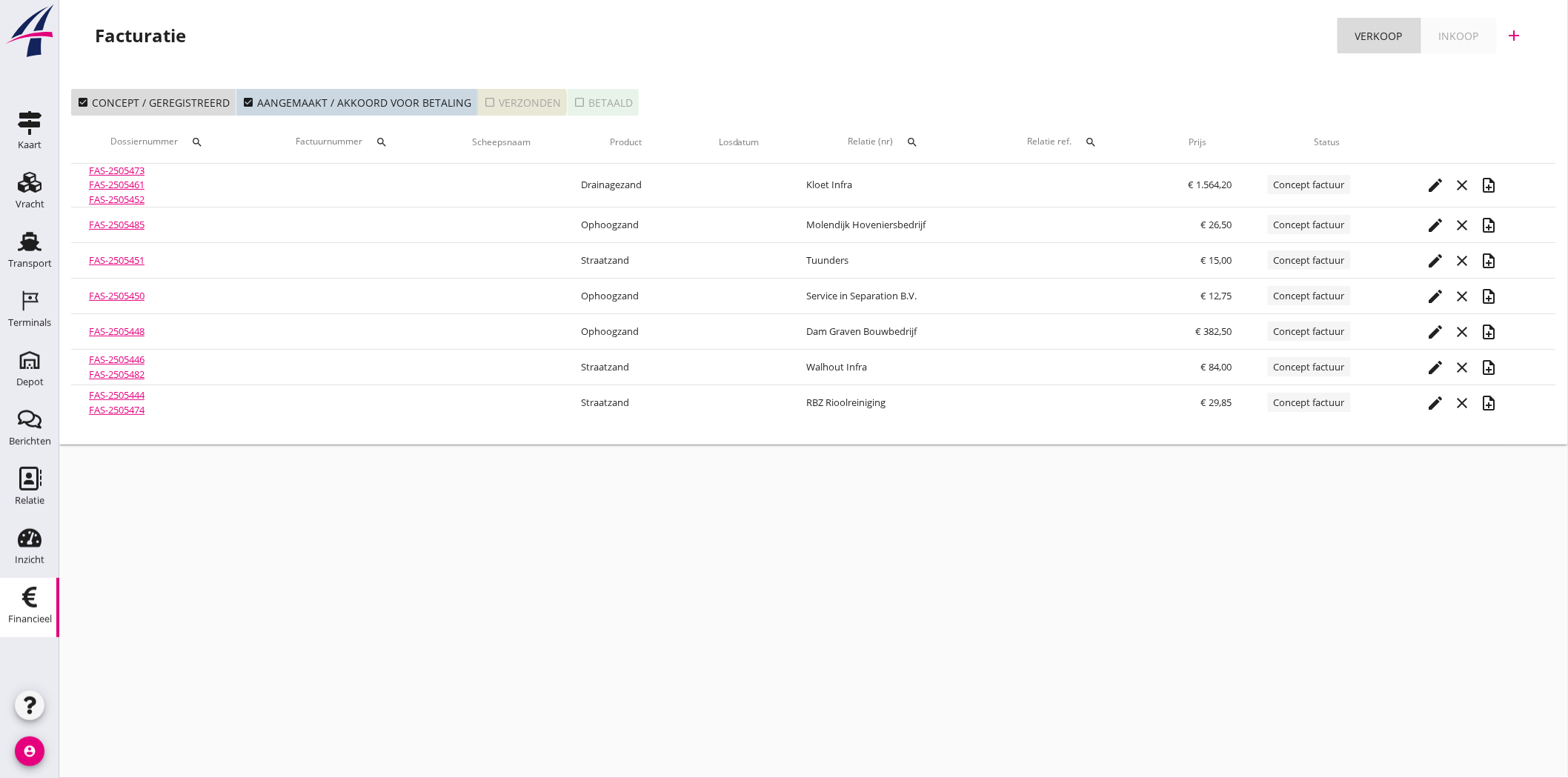
click at [535, 102] on div "check_box_outline_blank Verzonden" at bounding box center [522, 102] width 77 height 16
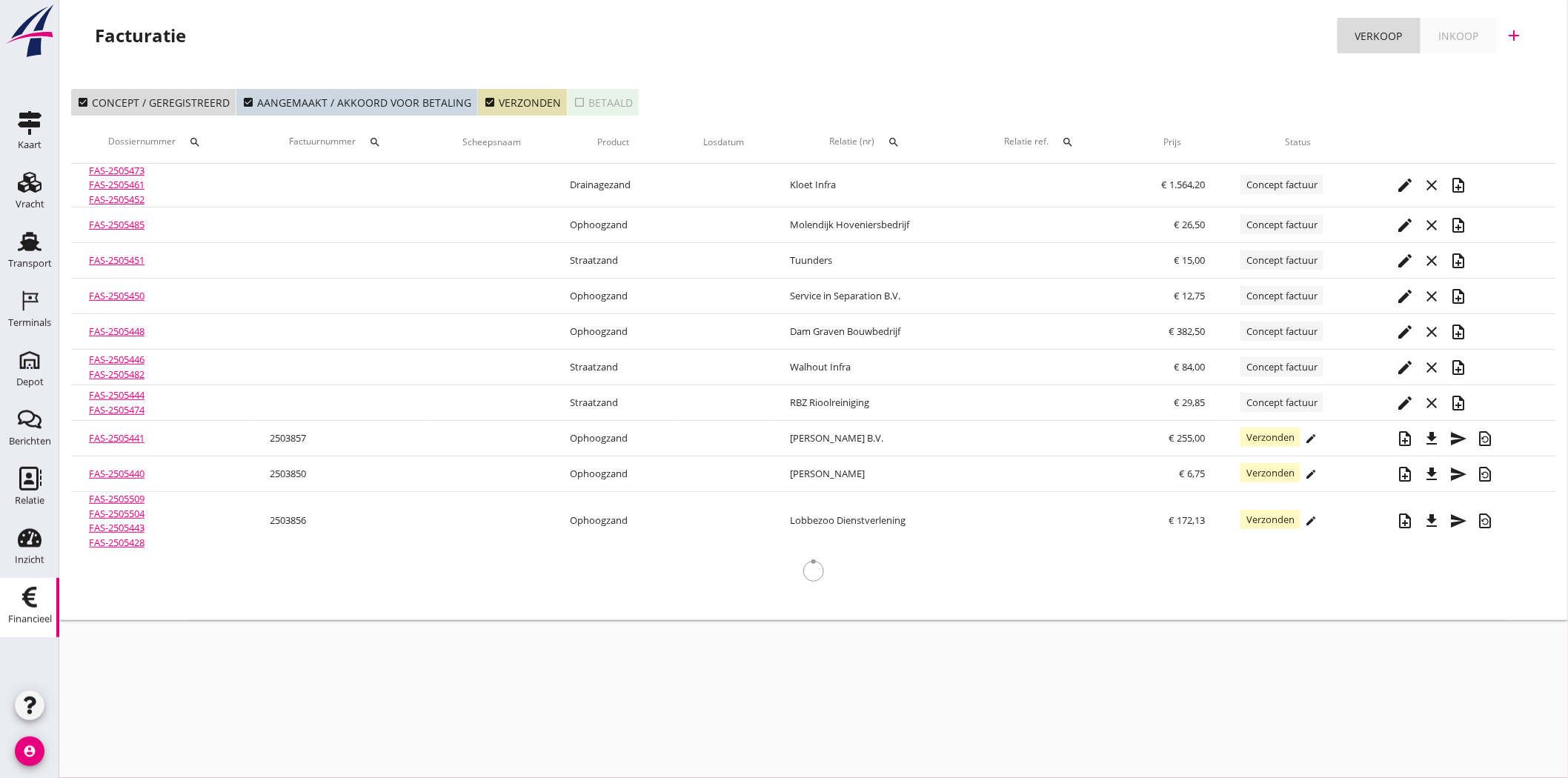
click at [775, 139] on div "search" at bounding box center [893, 142] width 27 height 12
click at [775, 185] on input "text" at bounding box center [963, 185] width 154 height 24
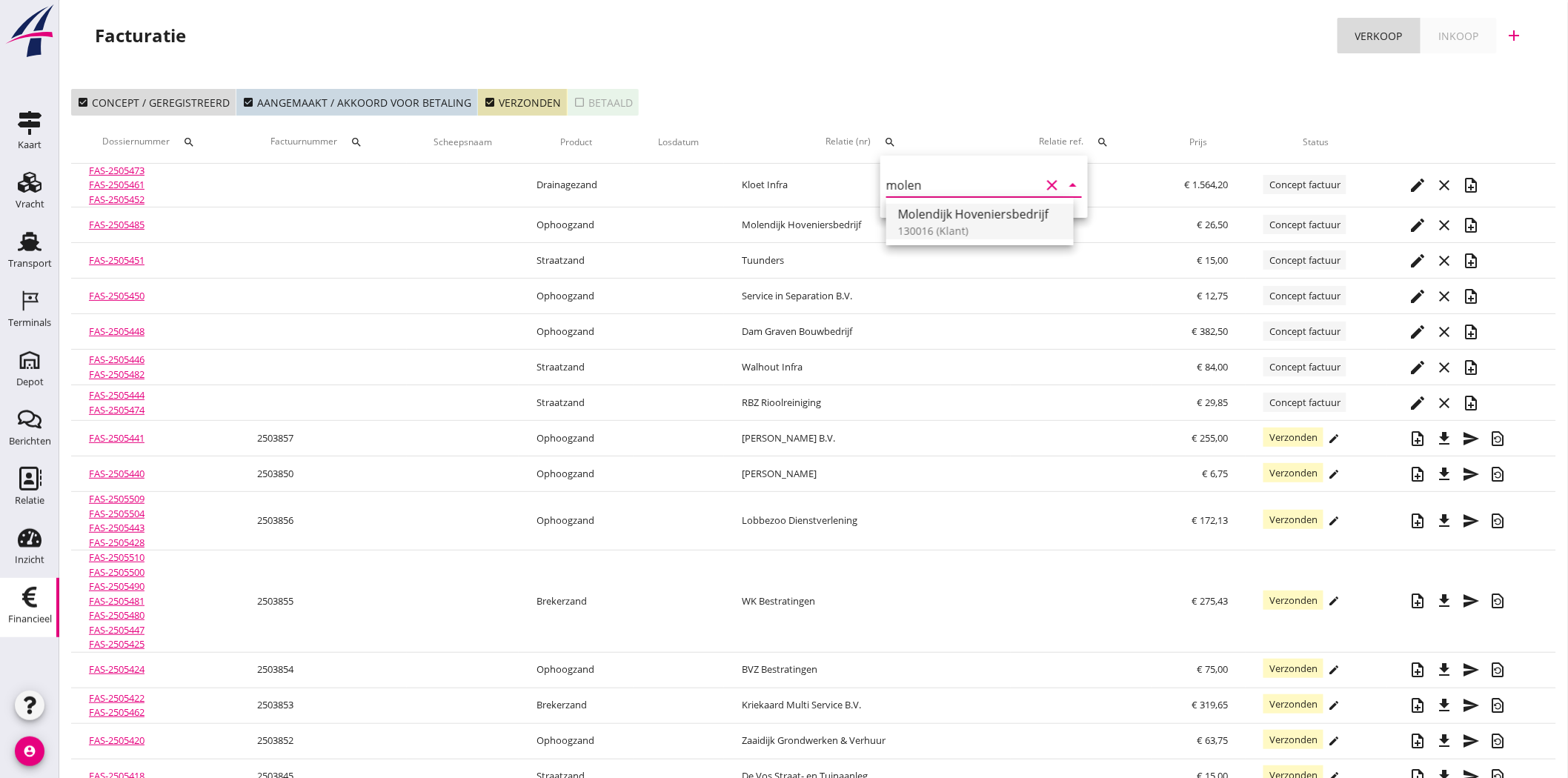
click at [775, 223] on div "Molendijk Hoveniersbedrijf" at bounding box center [980, 213] width 164 height 18
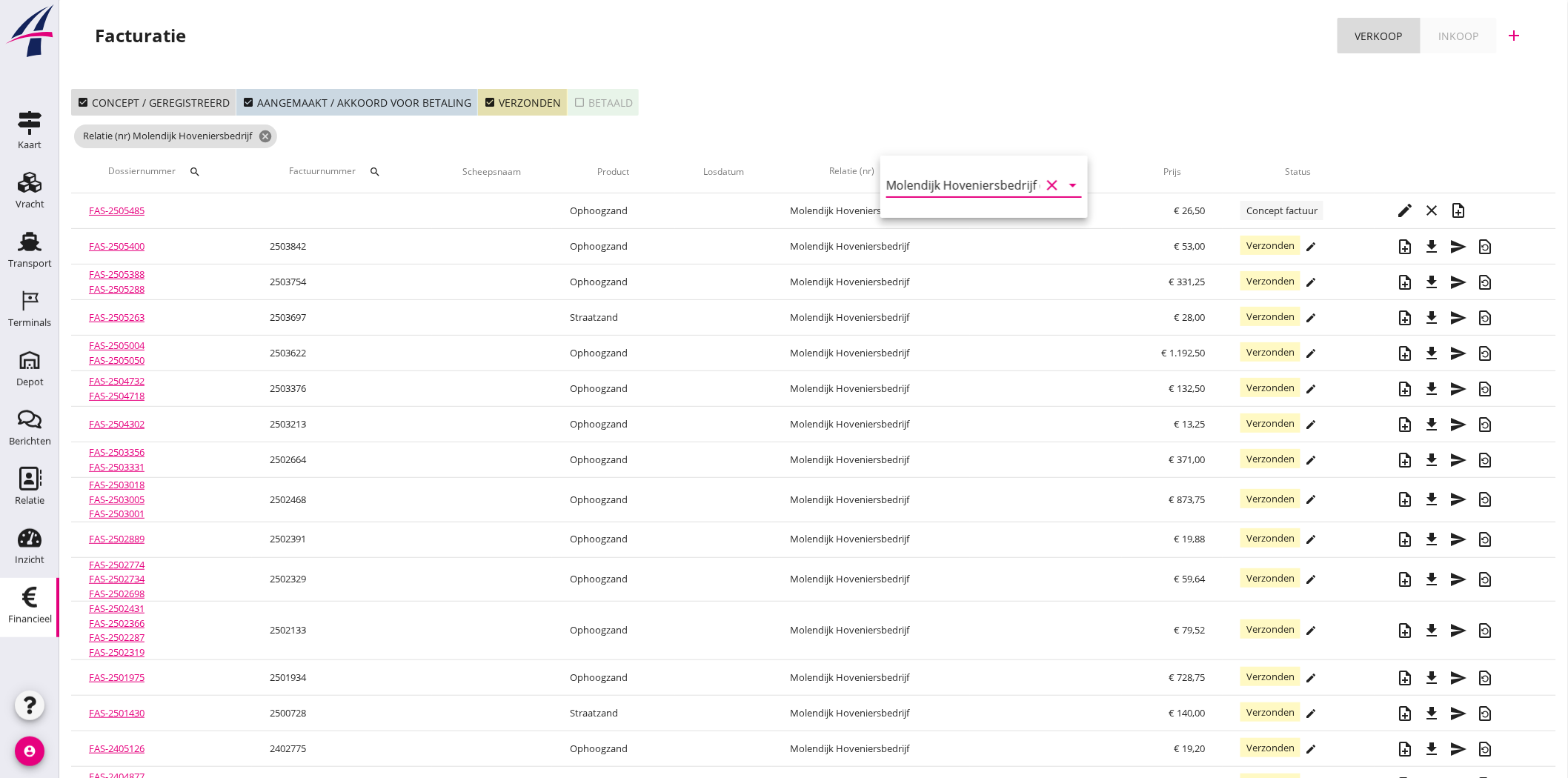
type input "Molendijk Hoveniersbedrijf (130016)"
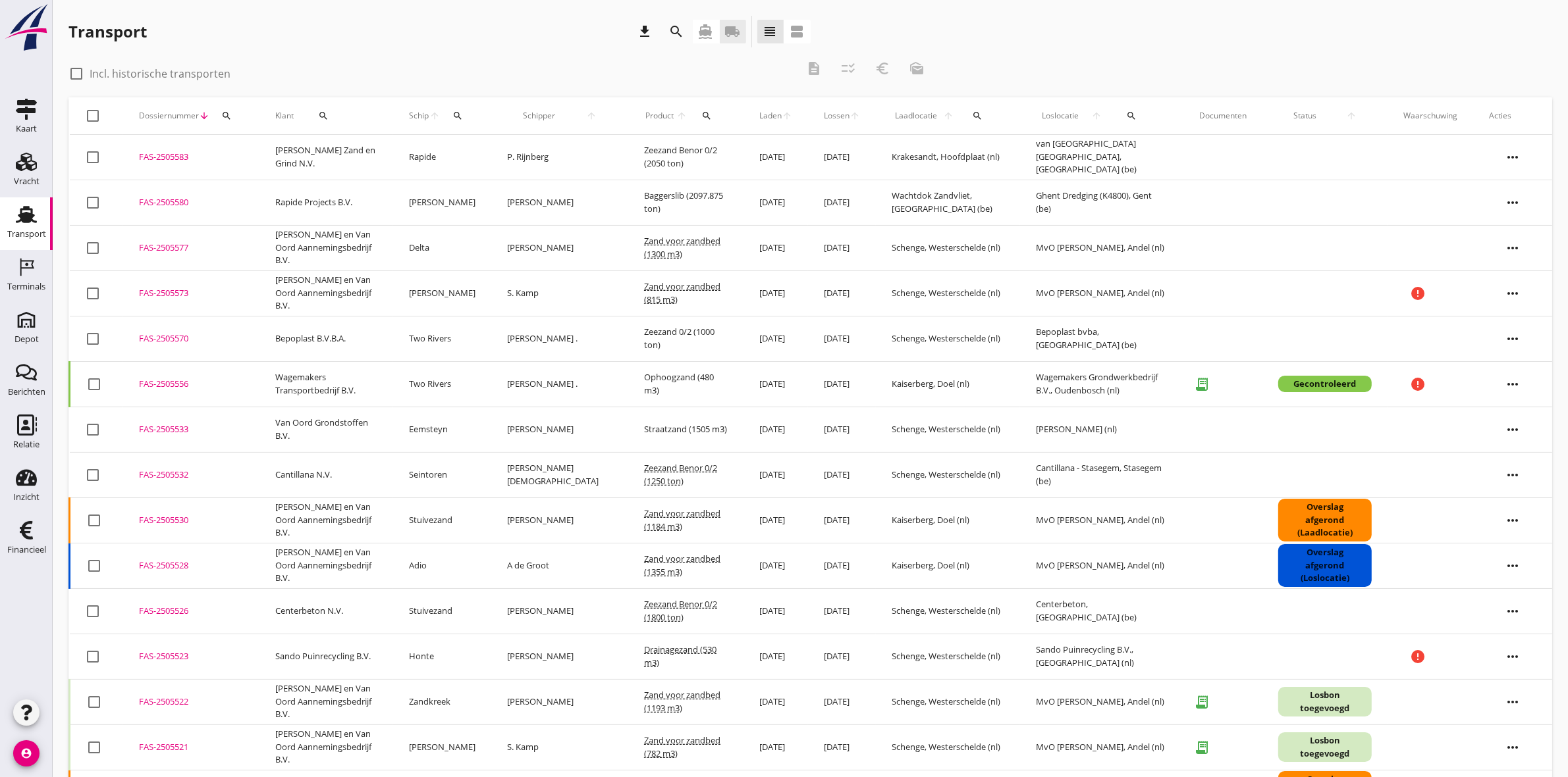
click at [735, 28] on icon "local_shipping" at bounding box center [732, 31] width 16 height 16
